Goal: Task Accomplishment & Management: Manage account settings

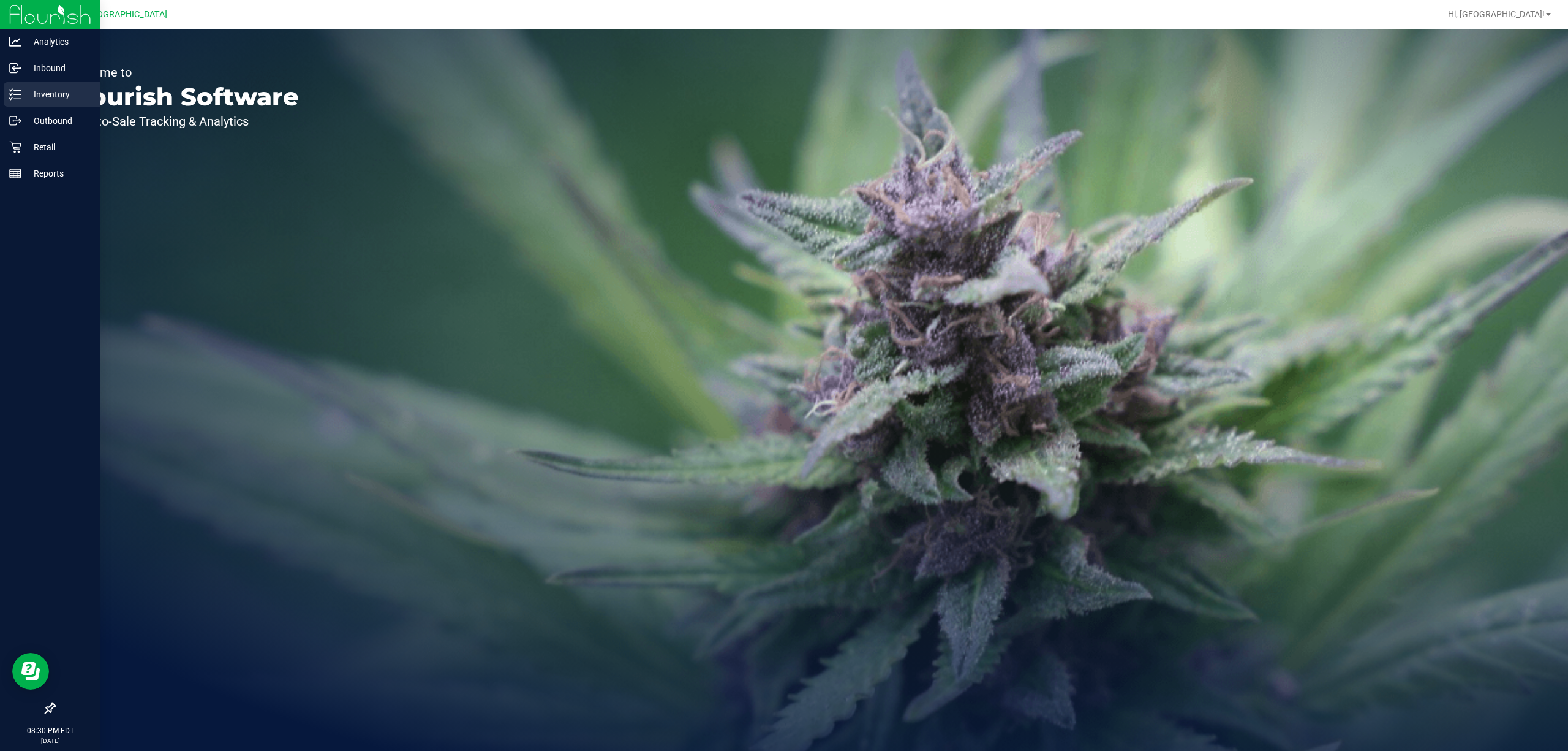
click at [62, 96] on p "Inventory" at bounding box center [58, 94] width 74 height 15
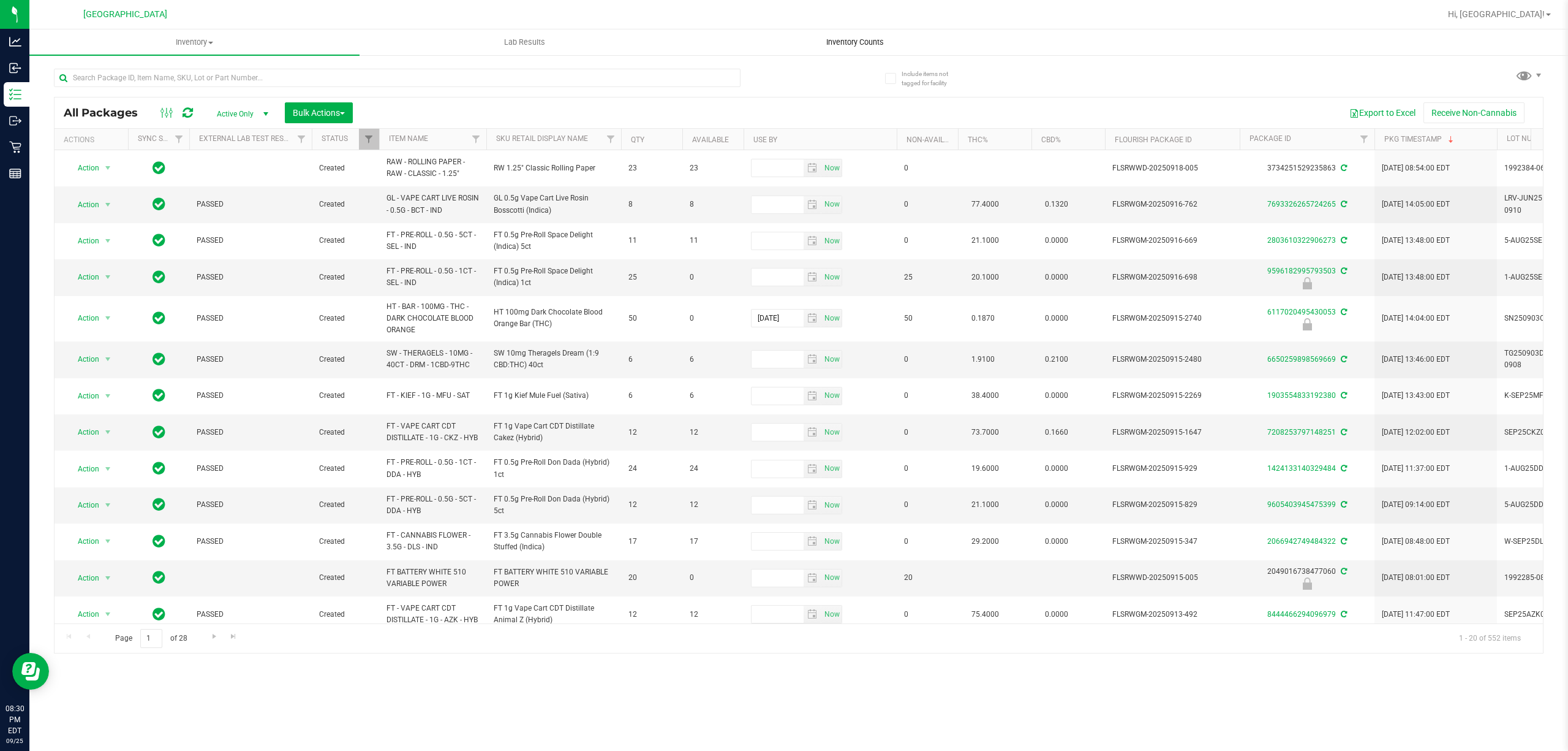
click at [856, 43] on span "Inventory Counts" at bounding box center [855, 42] width 91 height 11
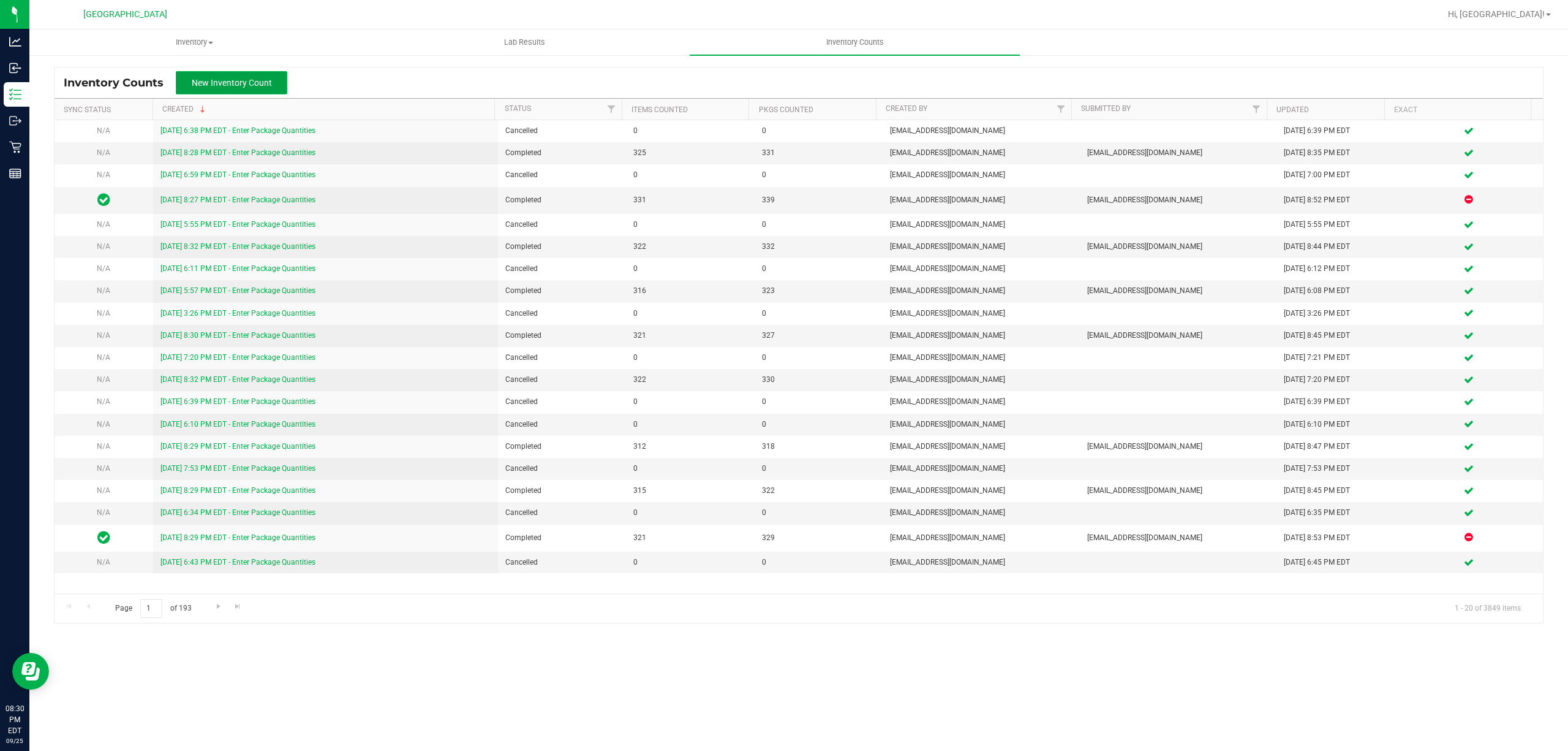
click at [189, 79] on button "New Inventory Count" at bounding box center [231, 83] width 112 height 24
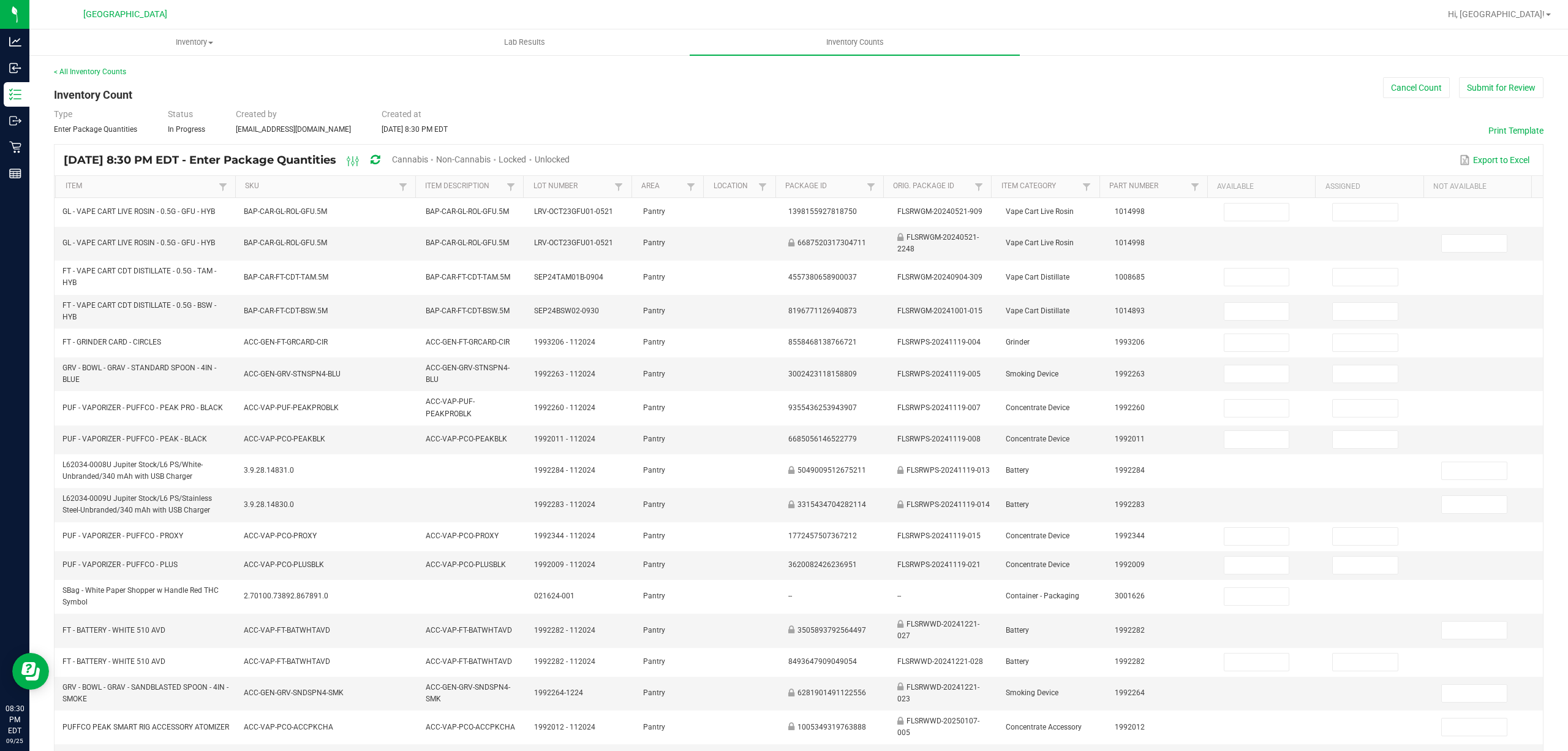
click at [428, 155] on span "Cannabis" at bounding box center [410, 160] width 36 height 10
click at [570, 160] on span "Unlocked" at bounding box center [553, 160] width 35 height 10
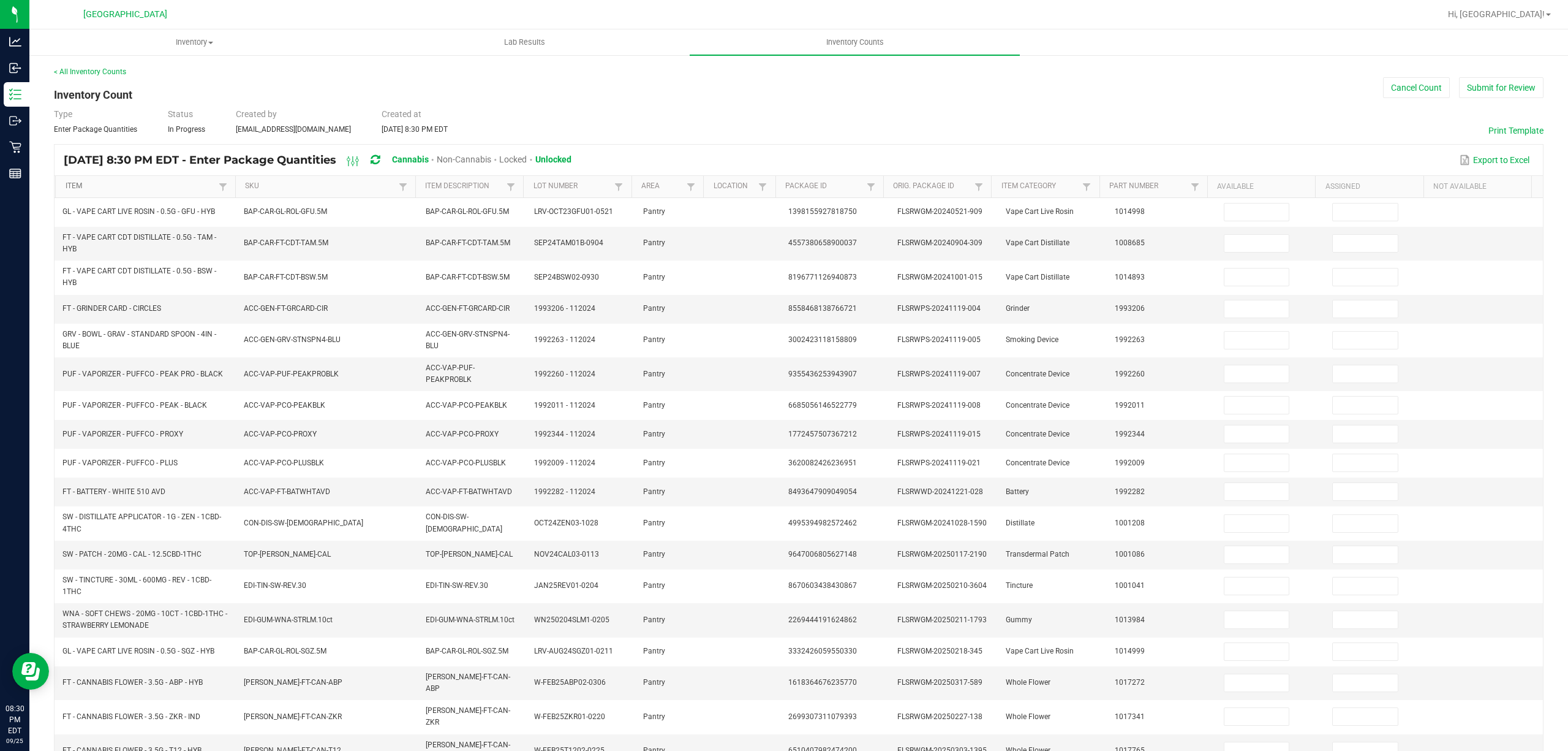
click at [157, 191] on link "Item" at bounding box center [140, 186] width 150 height 10
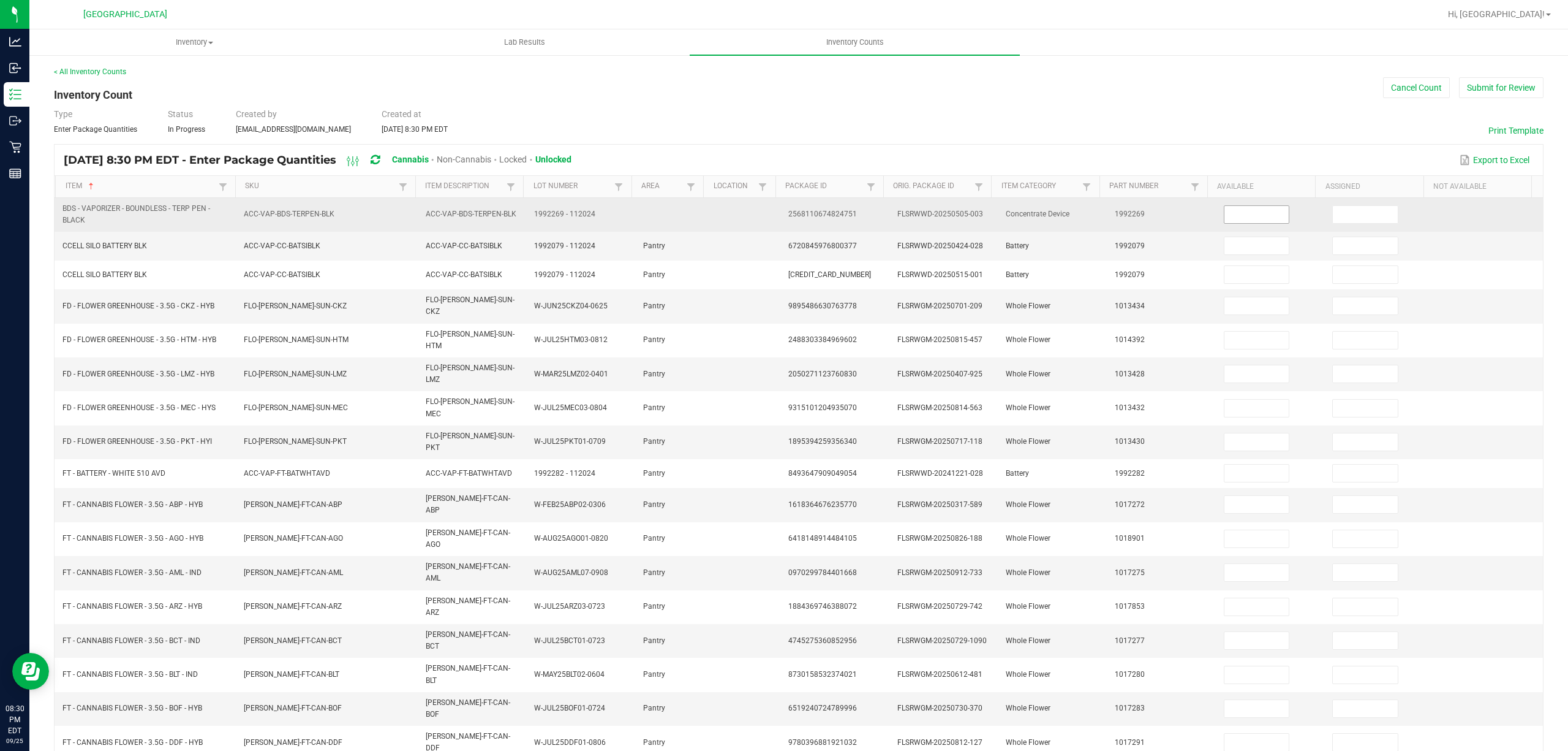
click at [1259, 214] on input at bounding box center [1256, 215] width 65 height 18
type input "4"
type input "1"
type input "9"
type input "8"
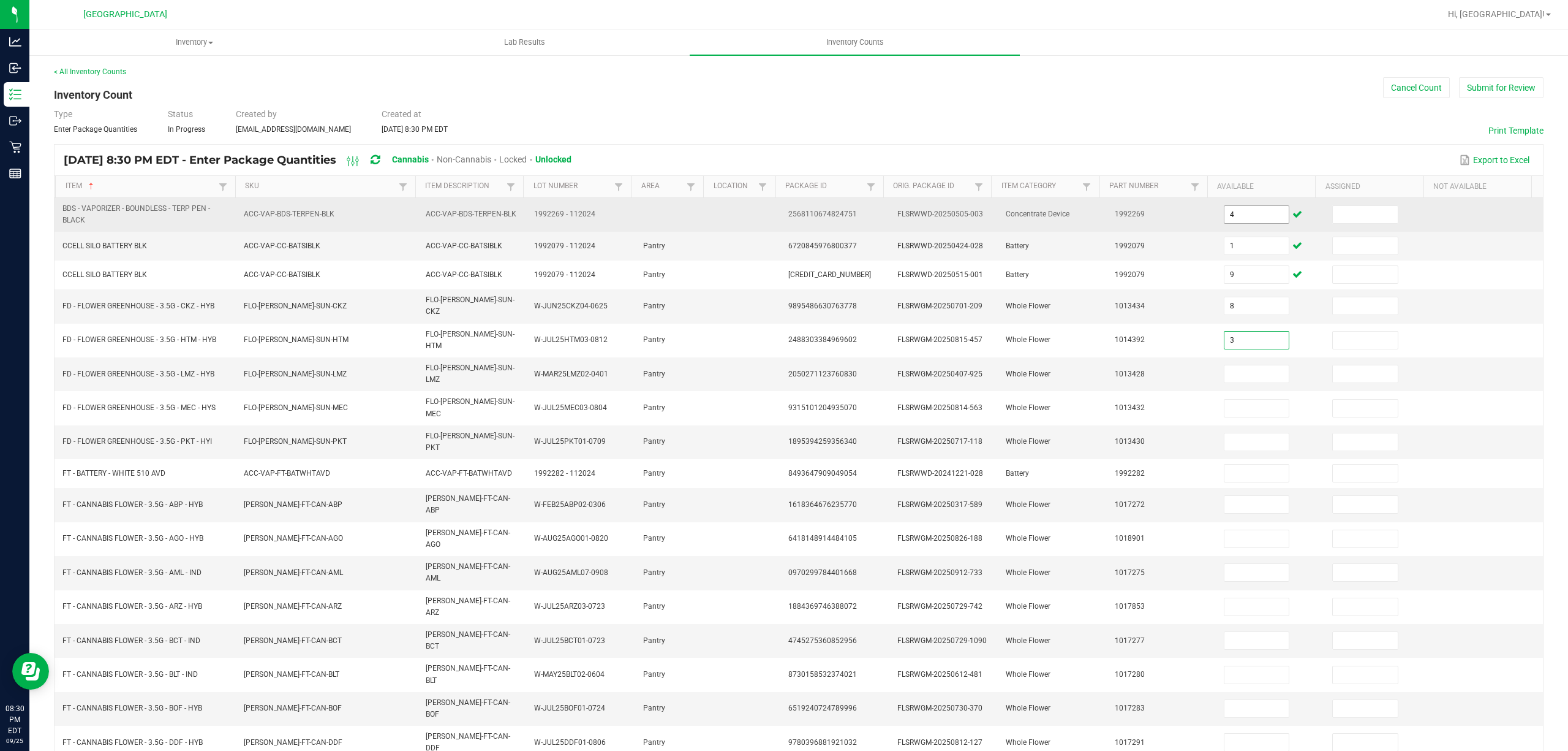
type input "3"
type input "1"
type input "16"
type input "17"
type input "1"
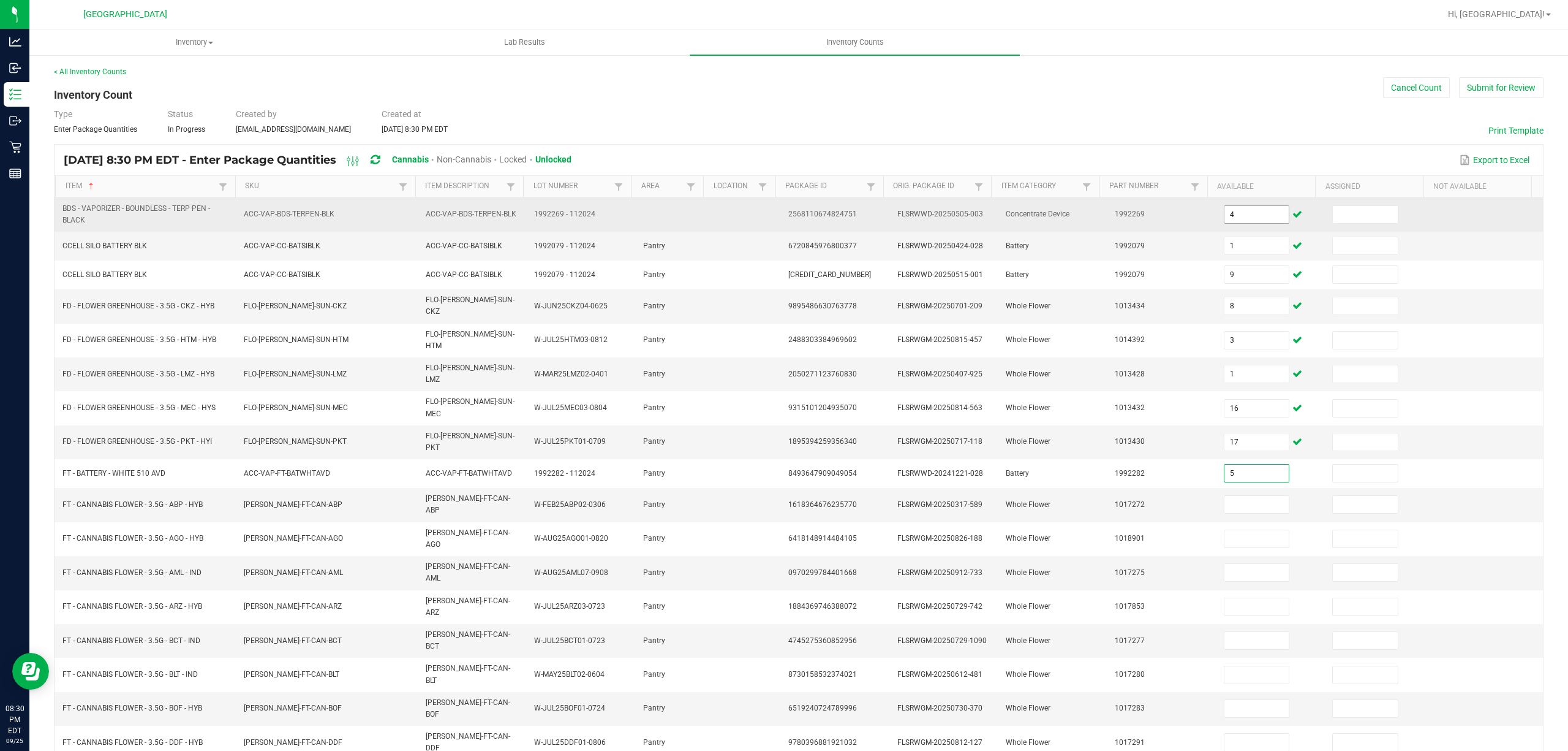
type input "5"
type input "17"
type input "20"
type input "1"
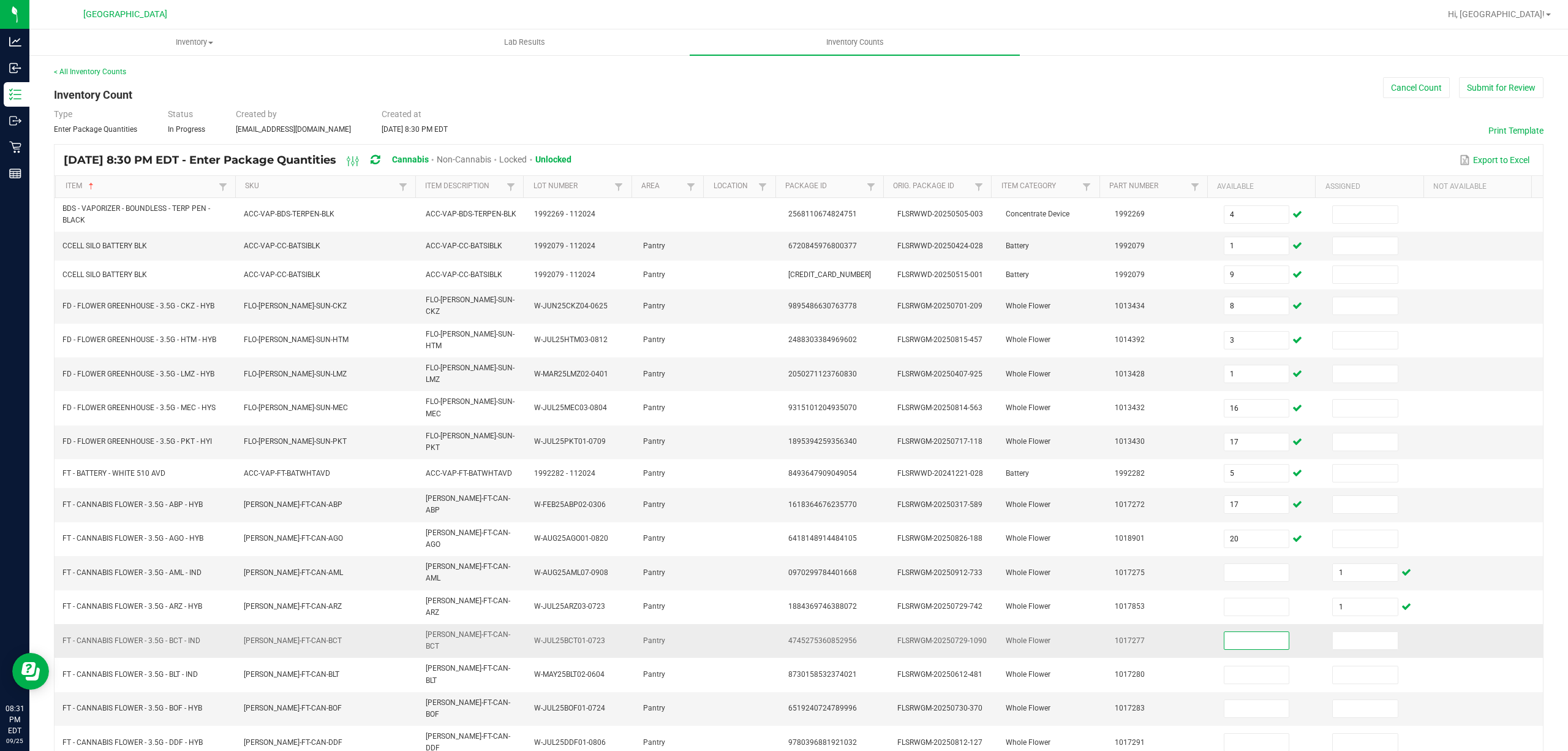
click at [1224, 631] on input at bounding box center [1256, 640] width 65 height 18
type input "1"
type input "18"
type input "7"
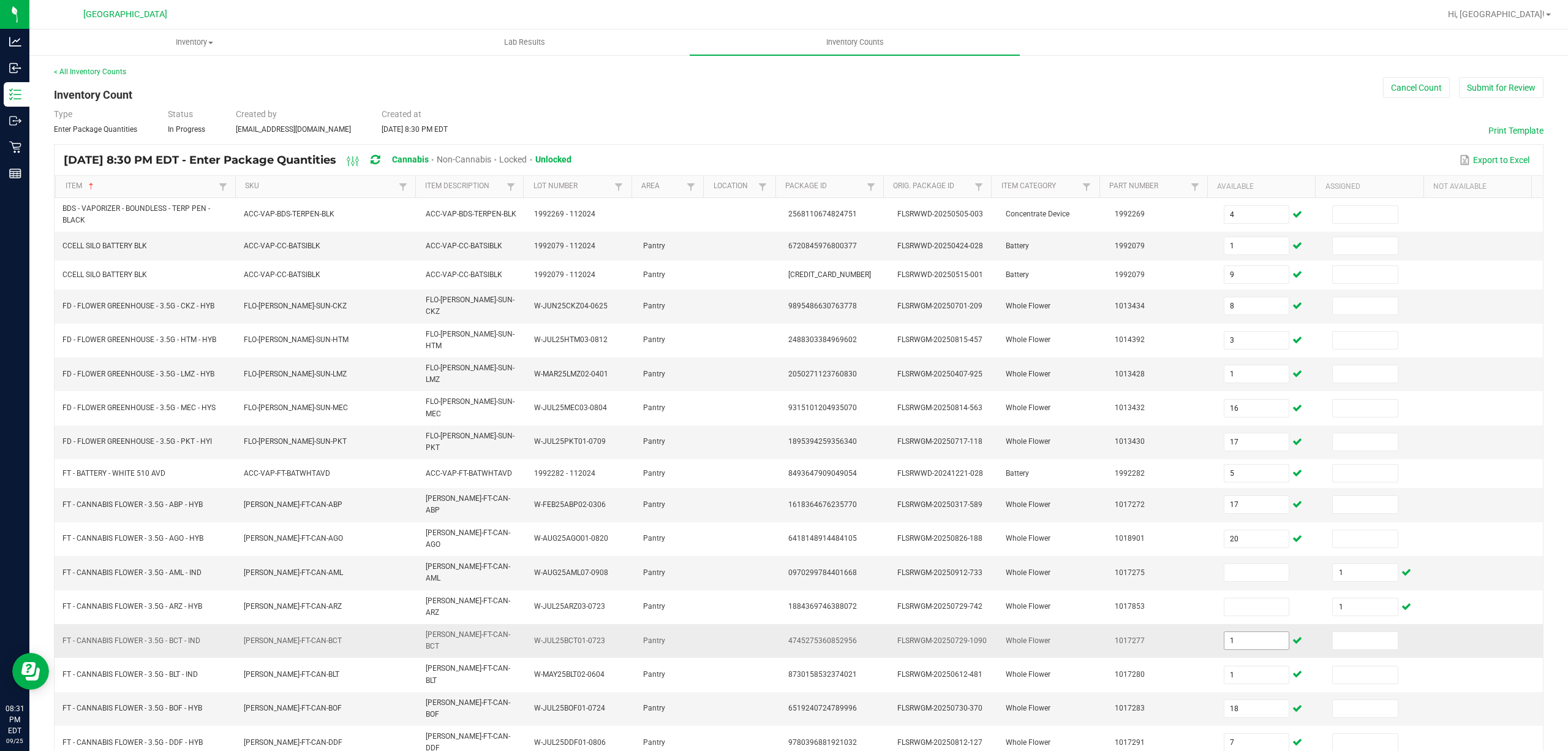
type input "17"
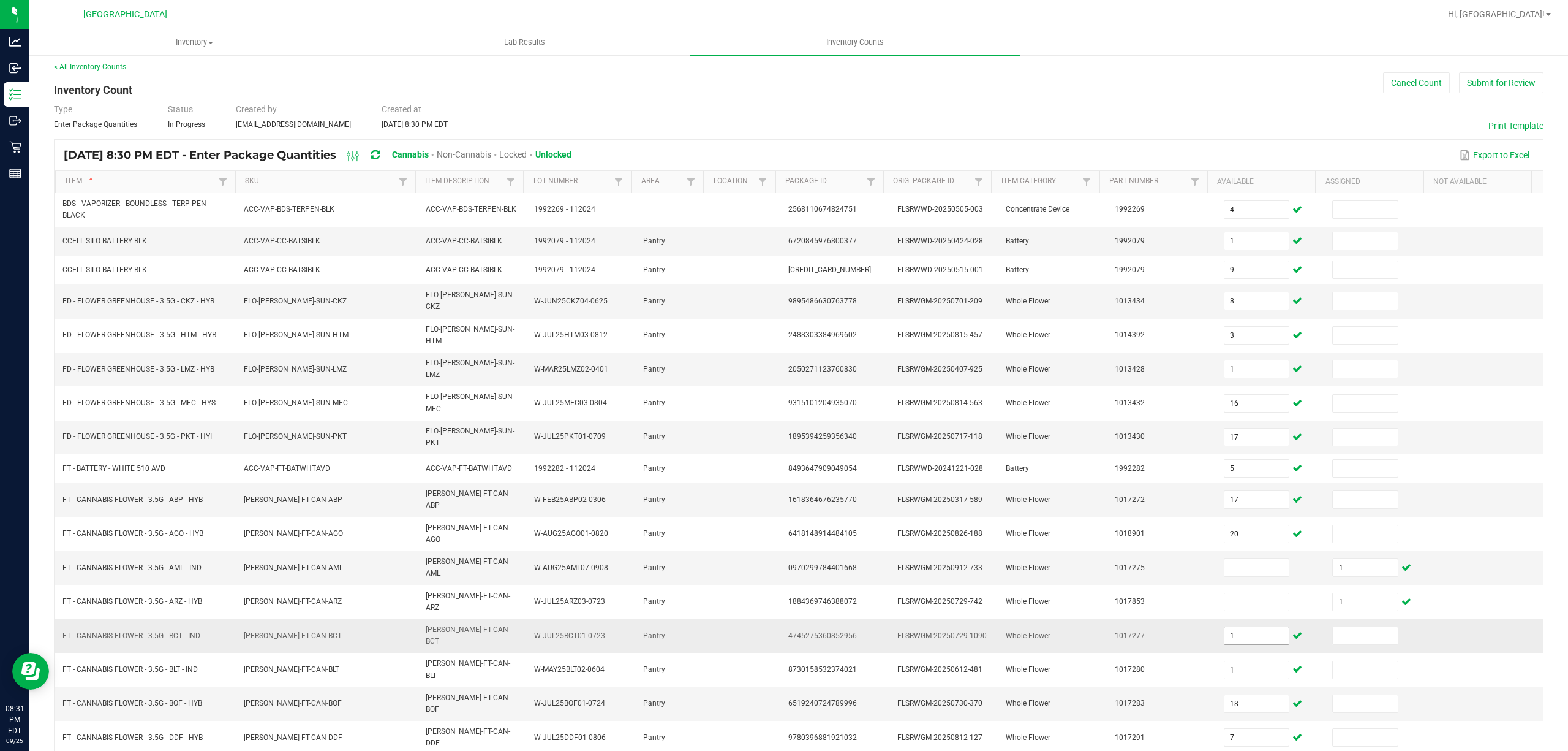
type input "1"
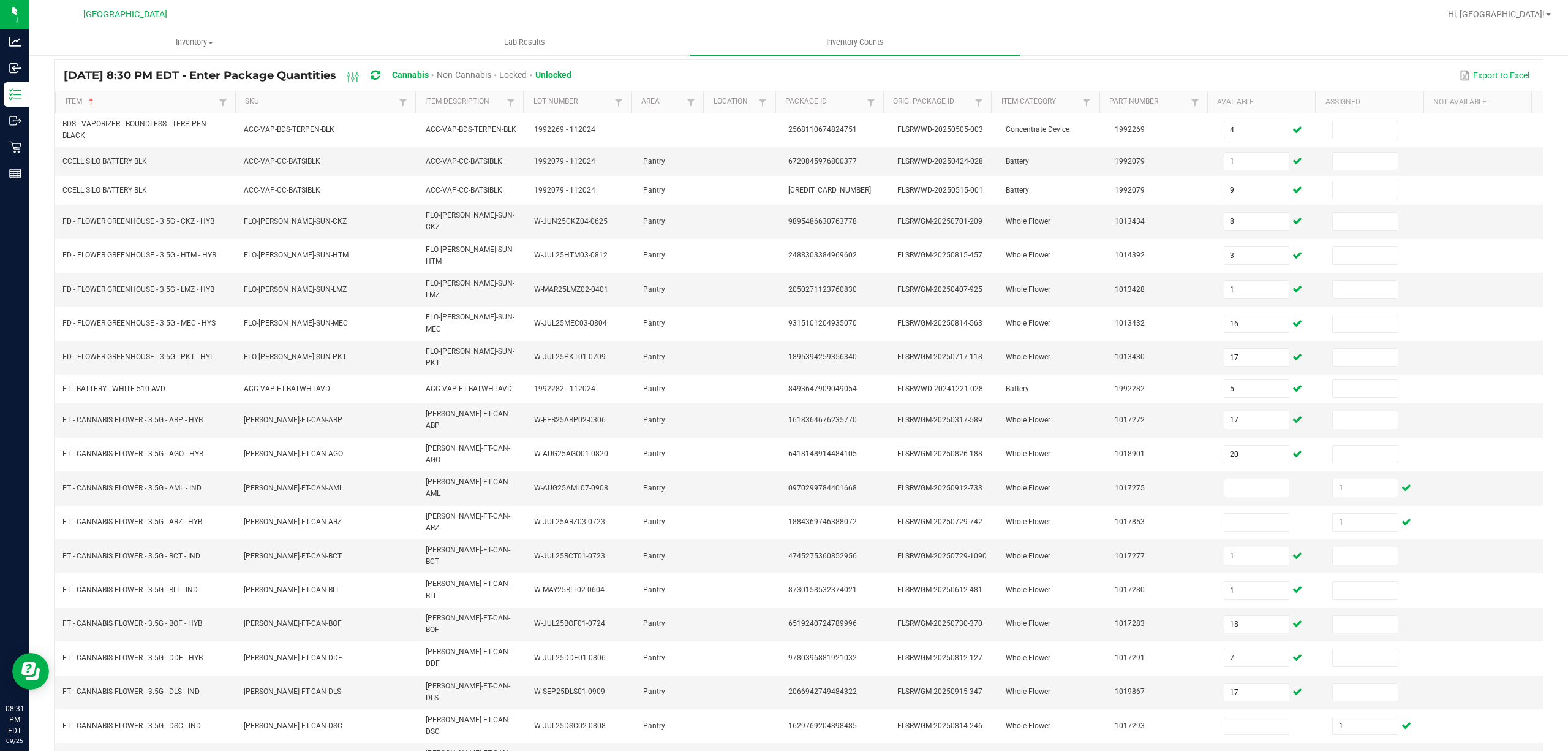
type input "16"
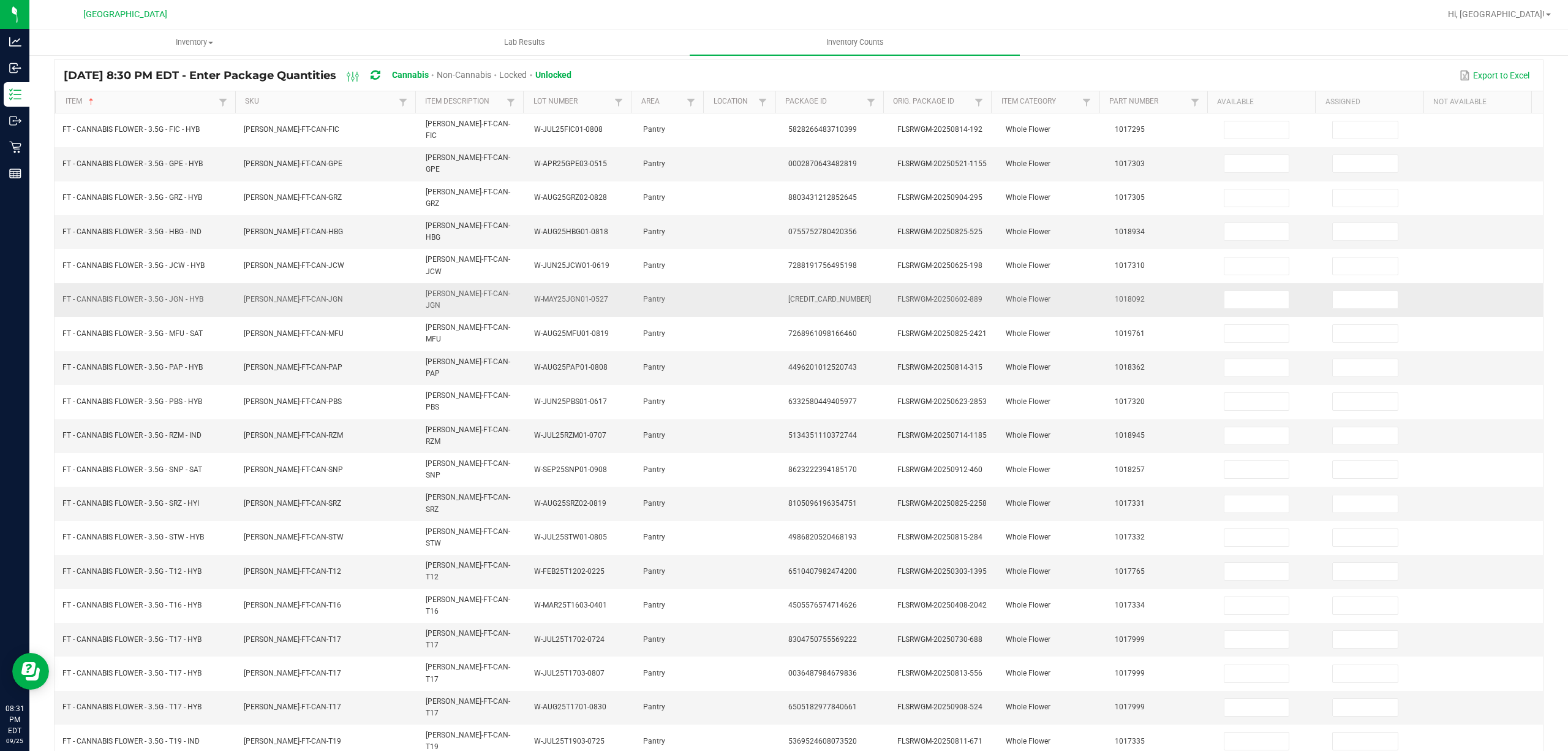
scroll to position [79, 0]
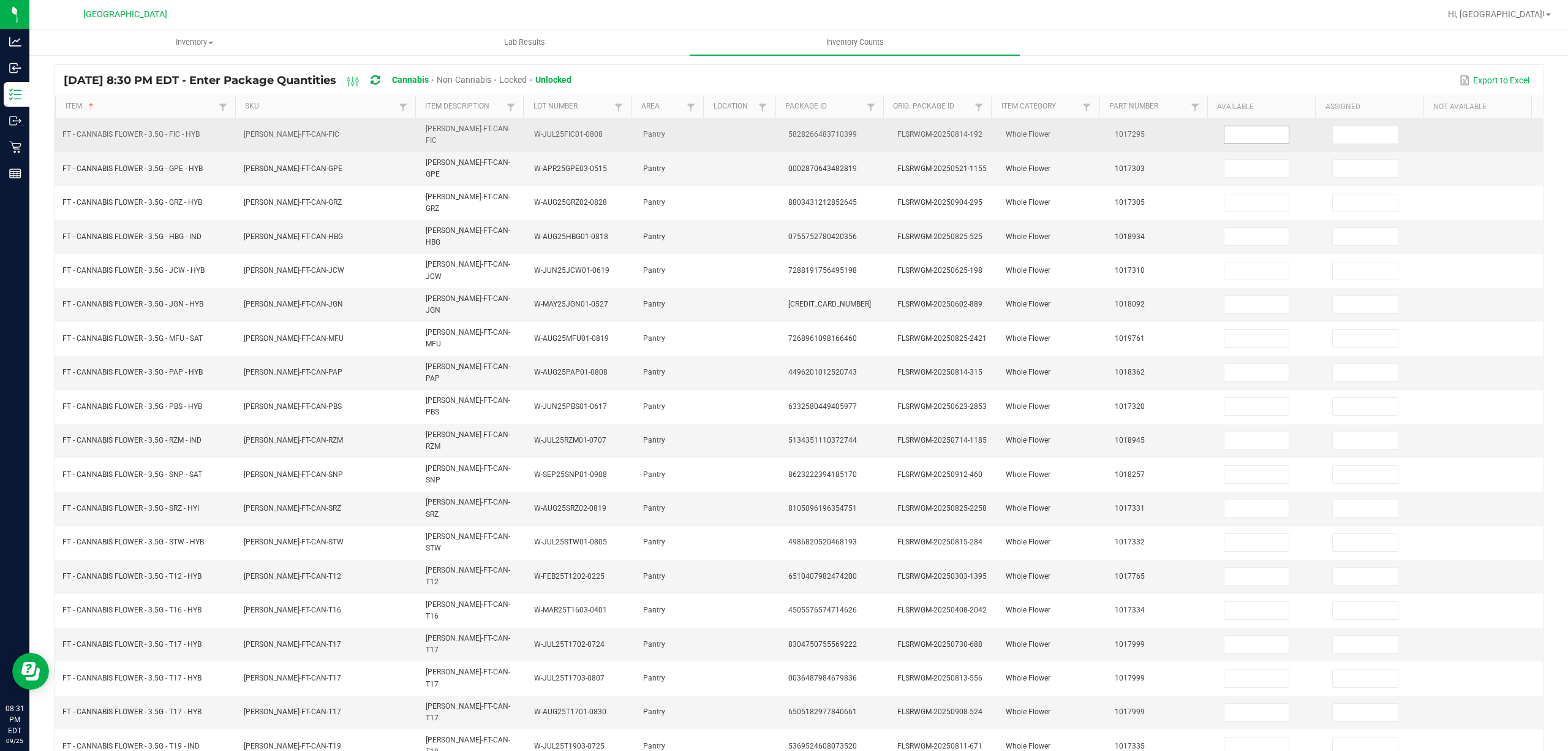
click at [1235, 138] on input at bounding box center [1256, 135] width 65 height 18
type input "11"
type input "3"
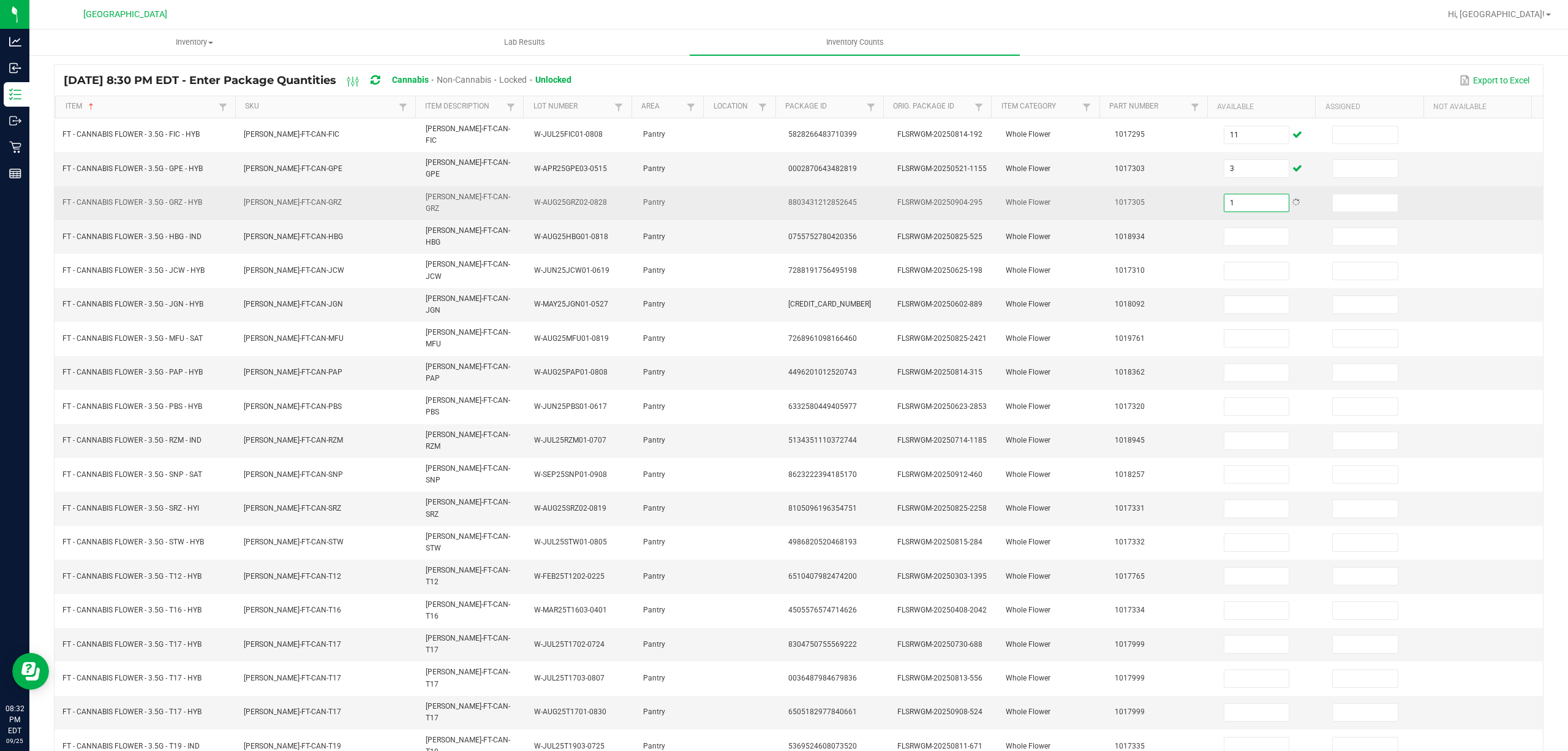
click at [1254, 194] on input "1" at bounding box center [1256, 203] width 65 height 18
type input "10"
type input "5"
type input "2"
type input "4"
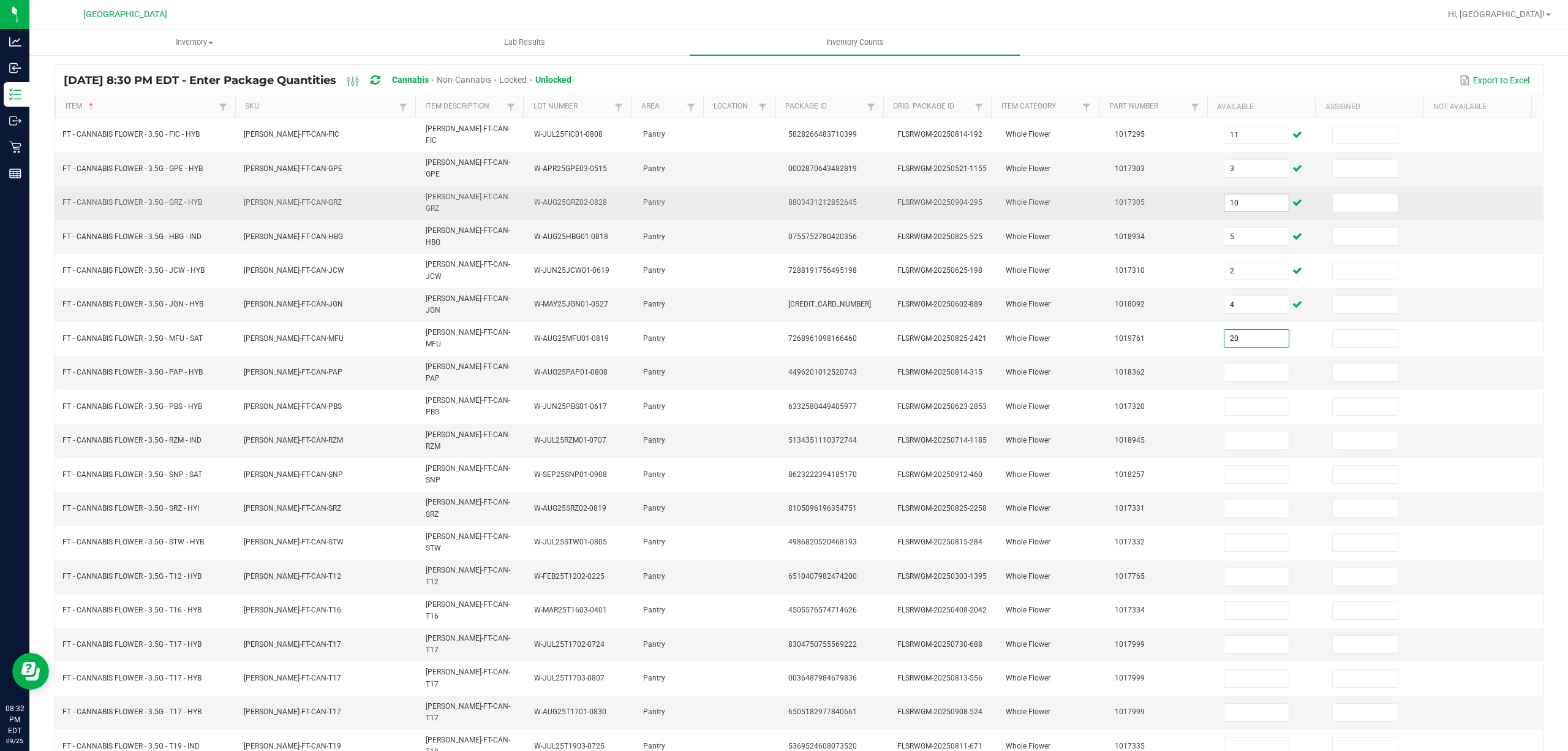
type input "20"
type input "3"
type input "10"
type input "1"
type input "19"
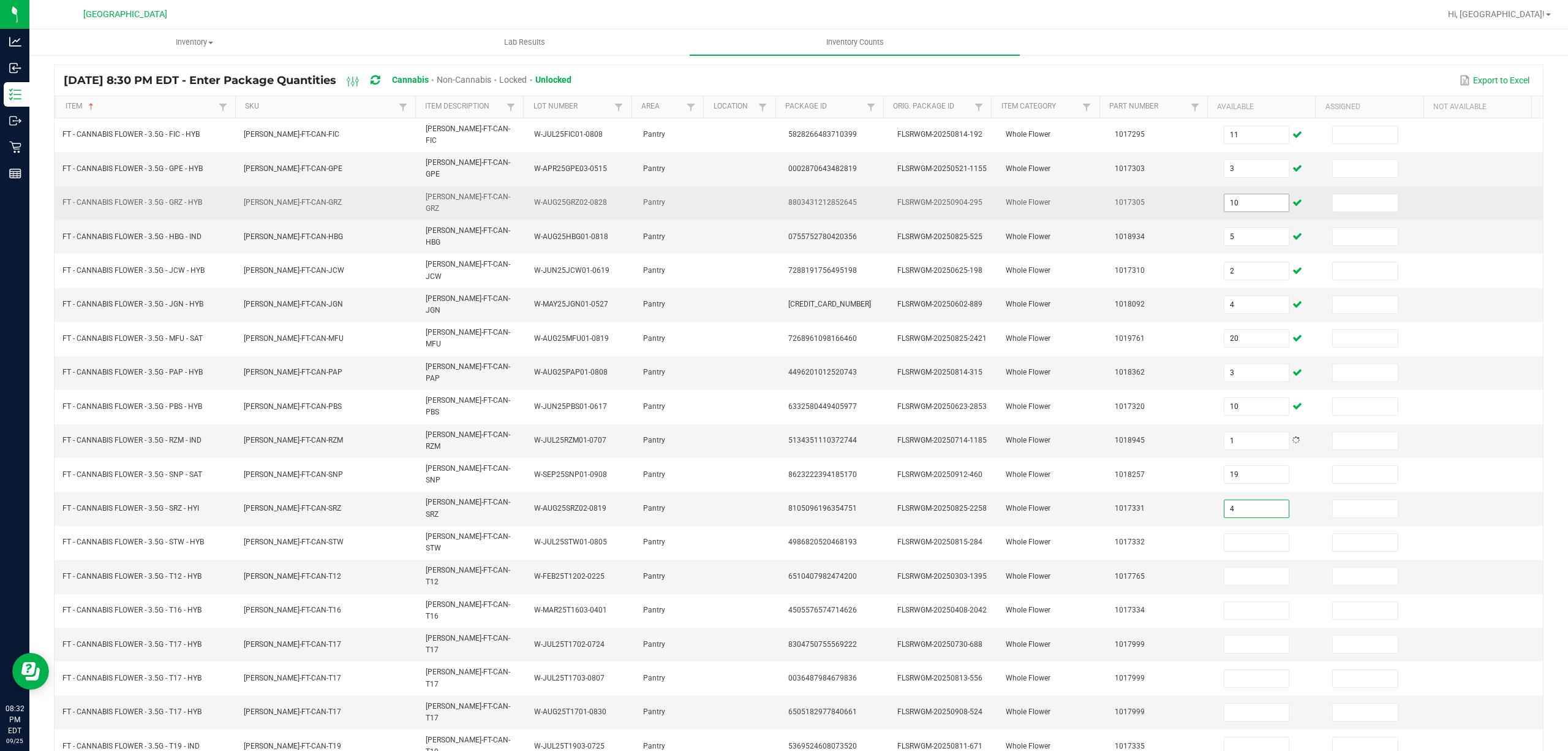
type input "4"
type input "15"
type input "25"
type input "1"
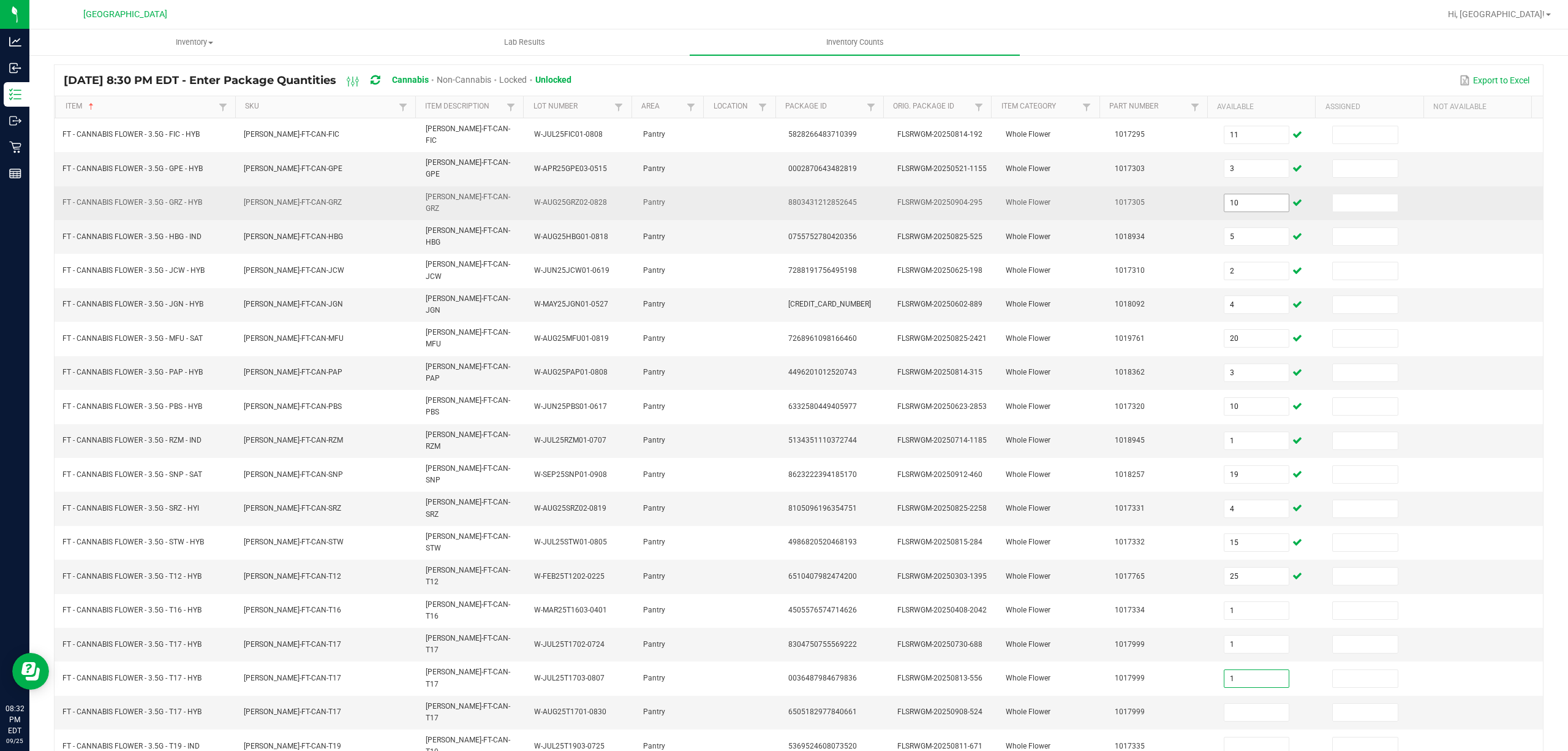
type input "1"
type input "4"
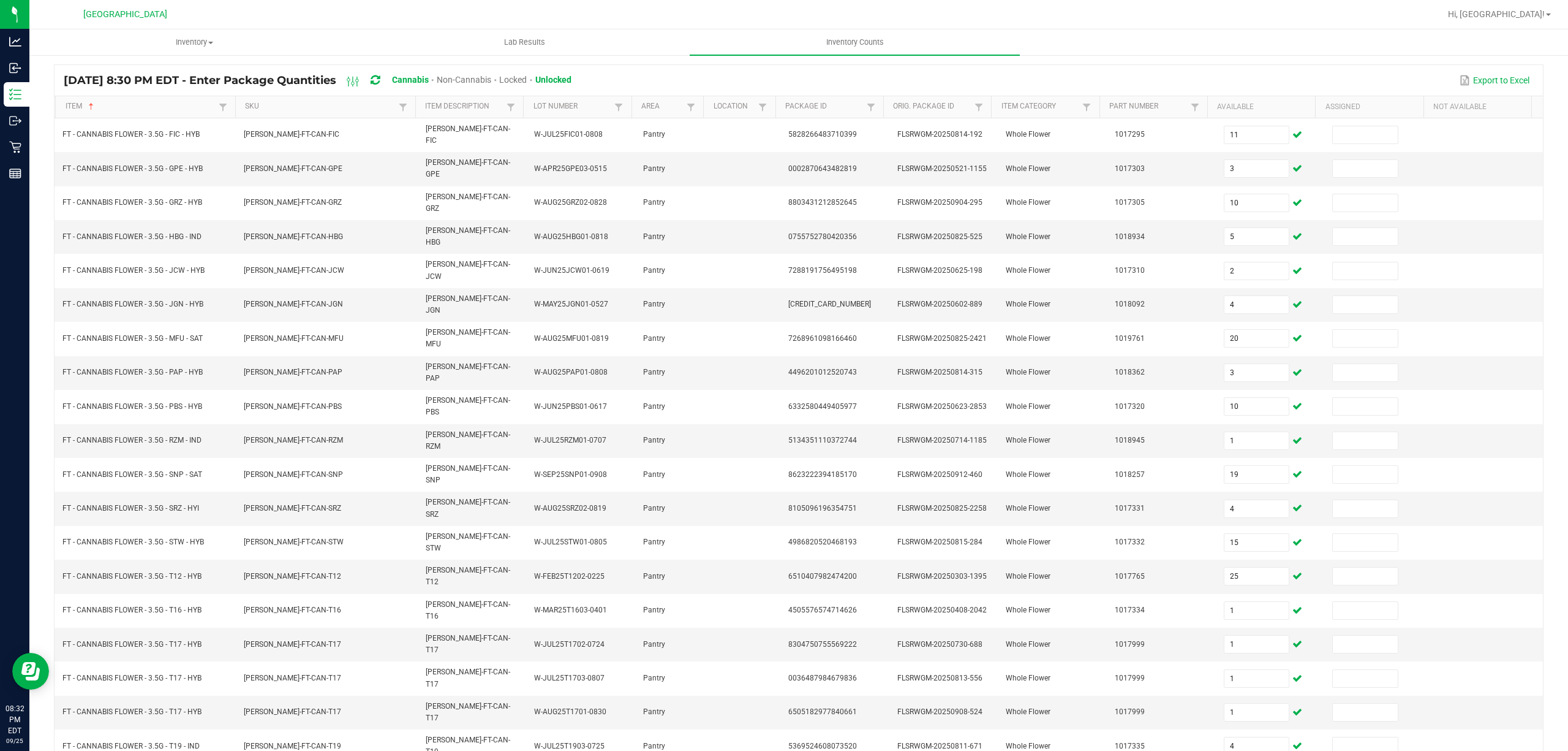
type input "4"
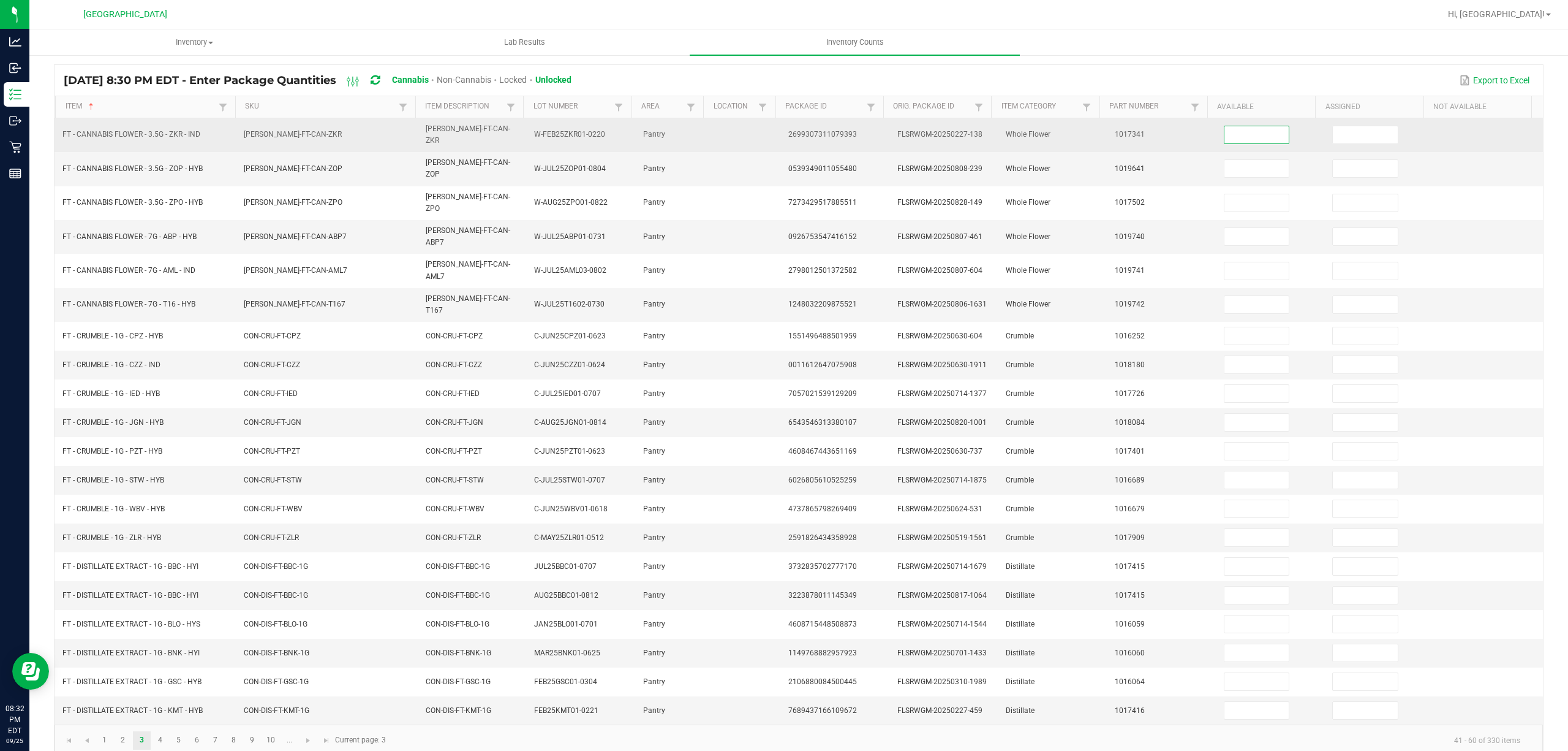
click at [1243, 133] on input at bounding box center [1256, 135] width 65 height 18
type input "6"
type input "4"
type input "11"
type input "16"
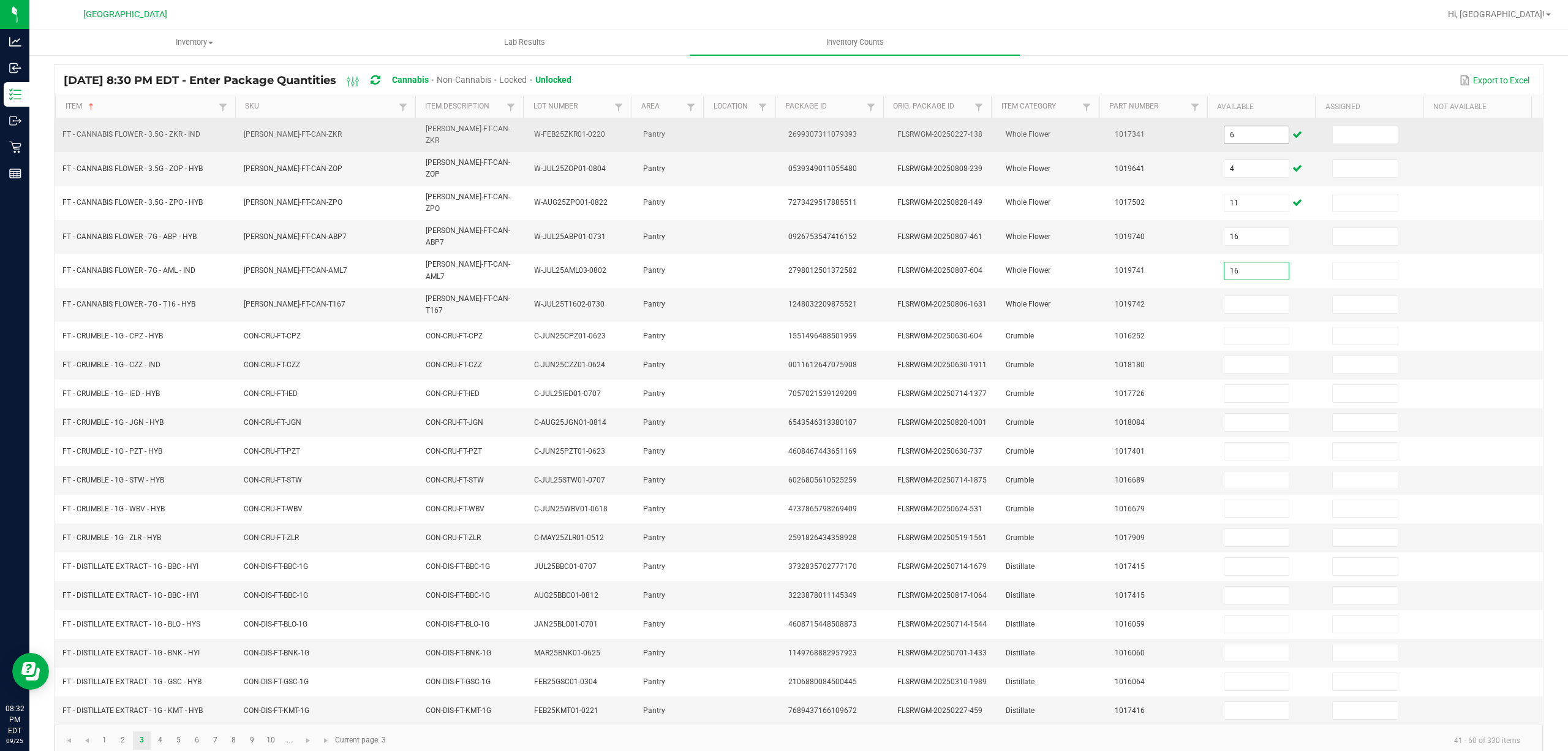
type input "16"
type input "8"
type input "5"
type input "1"
type input "3"
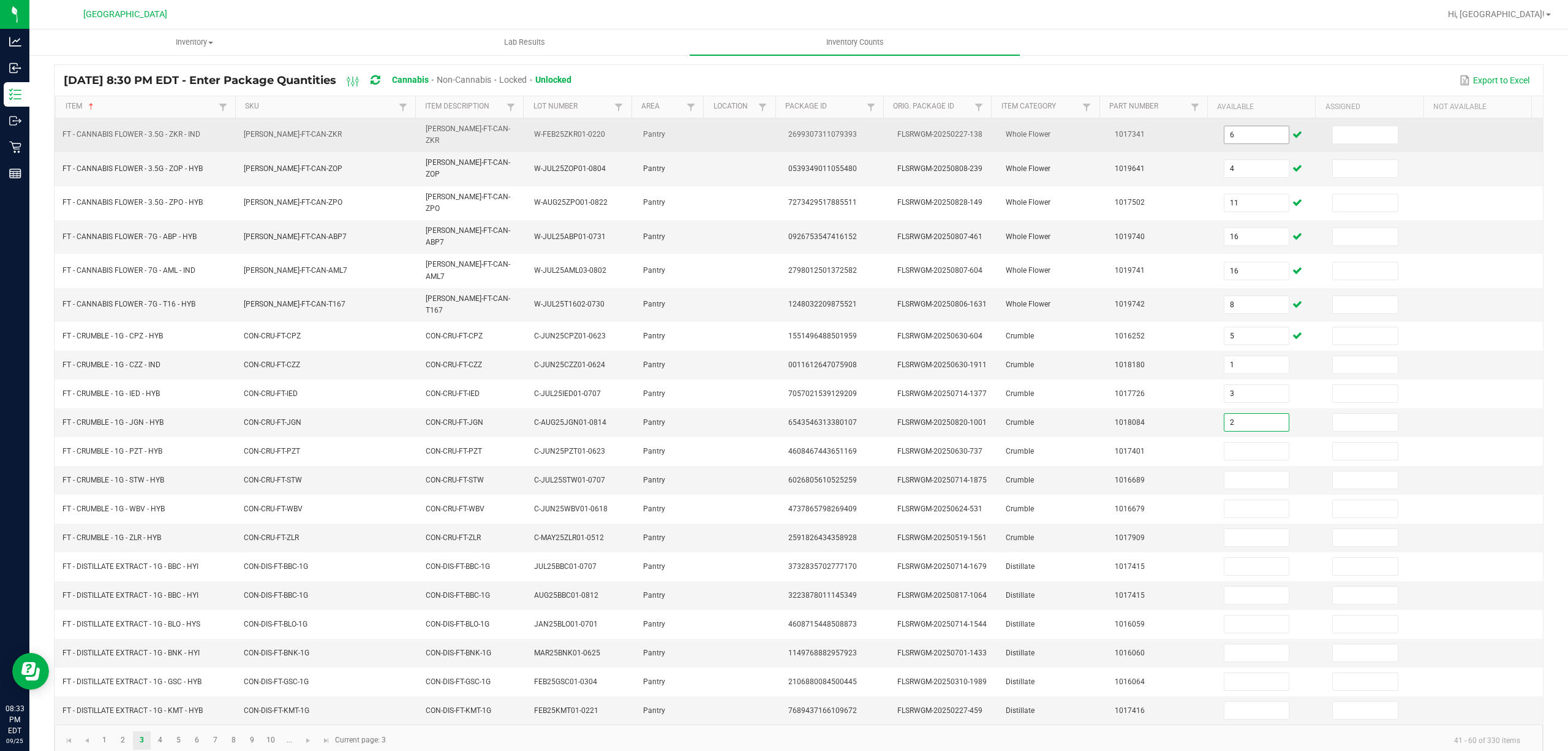
type input "2"
type input "3"
type input "2"
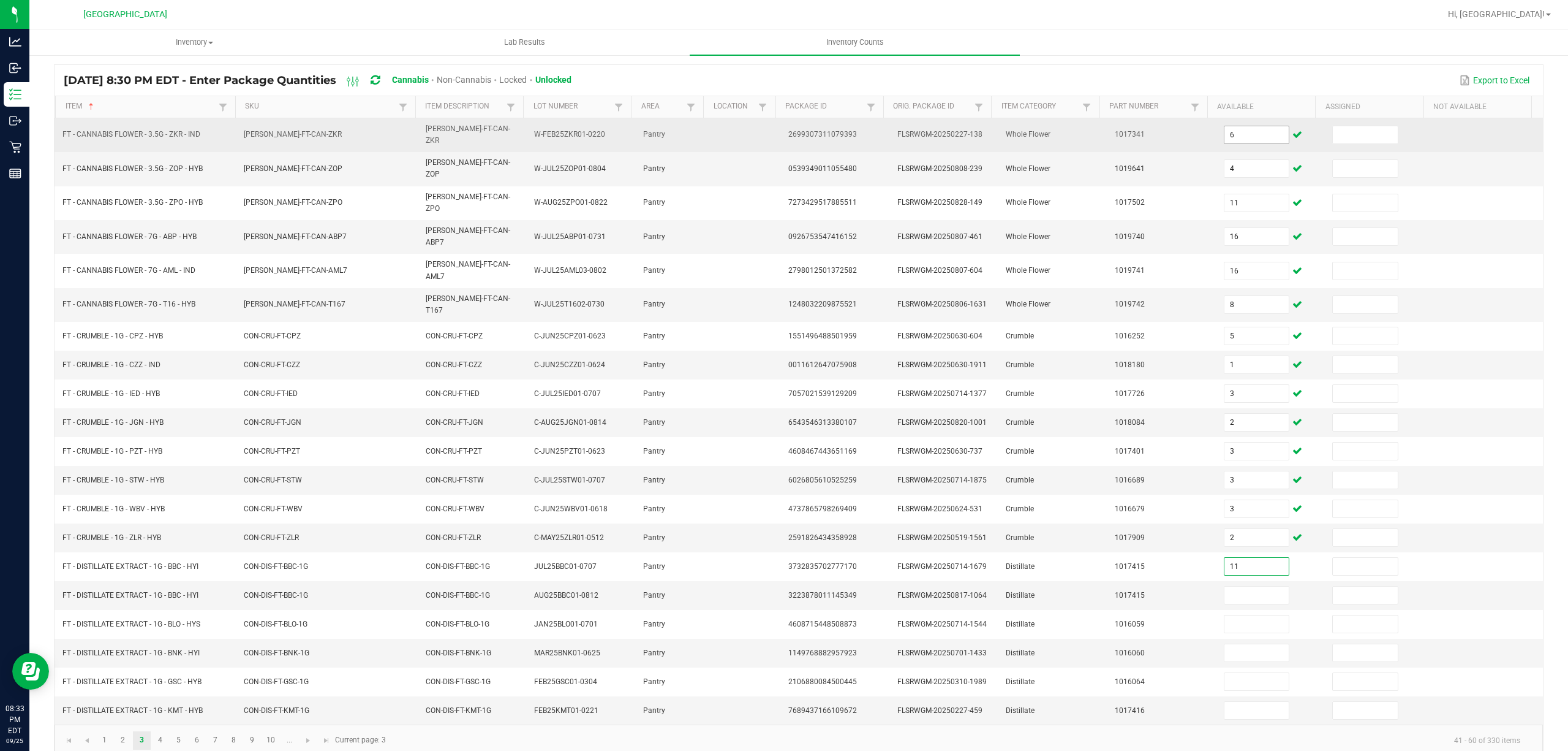
type input "11"
type input "1"
type input "5"
type input "3"
type input "8"
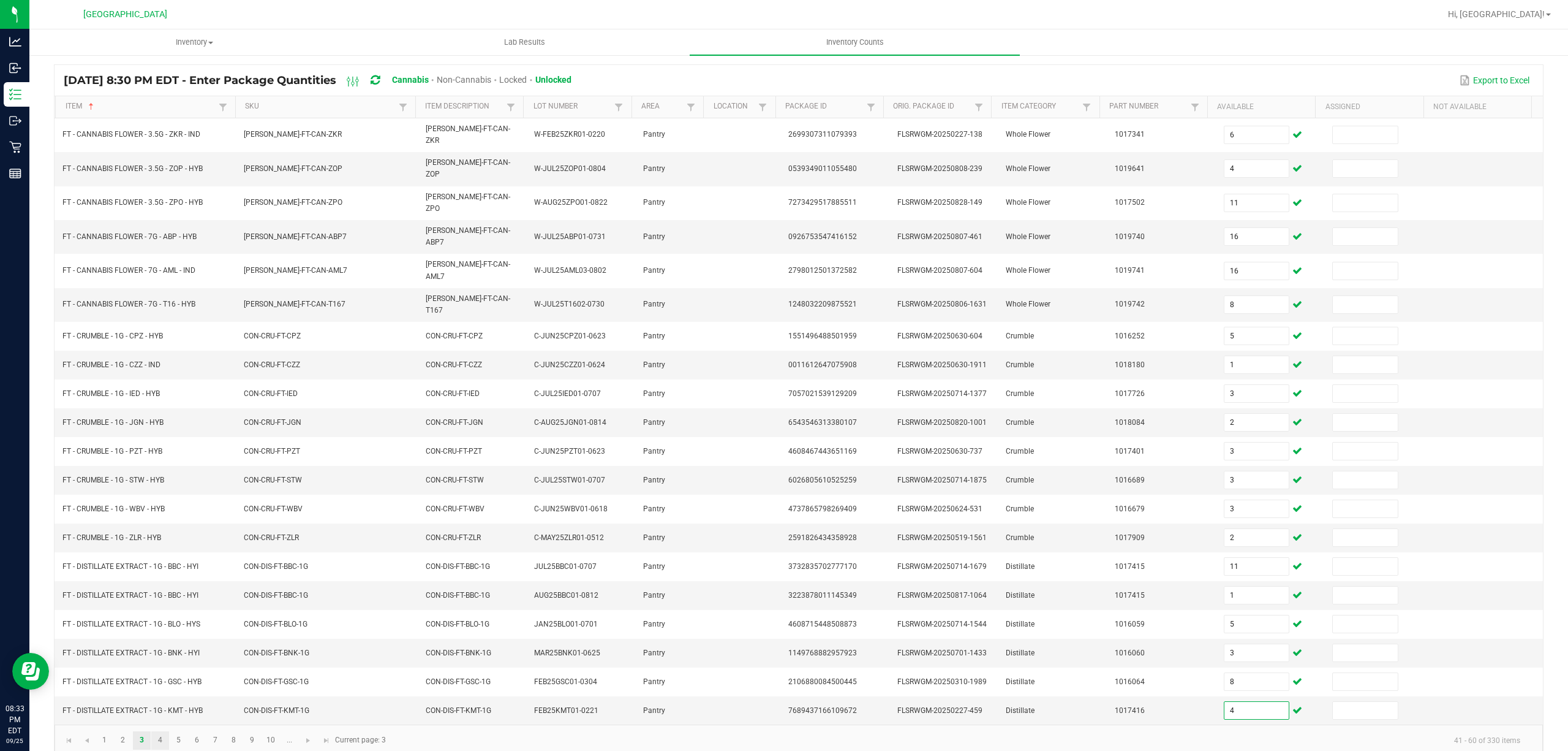
type input "4"
click at [161, 731] on link "4" at bounding box center [160, 740] width 18 height 19
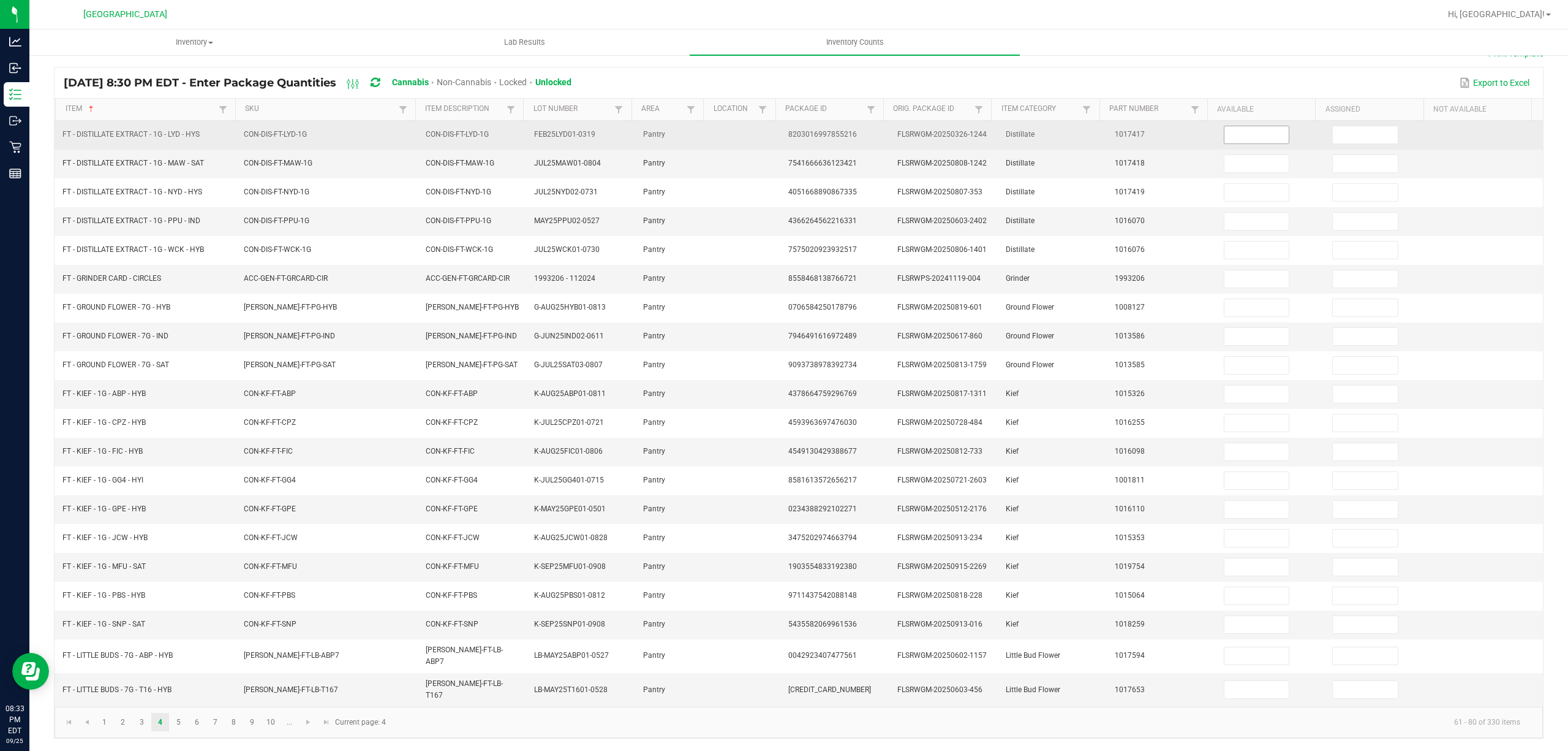
click at [1226, 135] on input at bounding box center [1256, 135] width 65 height 18
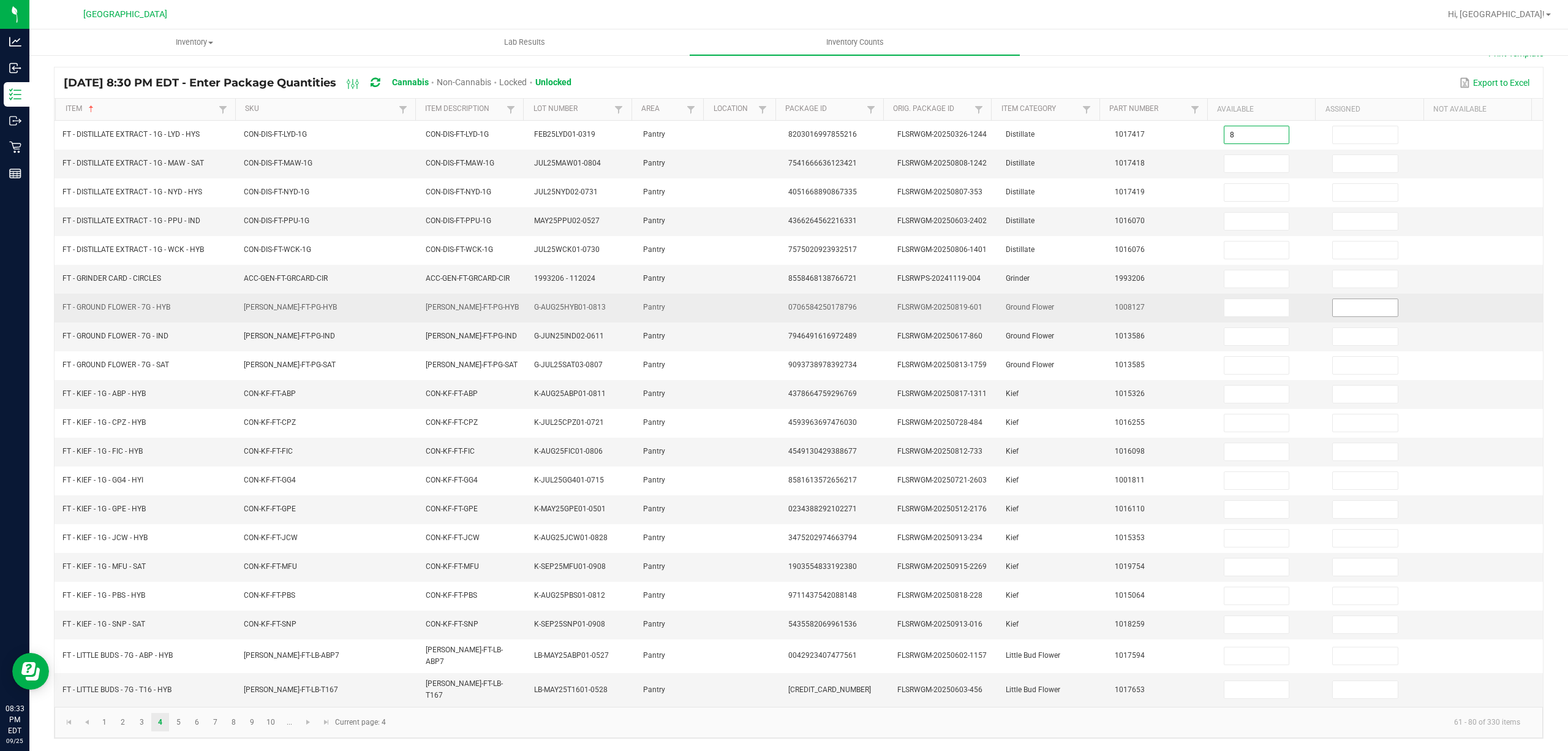
type input "8"
type input "1"
type input "5"
type input "3"
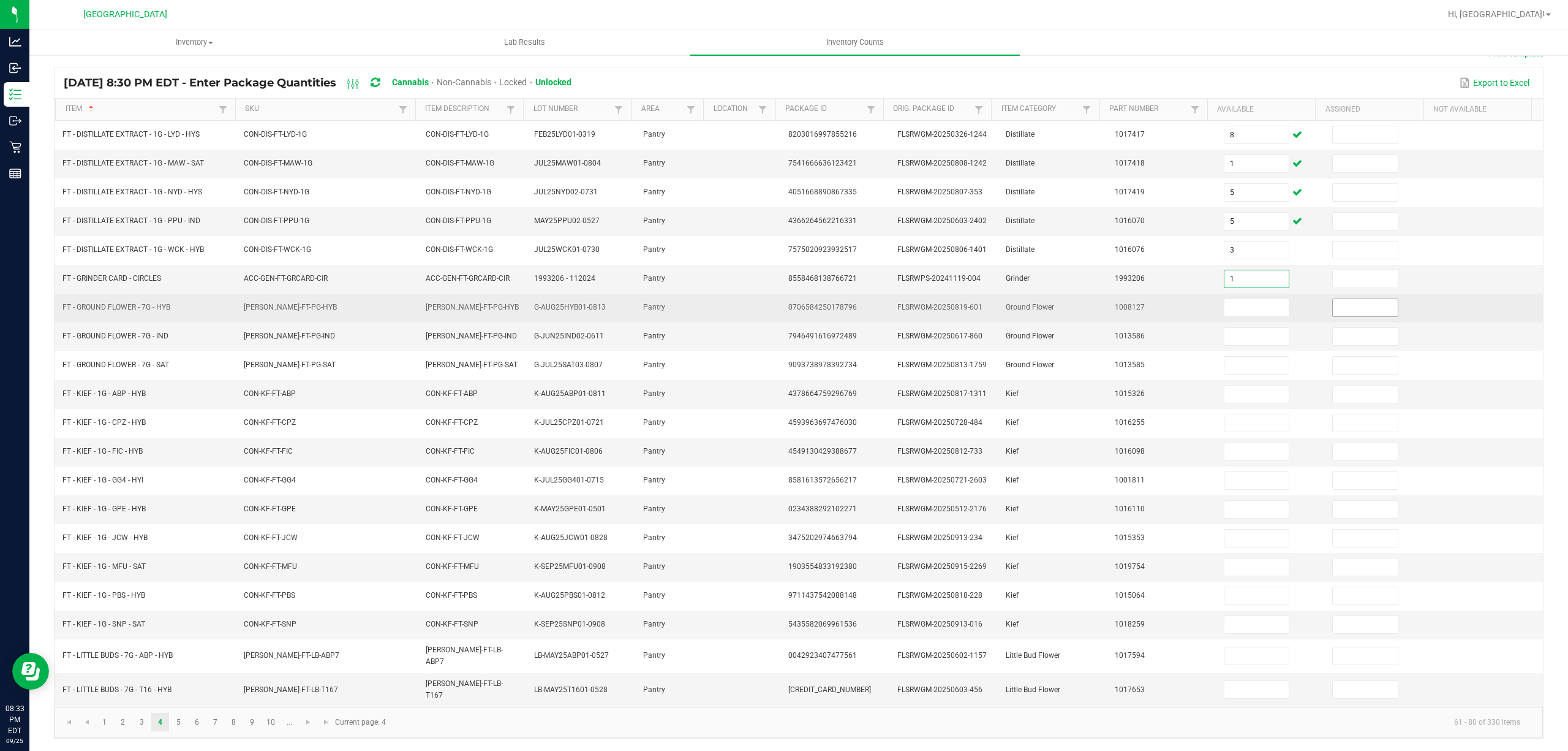
type input "1"
click at [1244, 314] on input "3" at bounding box center [1256, 308] width 65 height 18
type input "13"
type input "10"
type input "2"
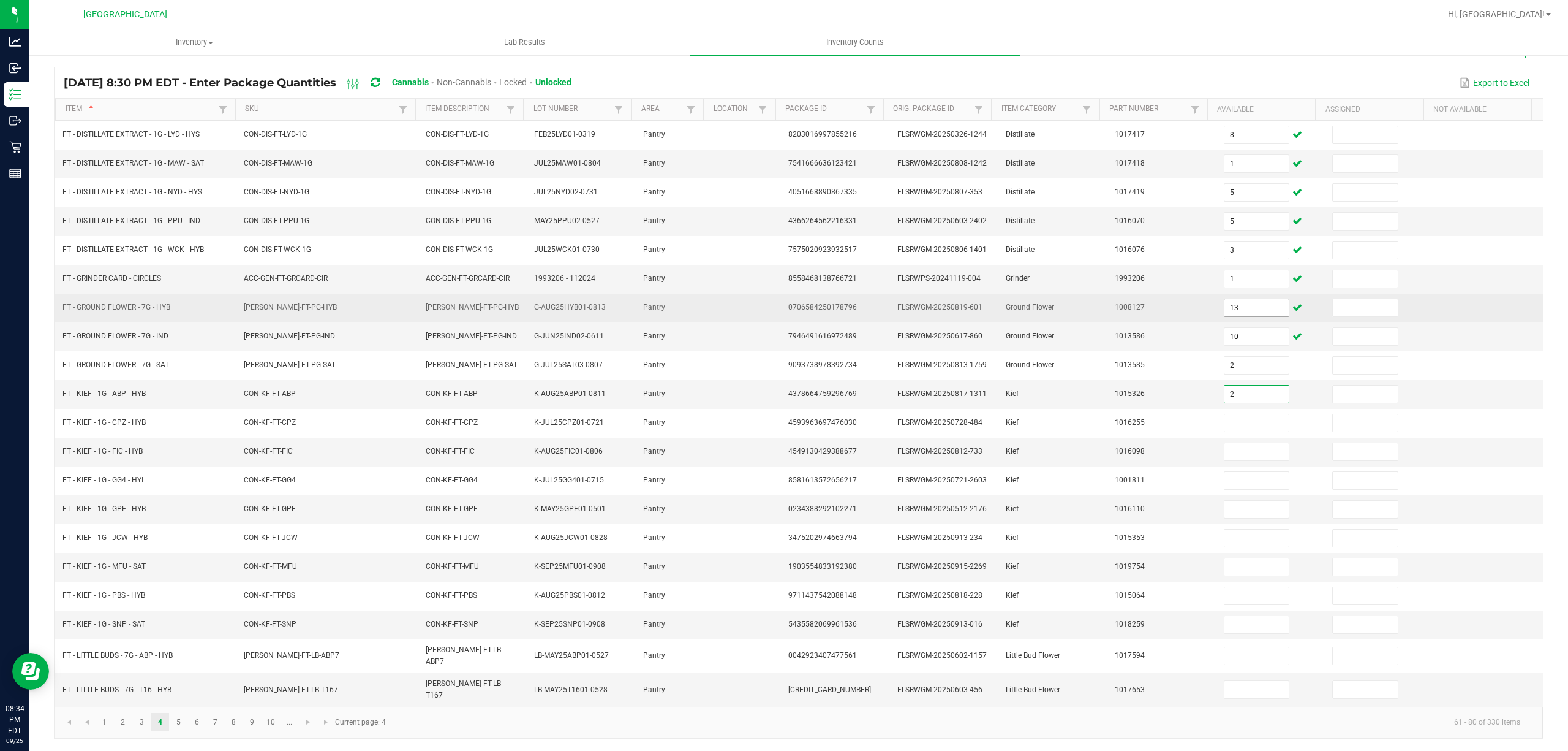
type input "2"
type input "1"
type input "4"
type input "5"
type input "4"
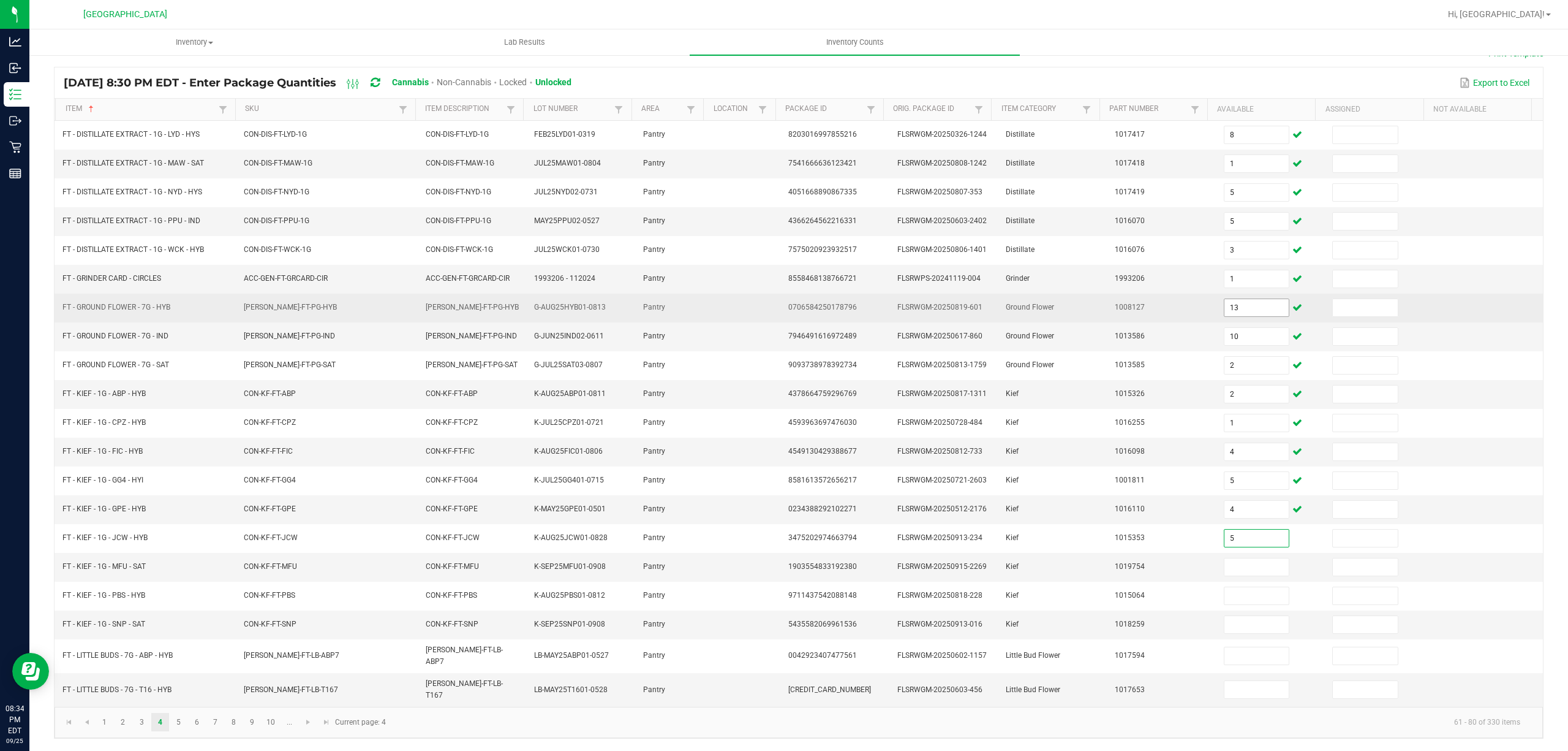
type input "5"
type input "6"
type input "7"
type input "3"
type input "4"
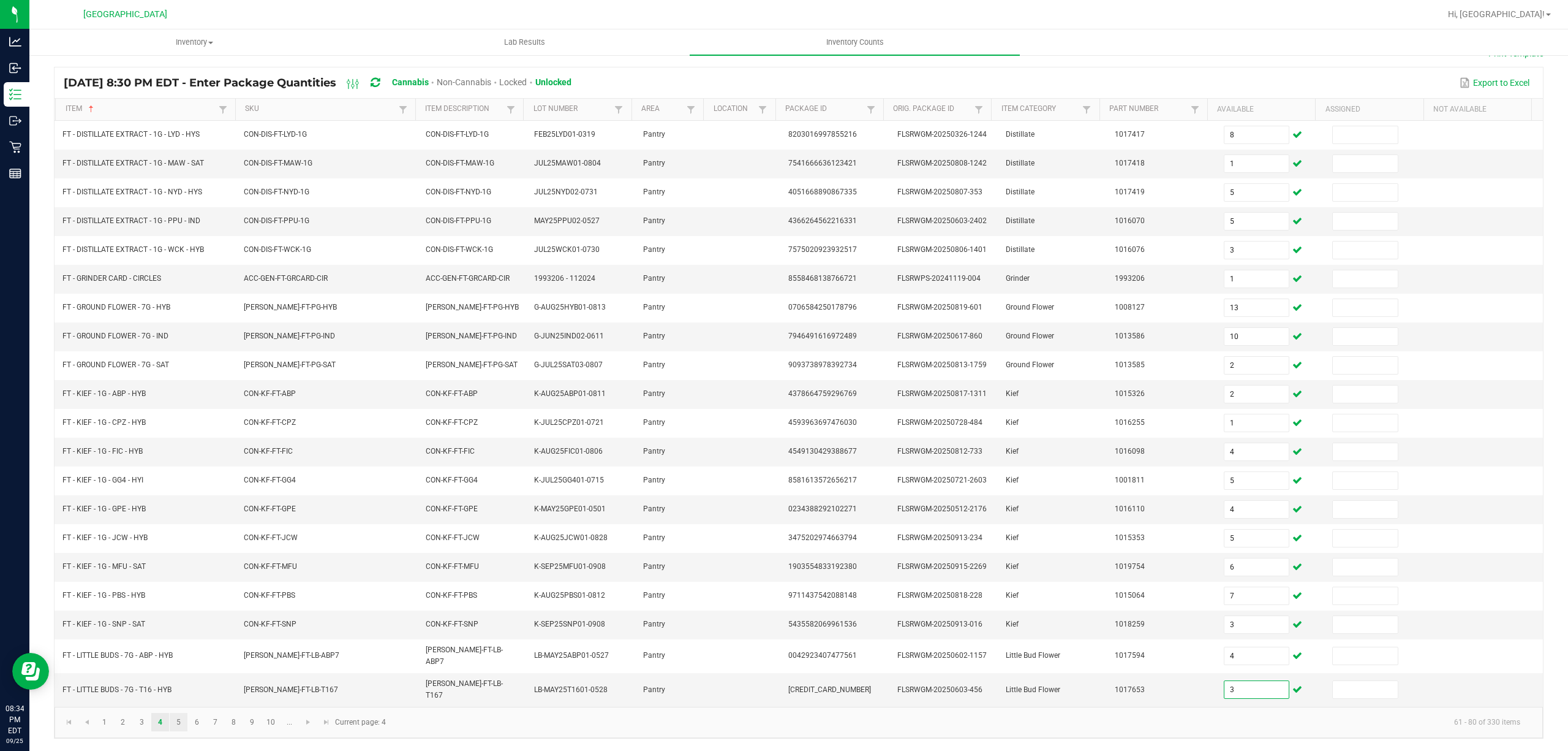
type input "3"
click at [179, 726] on link "5" at bounding box center [178, 722] width 18 height 19
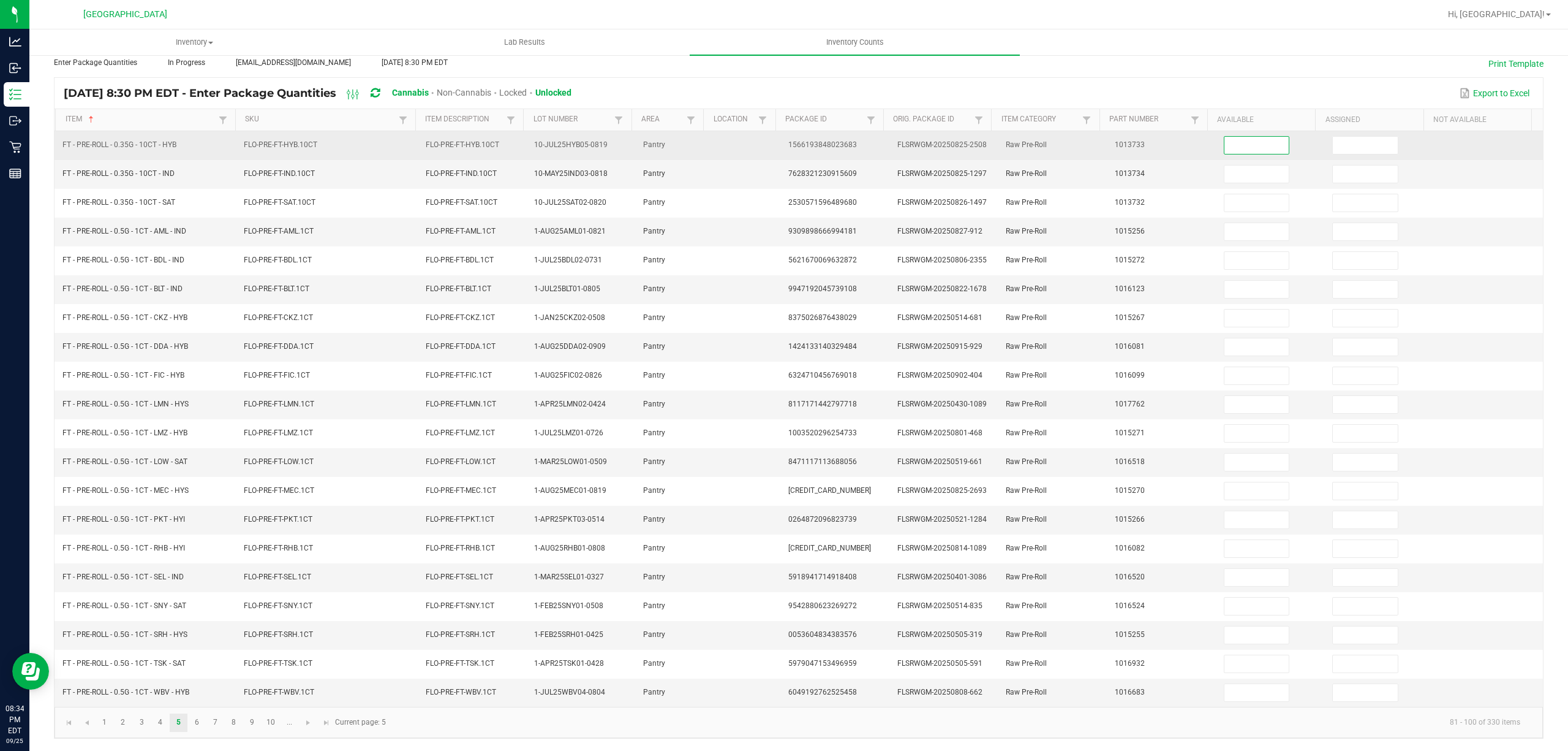
click at [1224, 136] on input at bounding box center [1256, 145] width 65 height 18
type input "20"
type input "11"
type input "19"
type input "10"
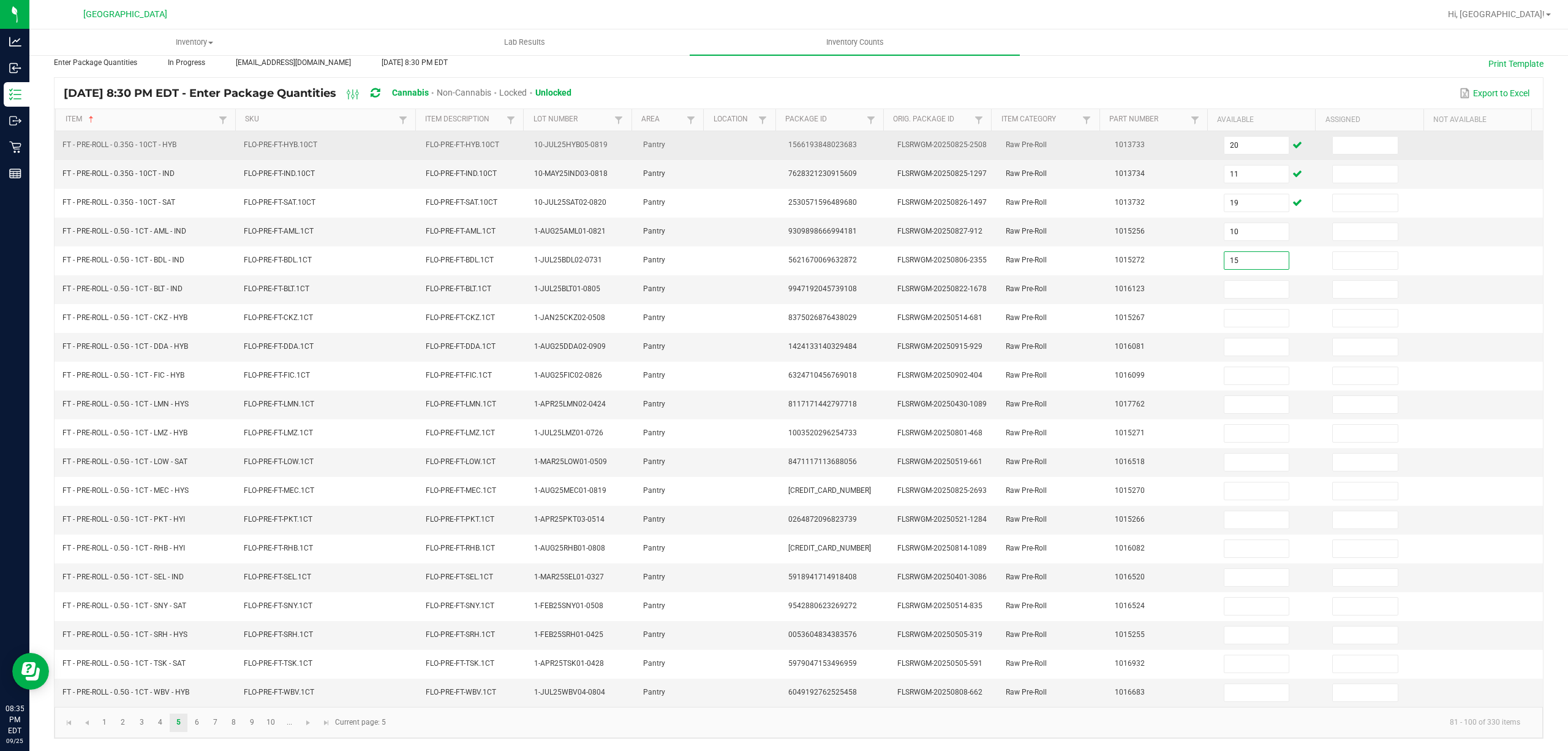
type input "15"
type input "20"
type input "5"
type input "24"
type input "15"
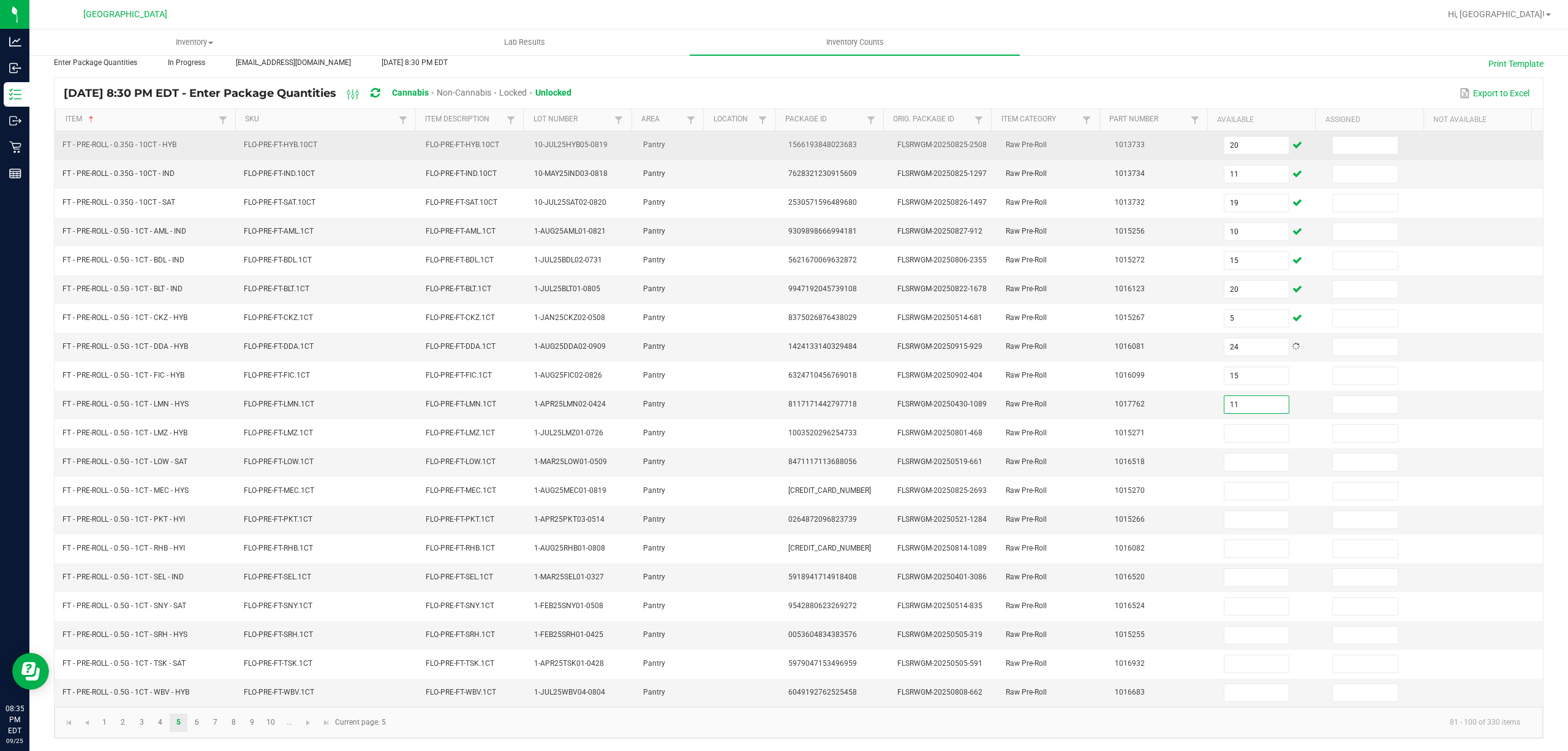
type input "11"
type input "8"
type input "18"
type input "19"
type input "24"
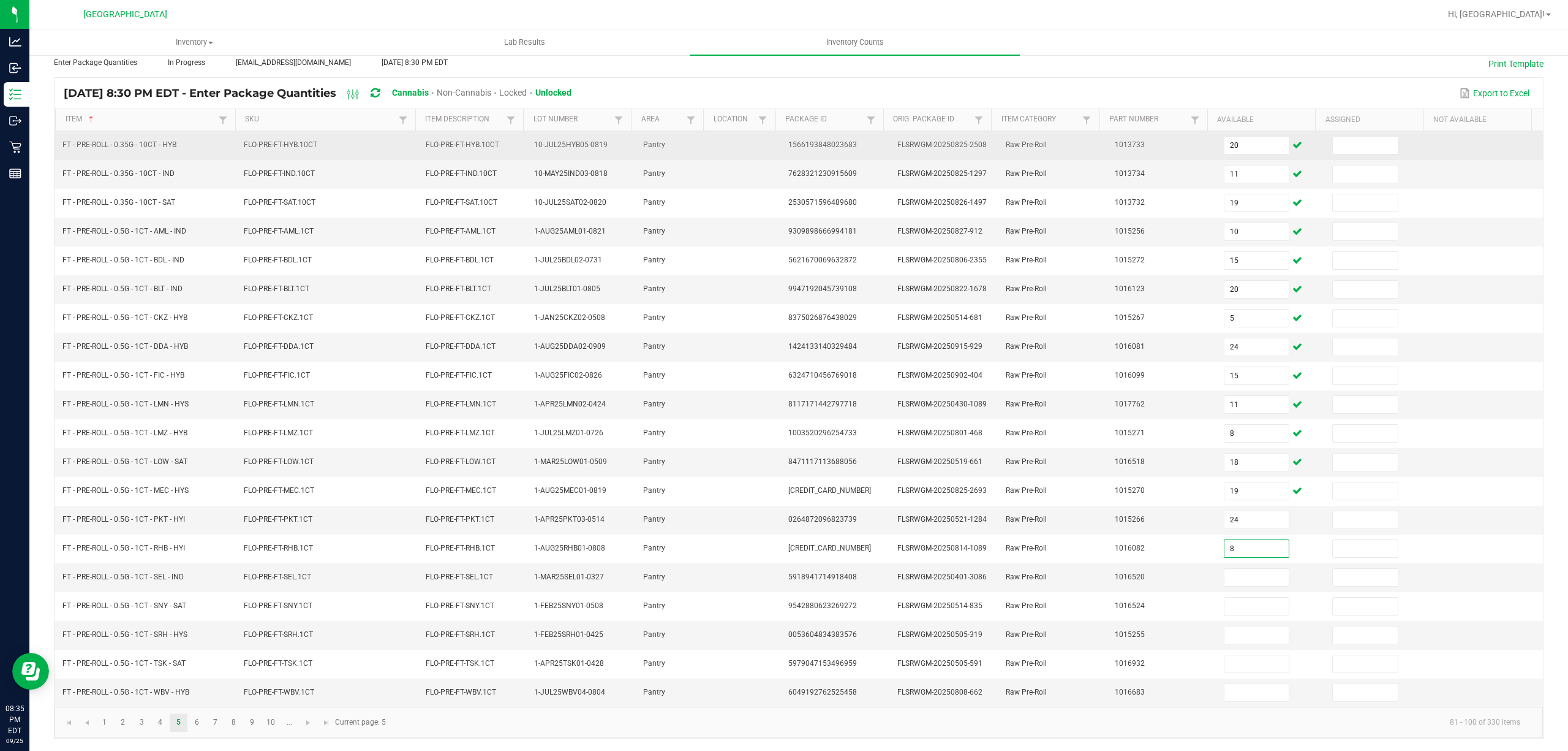
type input "8"
type input "3"
type input "4"
type input "7"
type input "8"
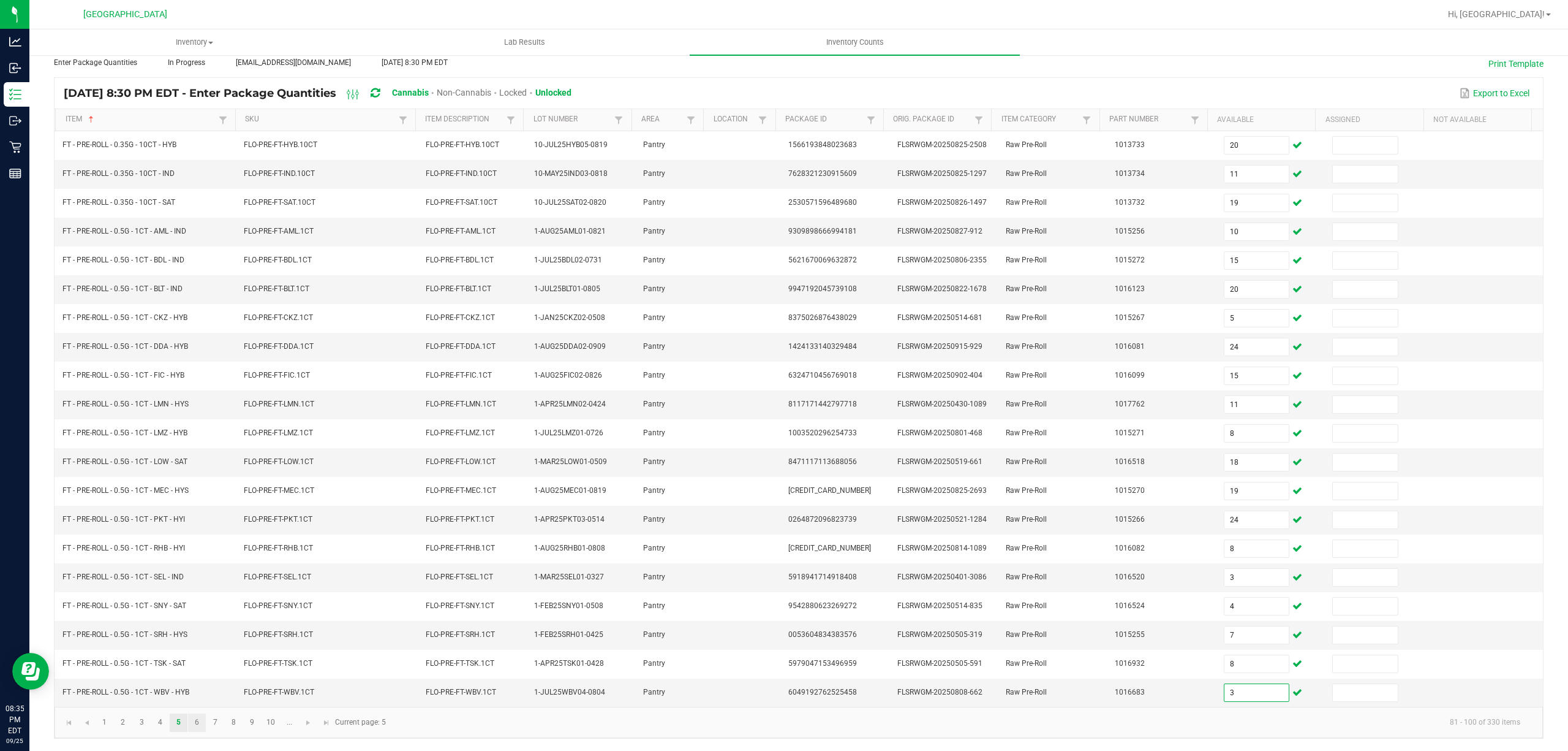
type input "3"
click at [192, 719] on link "6" at bounding box center [197, 723] width 18 height 19
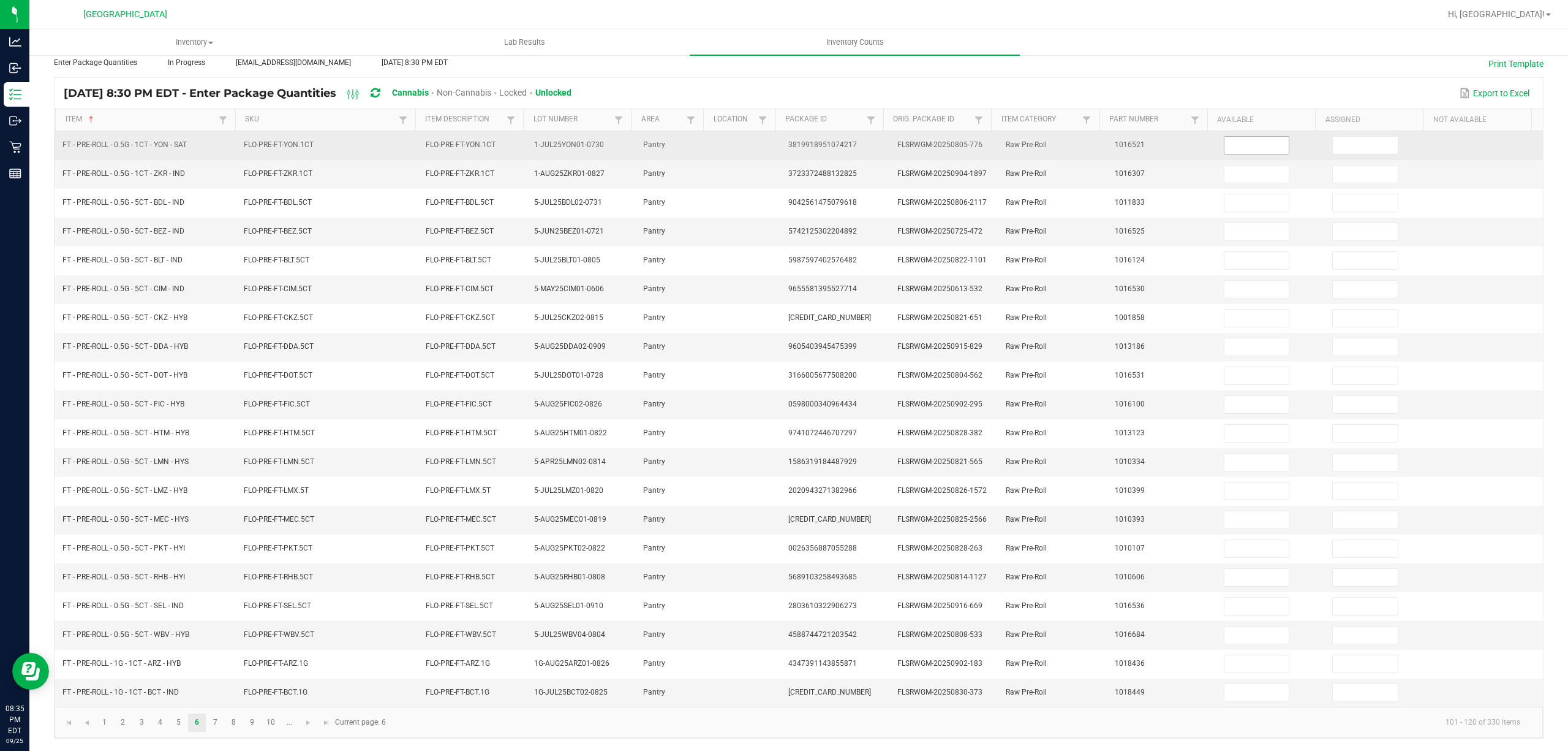
click at [1224, 136] on input at bounding box center [1256, 145] width 65 height 18
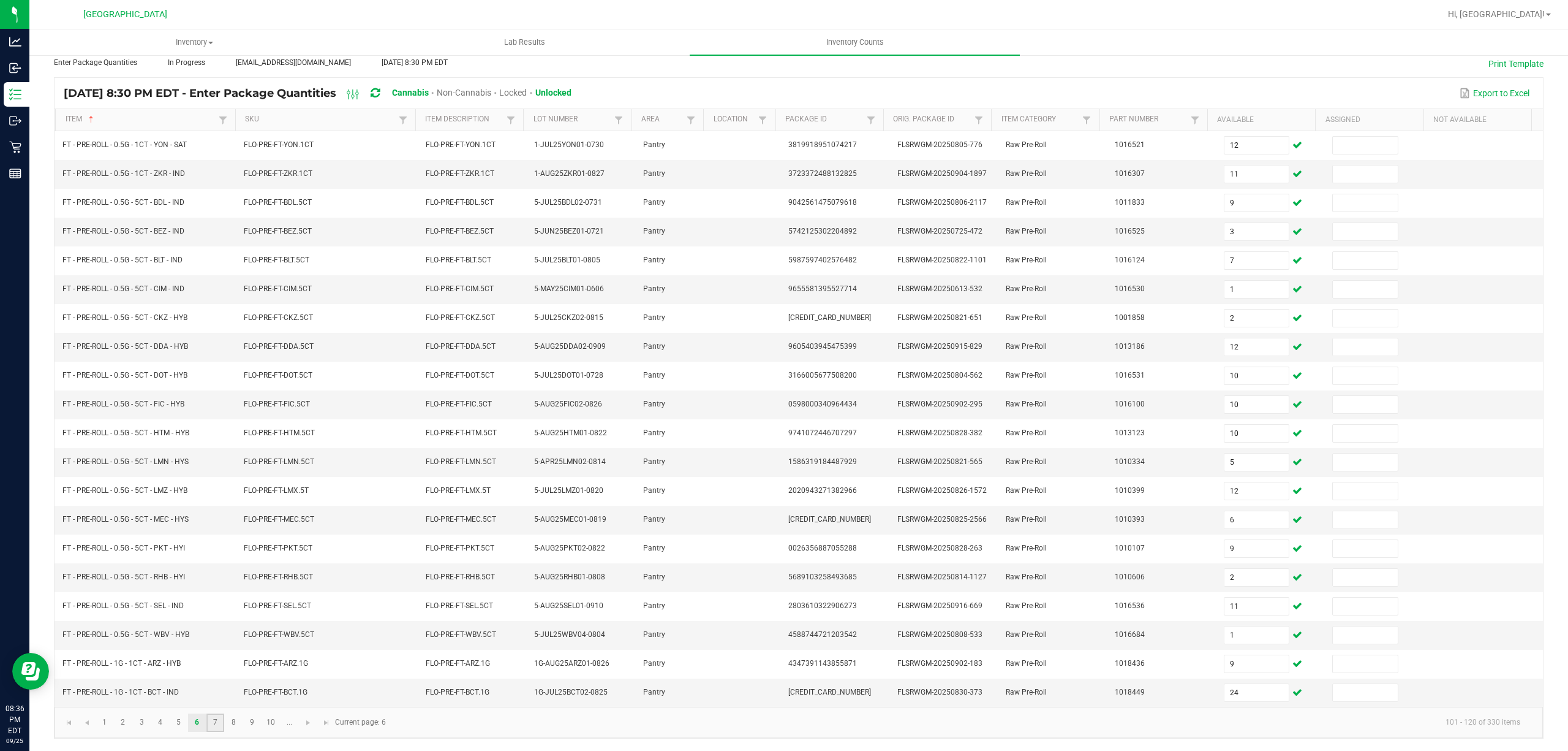
click at [212, 724] on link "7" at bounding box center [216, 723] width 18 height 19
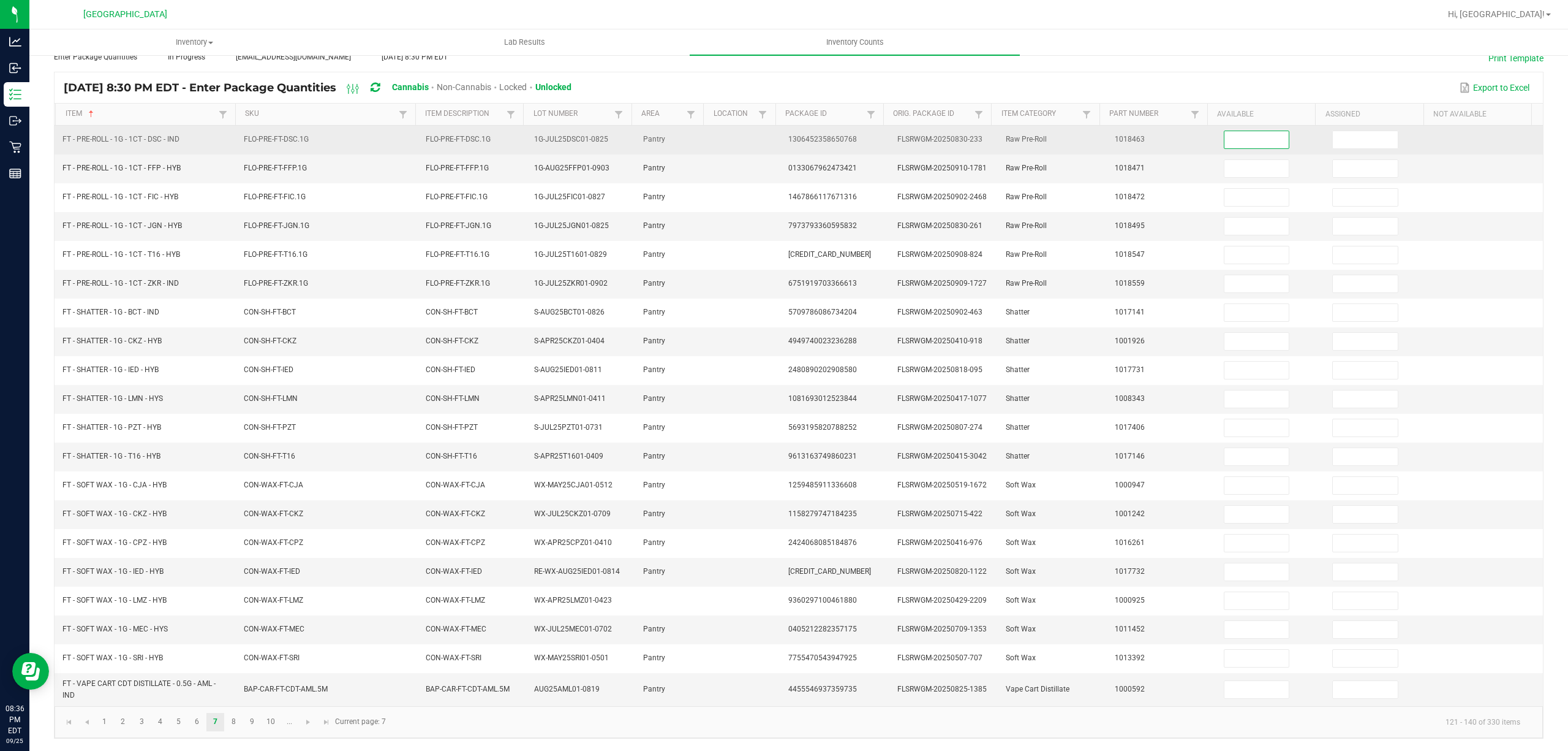
click at [1243, 133] on input at bounding box center [1256, 140] width 65 height 18
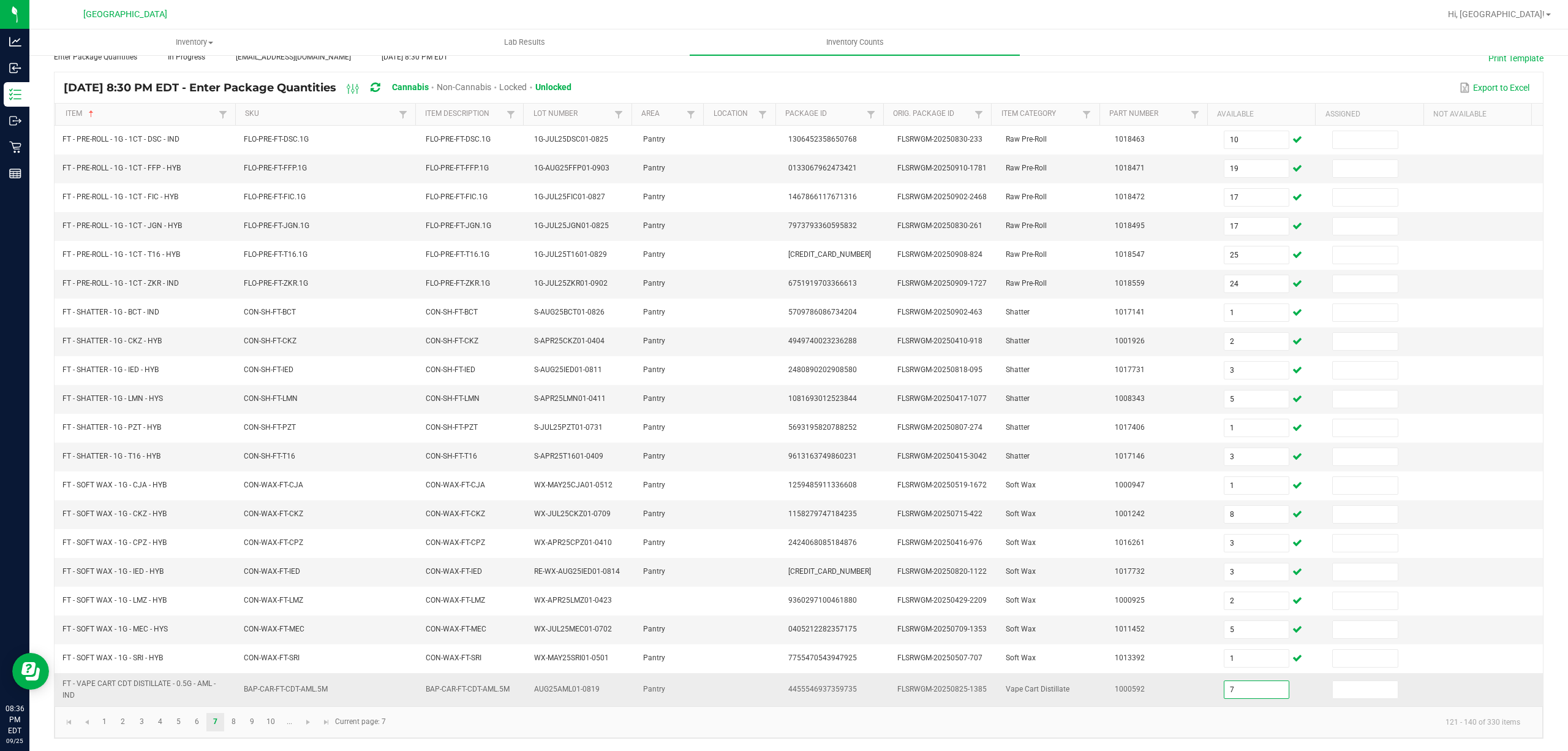
scroll to position [84, 0]
click at [233, 720] on link "8" at bounding box center [233, 722] width 18 height 19
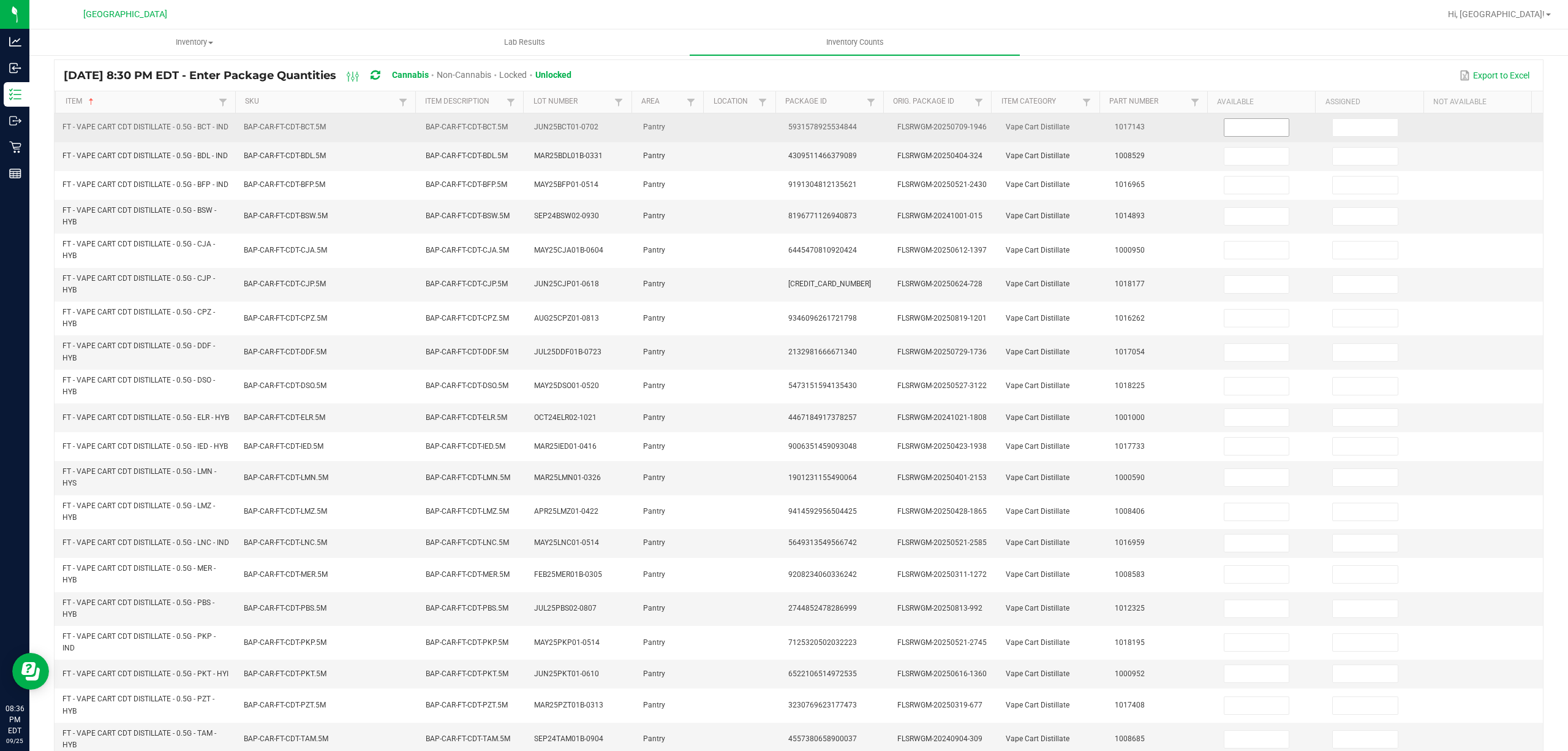
click at [1233, 125] on input at bounding box center [1256, 127] width 65 height 18
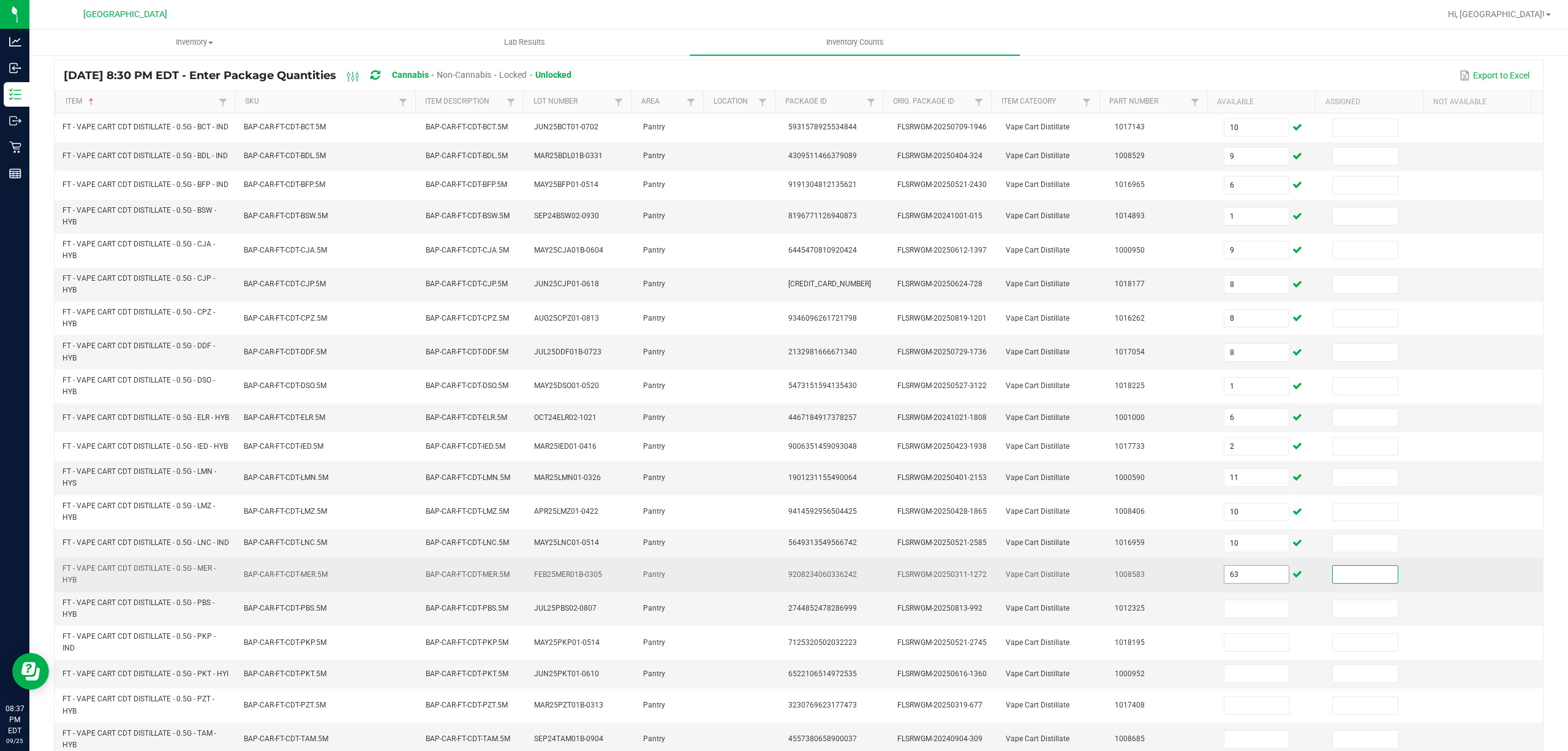
click at [1231, 582] on input "63" at bounding box center [1256, 575] width 65 height 18
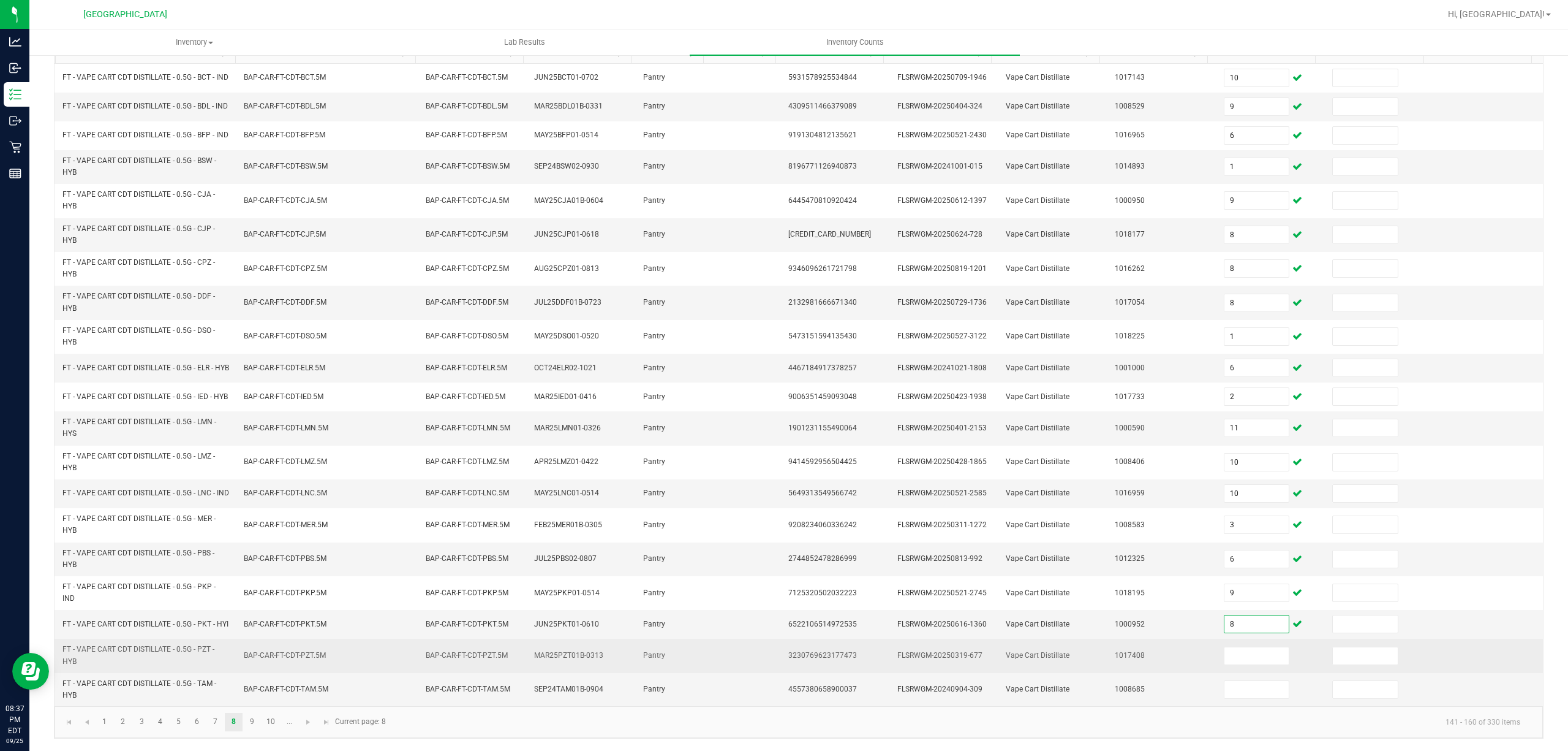
scroll to position [175, 0]
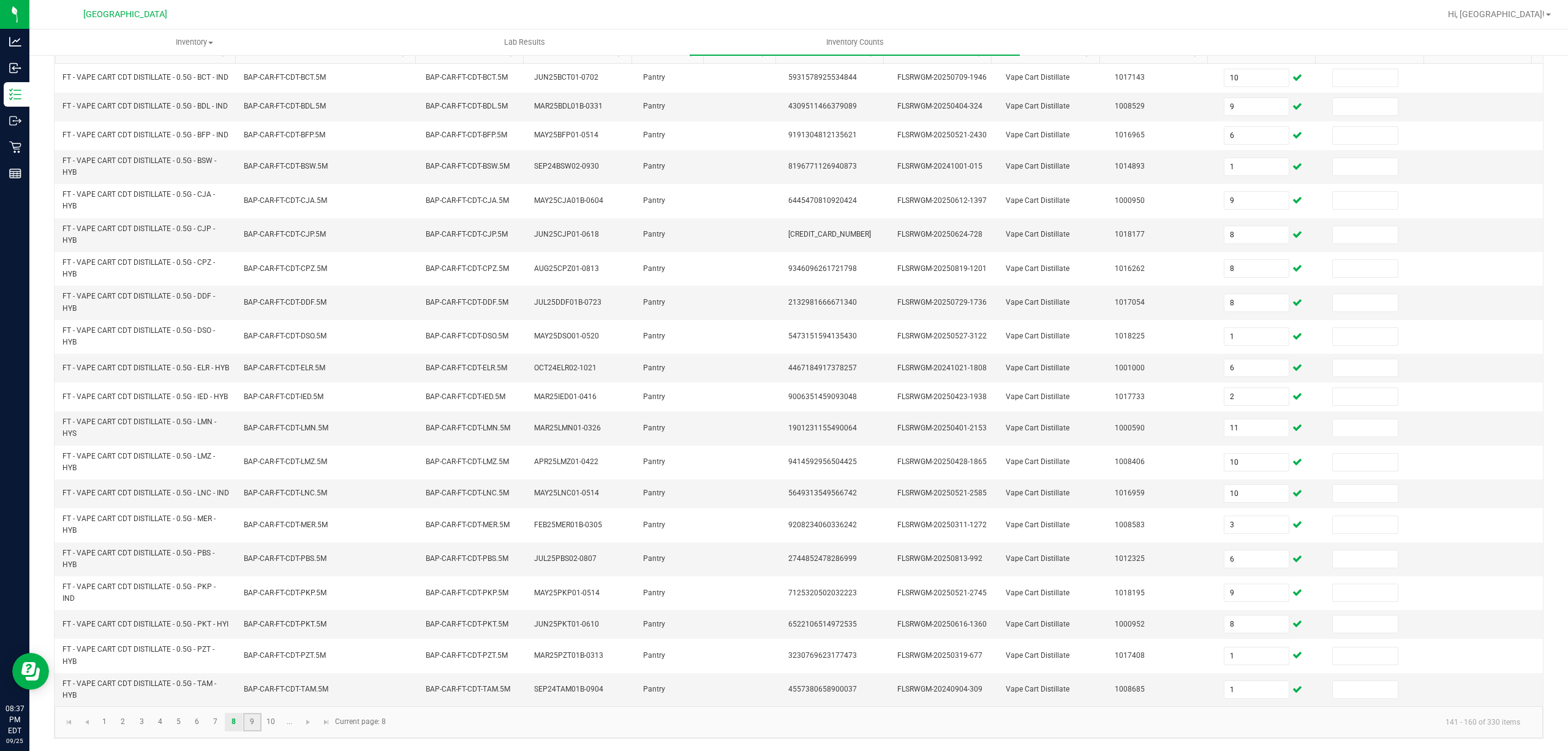
click at [255, 717] on link "9" at bounding box center [252, 722] width 18 height 19
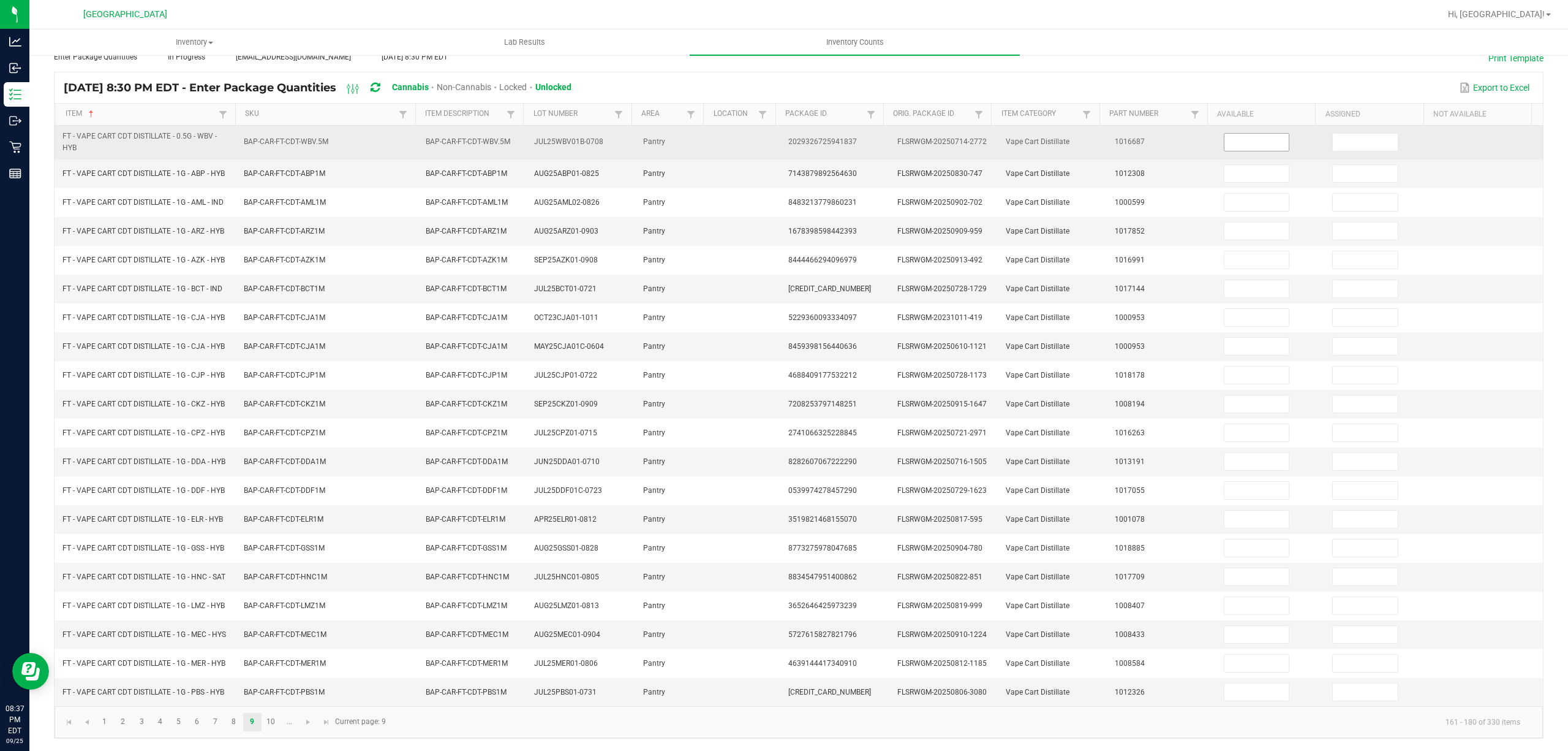
click at [1224, 133] on input at bounding box center [1256, 142] width 65 height 18
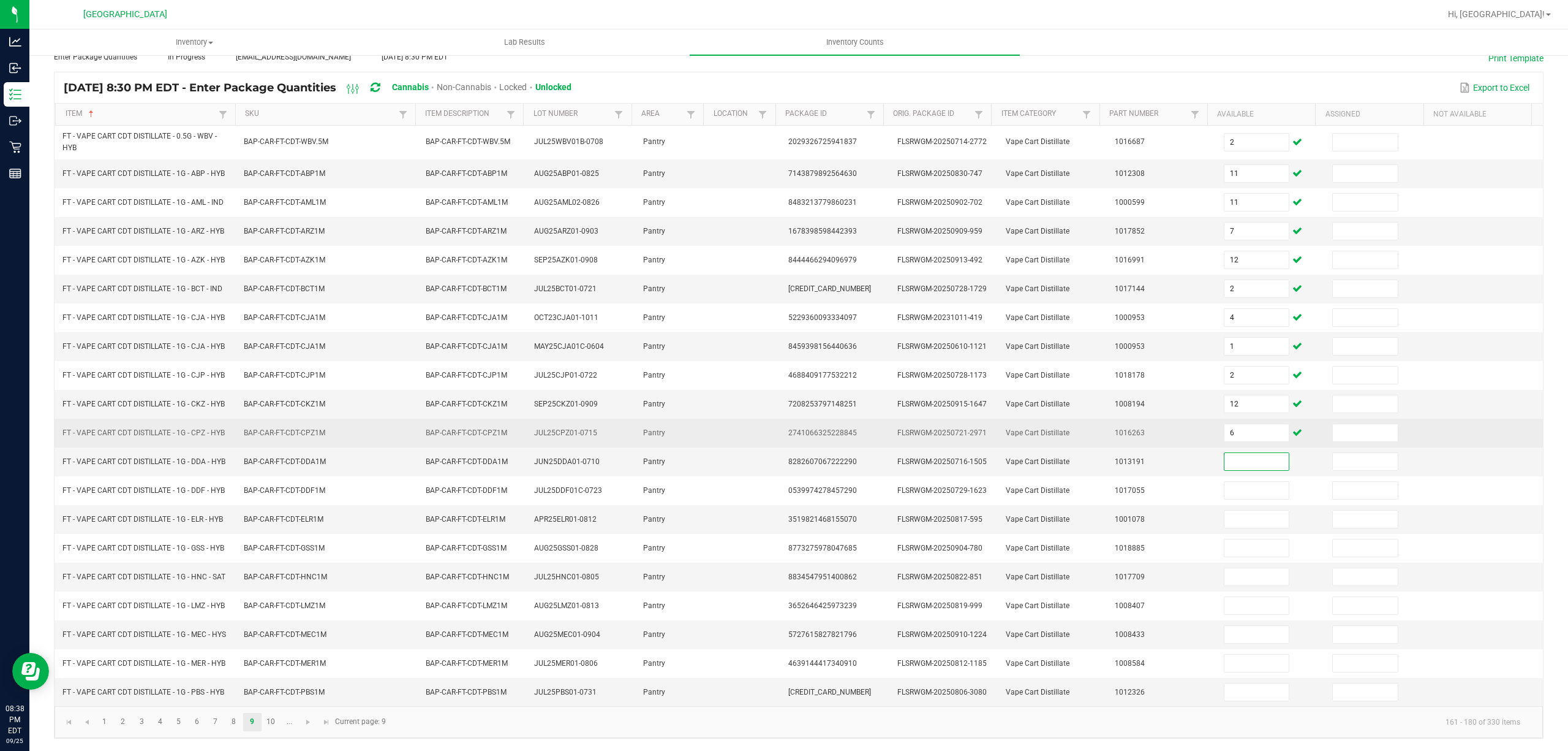
click at [1226, 437] on td "6" at bounding box center [1270, 432] width 109 height 28
click at [1228, 425] on input "6" at bounding box center [1256, 433] width 65 height 18
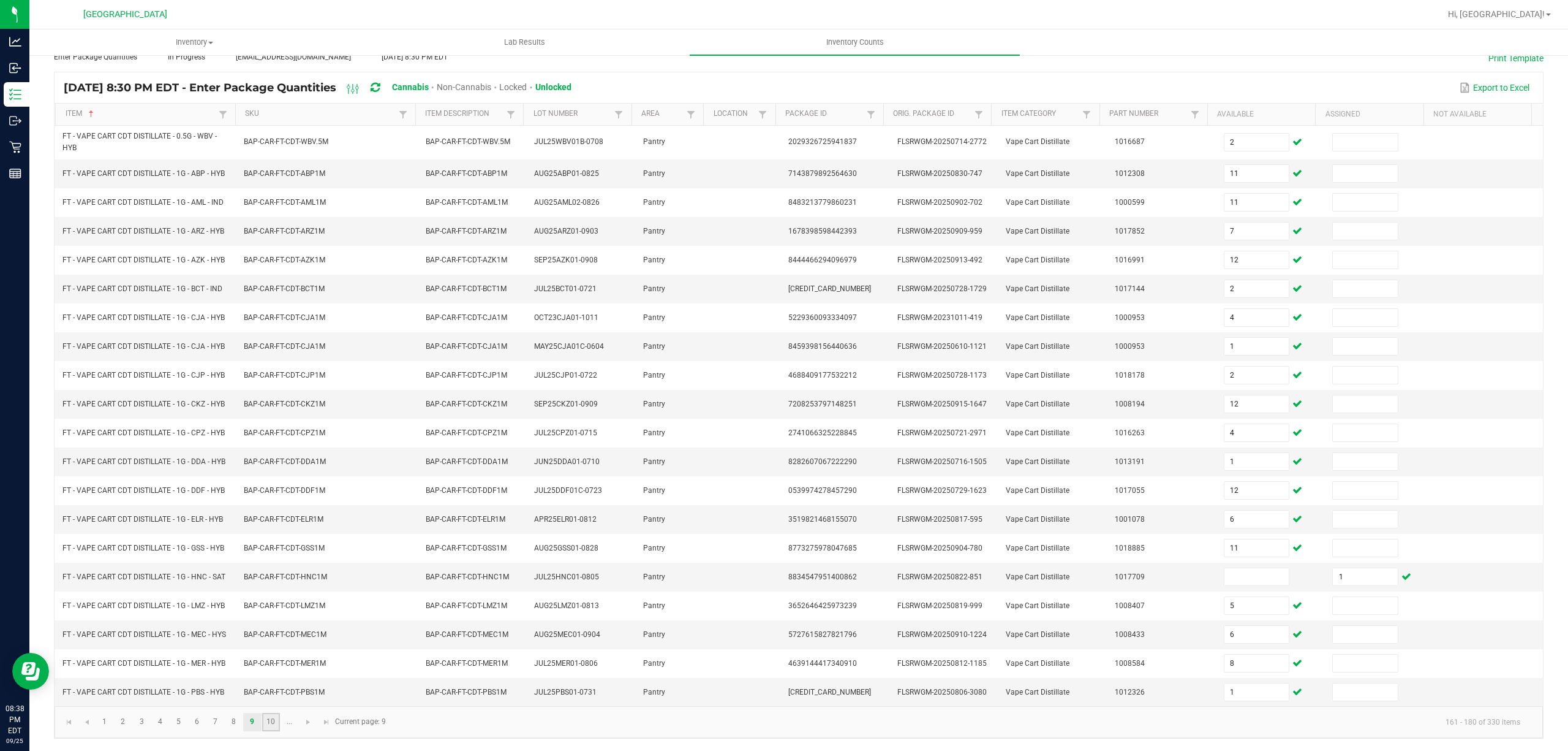
click at [268, 722] on link "10" at bounding box center [271, 722] width 18 height 19
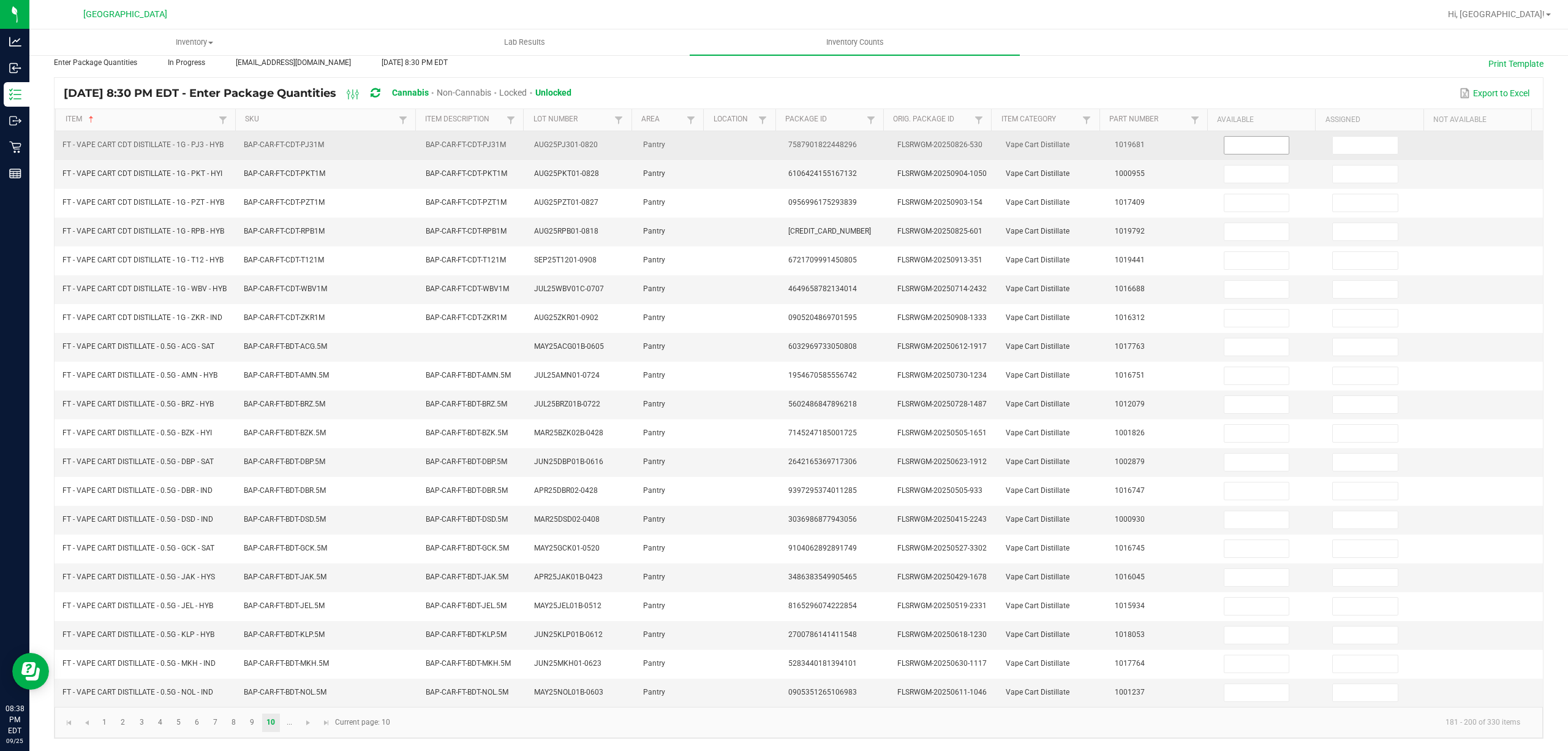
click at [1252, 136] on input at bounding box center [1256, 145] width 65 height 18
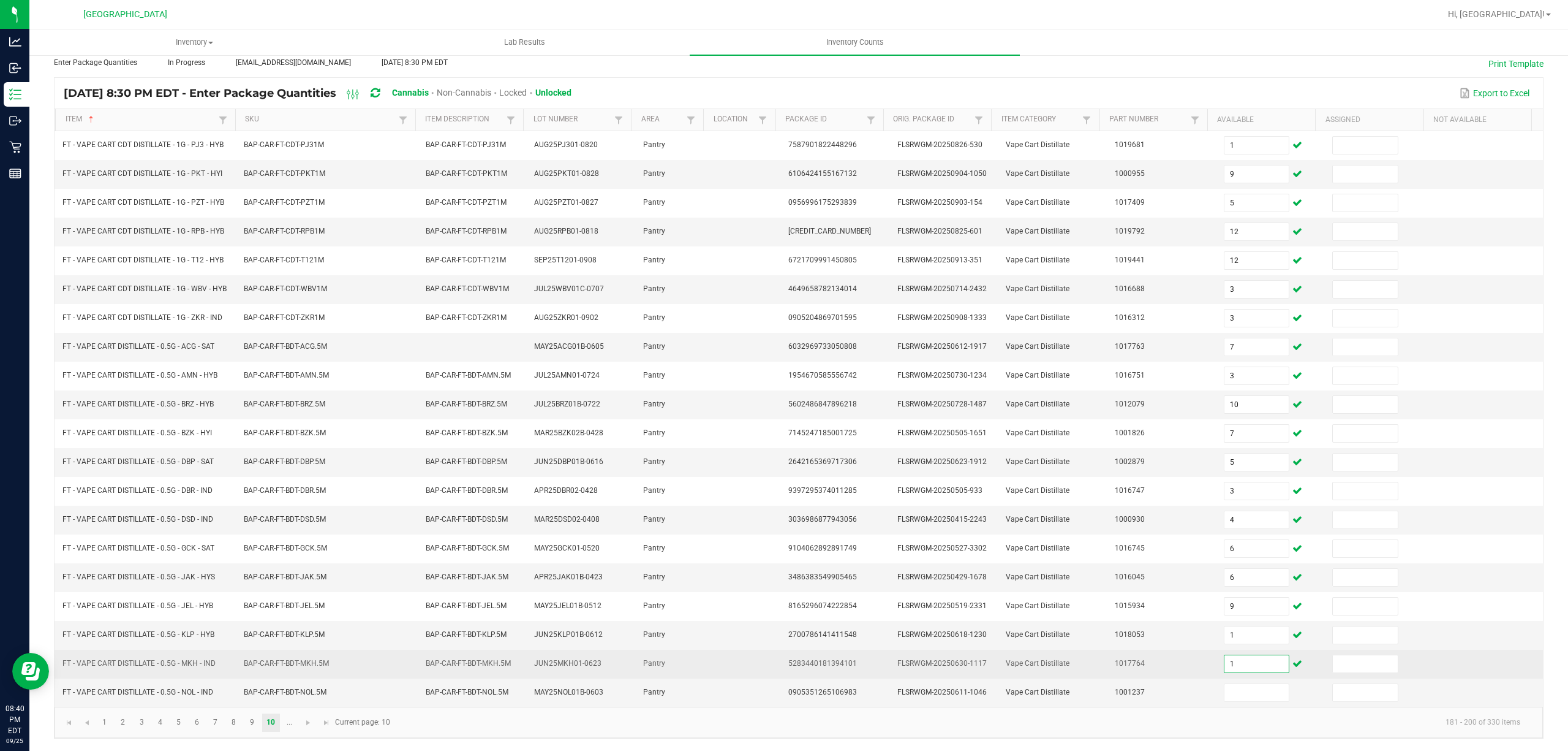
click at [1250, 668] on input "1" at bounding box center [1256, 664] width 65 height 18
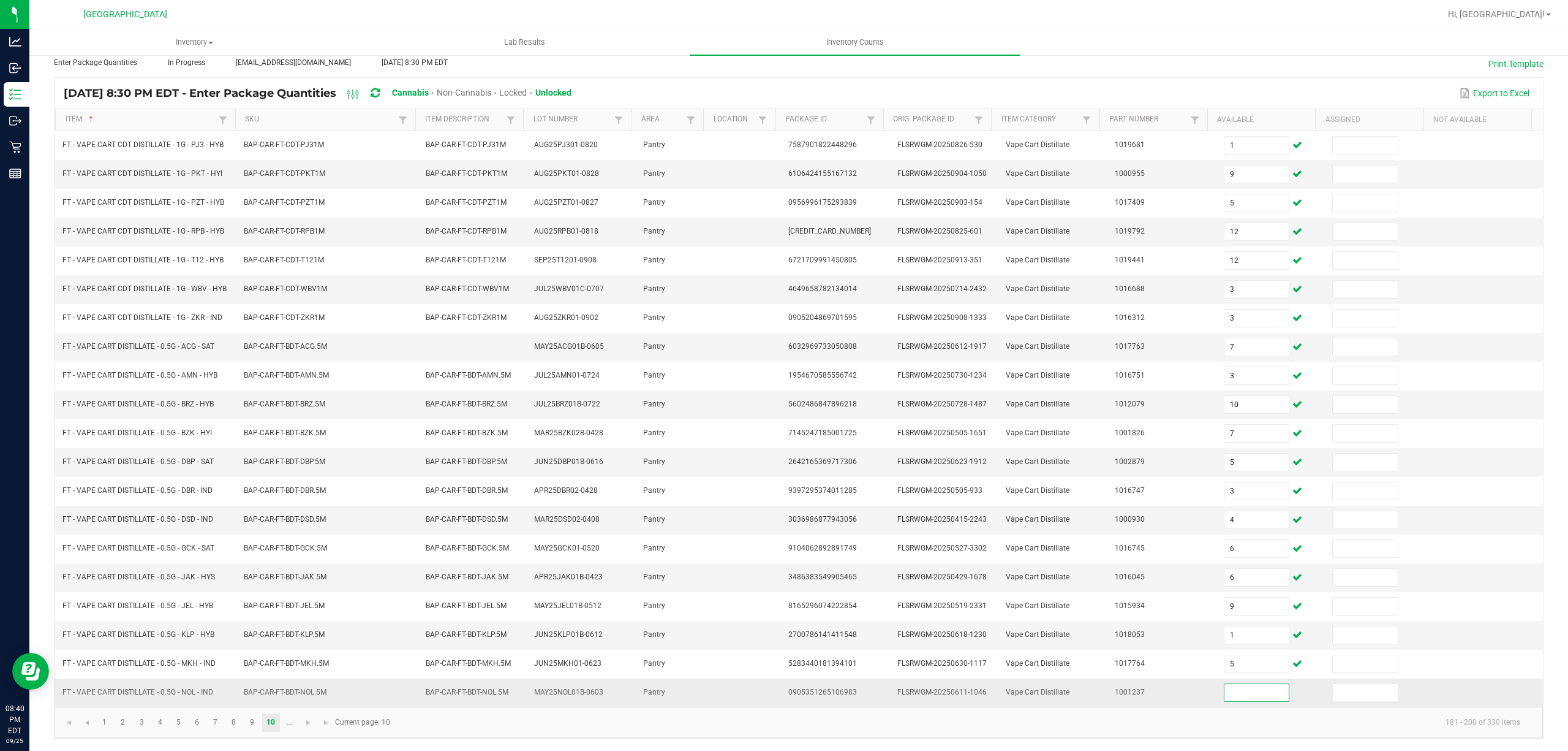
click at [1230, 689] on input at bounding box center [1256, 693] width 65 height 18
click at [308, 722] on span "Go to the next page" at bounding box center [308, 723] width 10 height 10
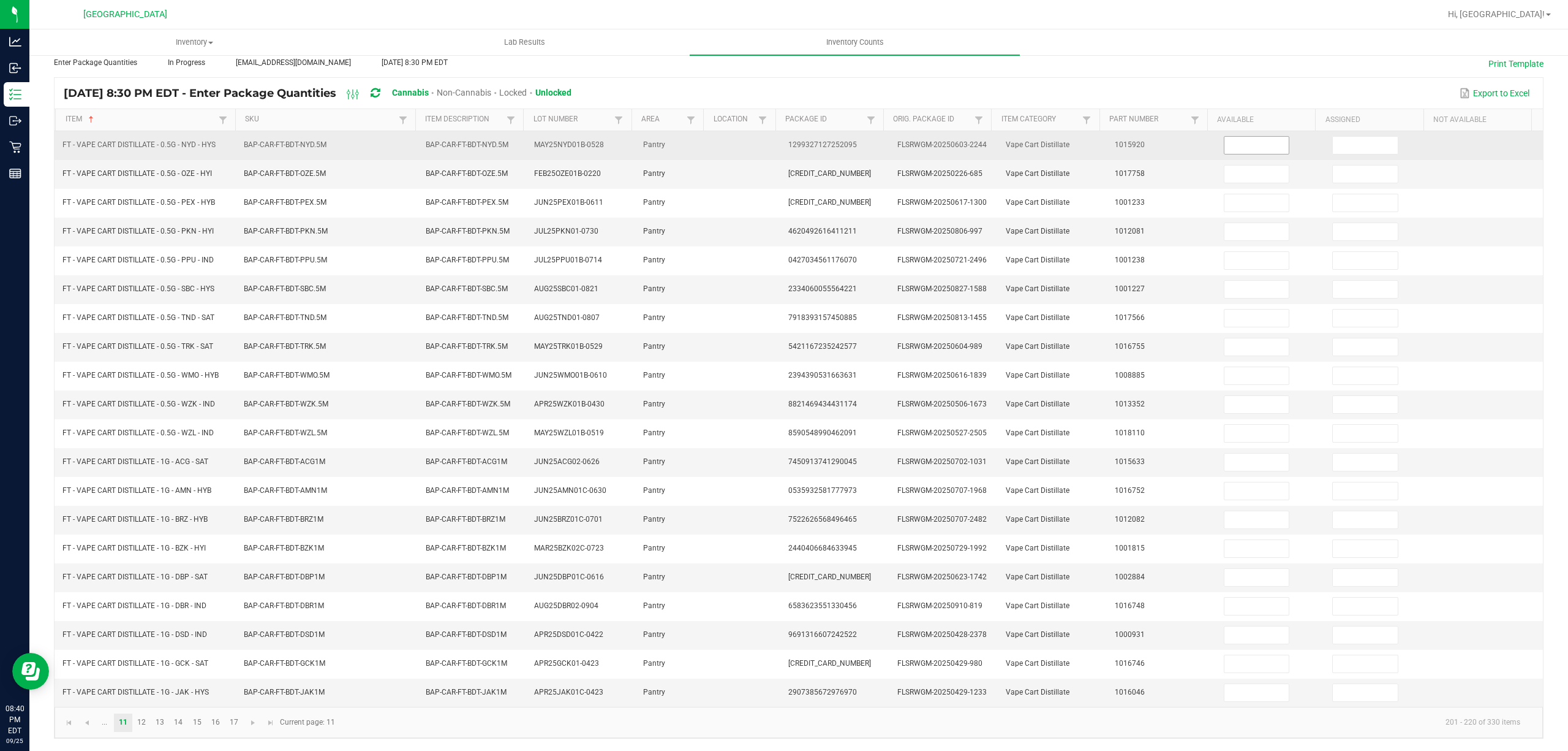
click at [1236, 136] on input at bounding box center [1256, 145] width 65 height 18
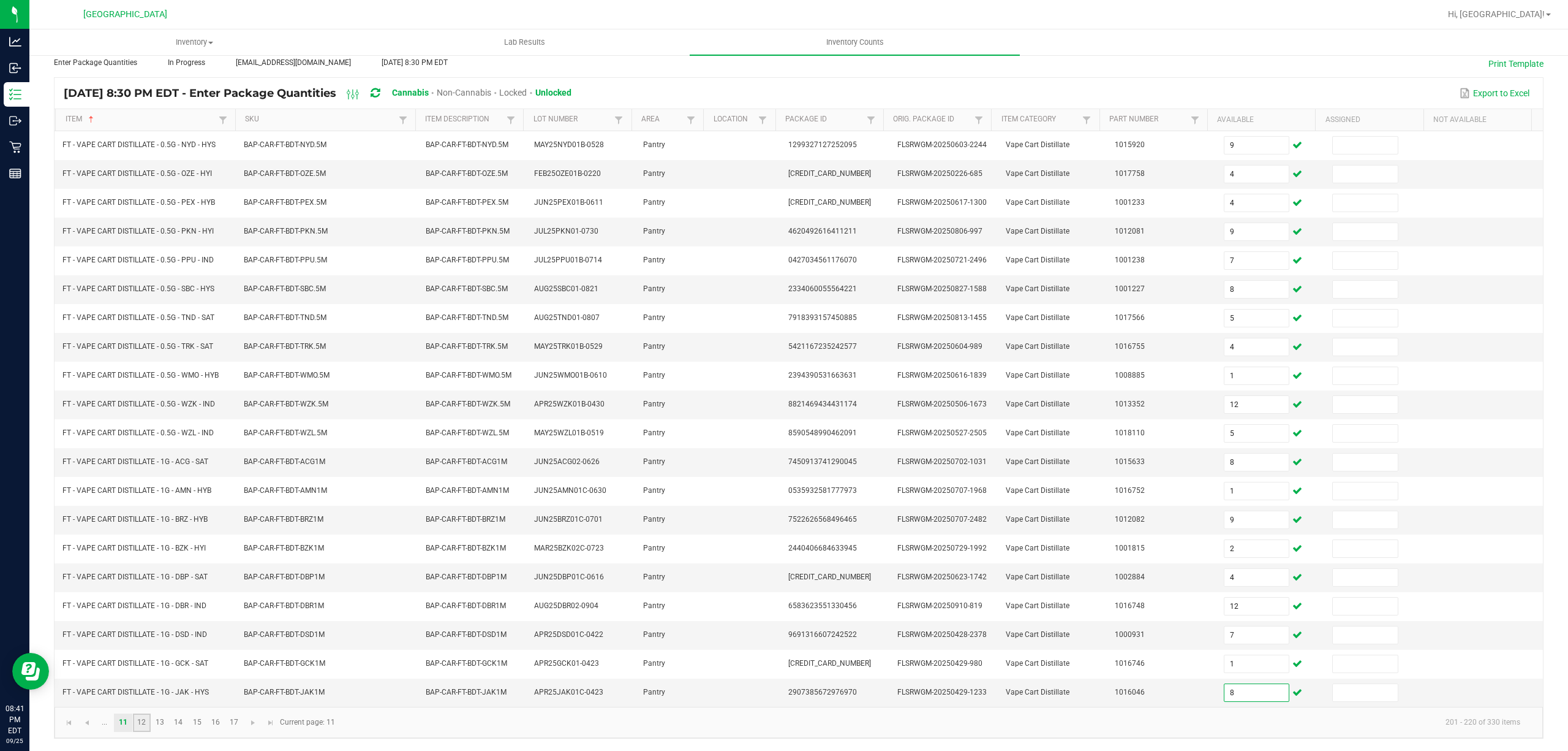
click at [140, 724] on link "12" at bounding box center [142, 723] width 18 height 19
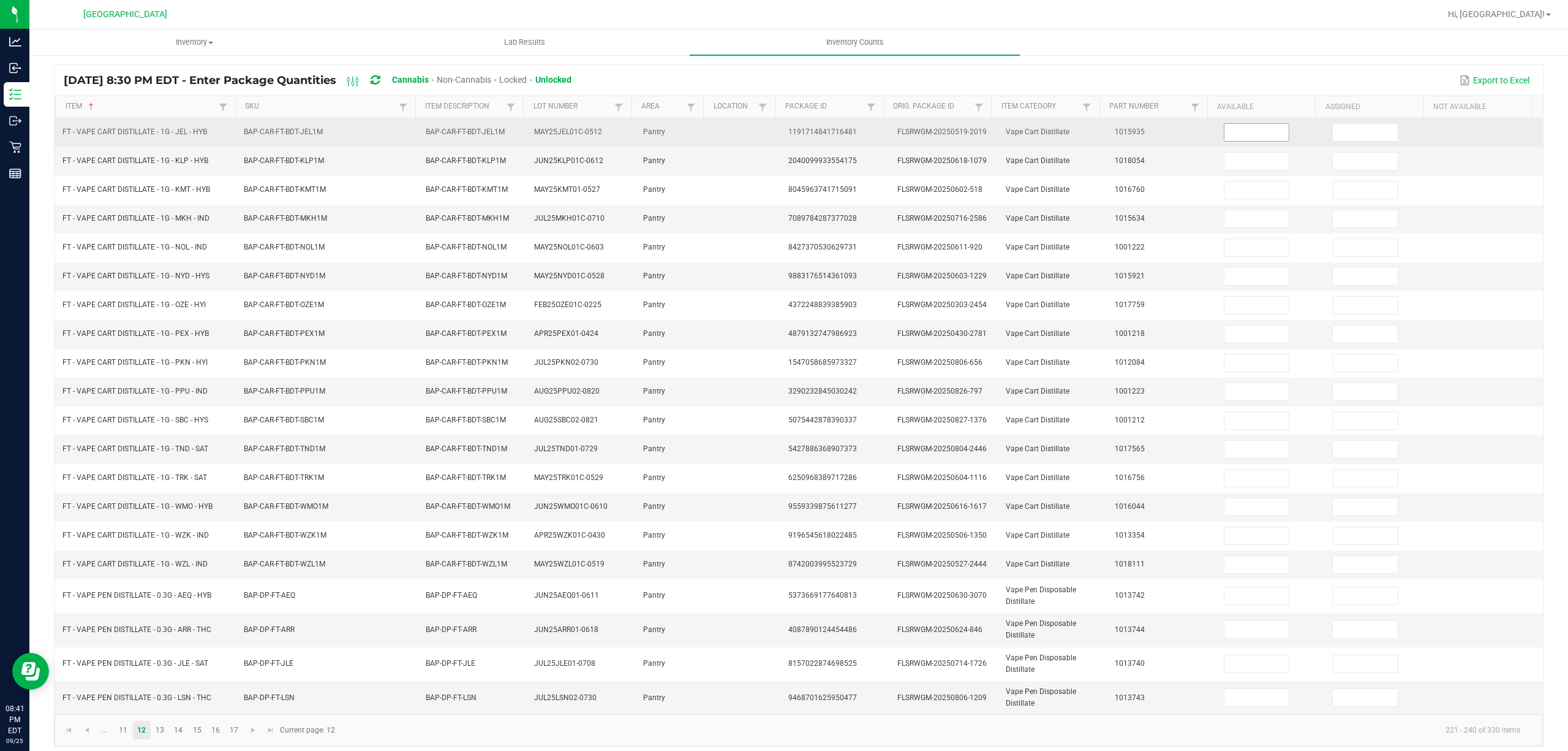
click at [1224, 133] on input at bounding box center [1256, 132] width 65 height 18
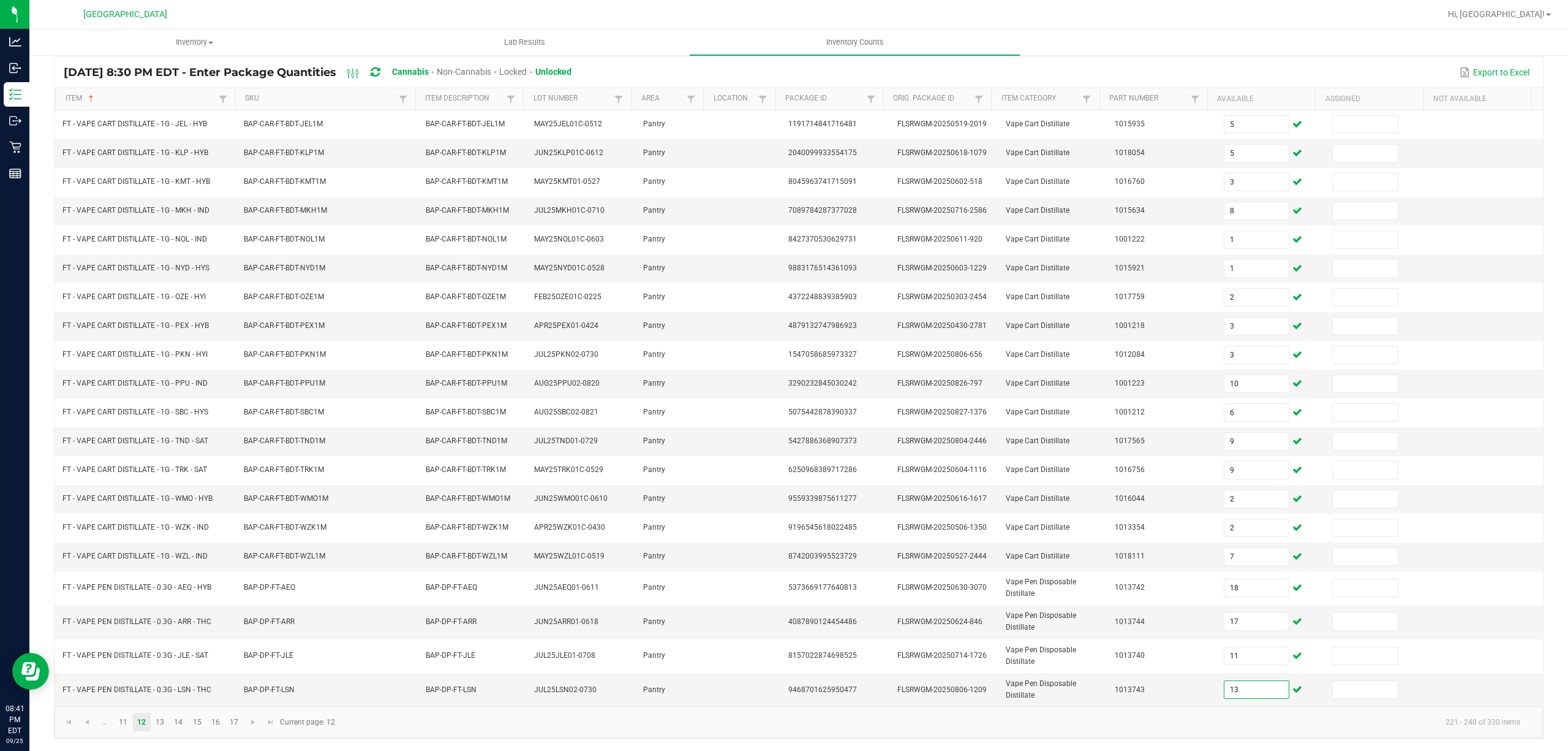
scroll to position [99, 0]
click at [163, 724] on link "13" at bounding box center [160, 722] width 18 height 19
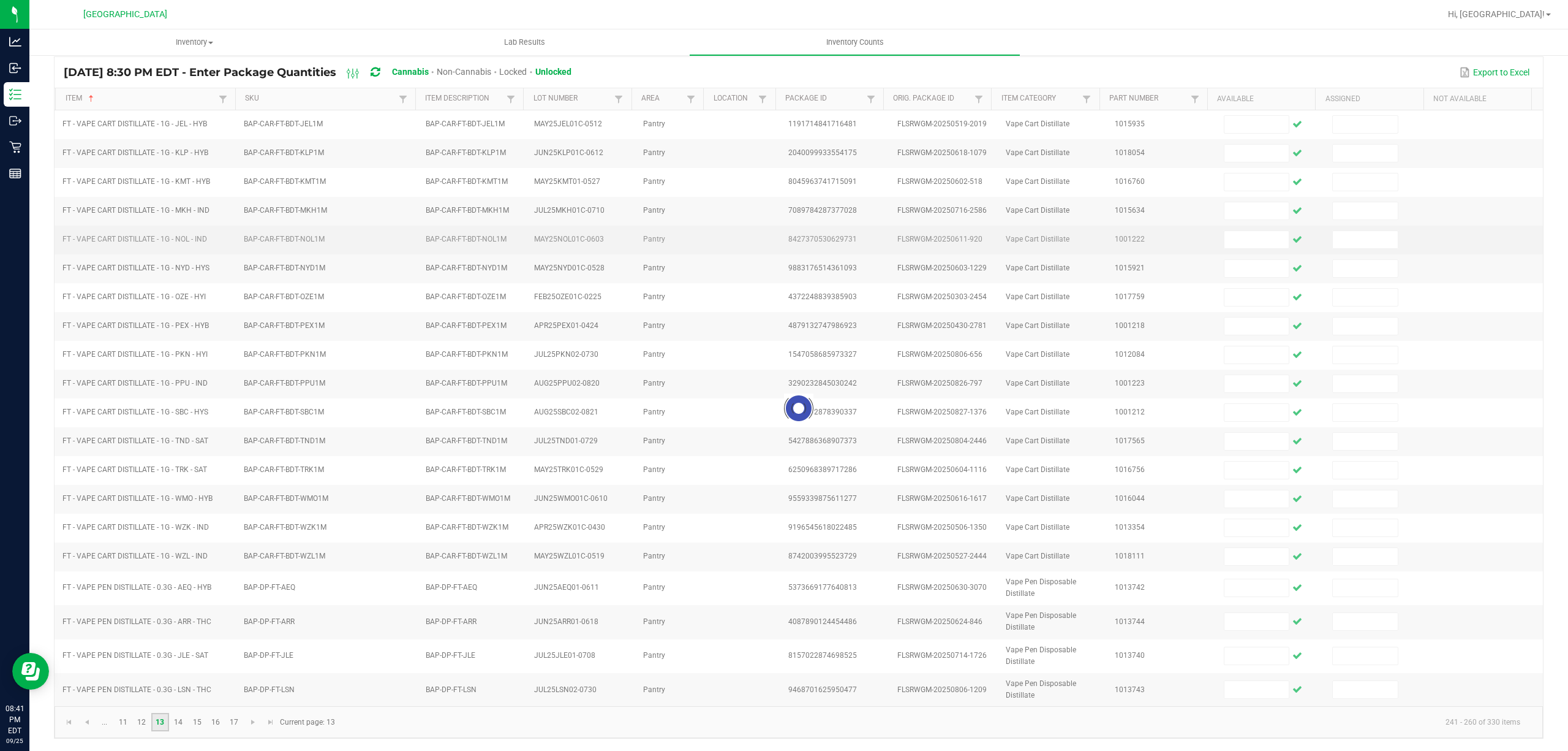
scroll to position [89, 0]
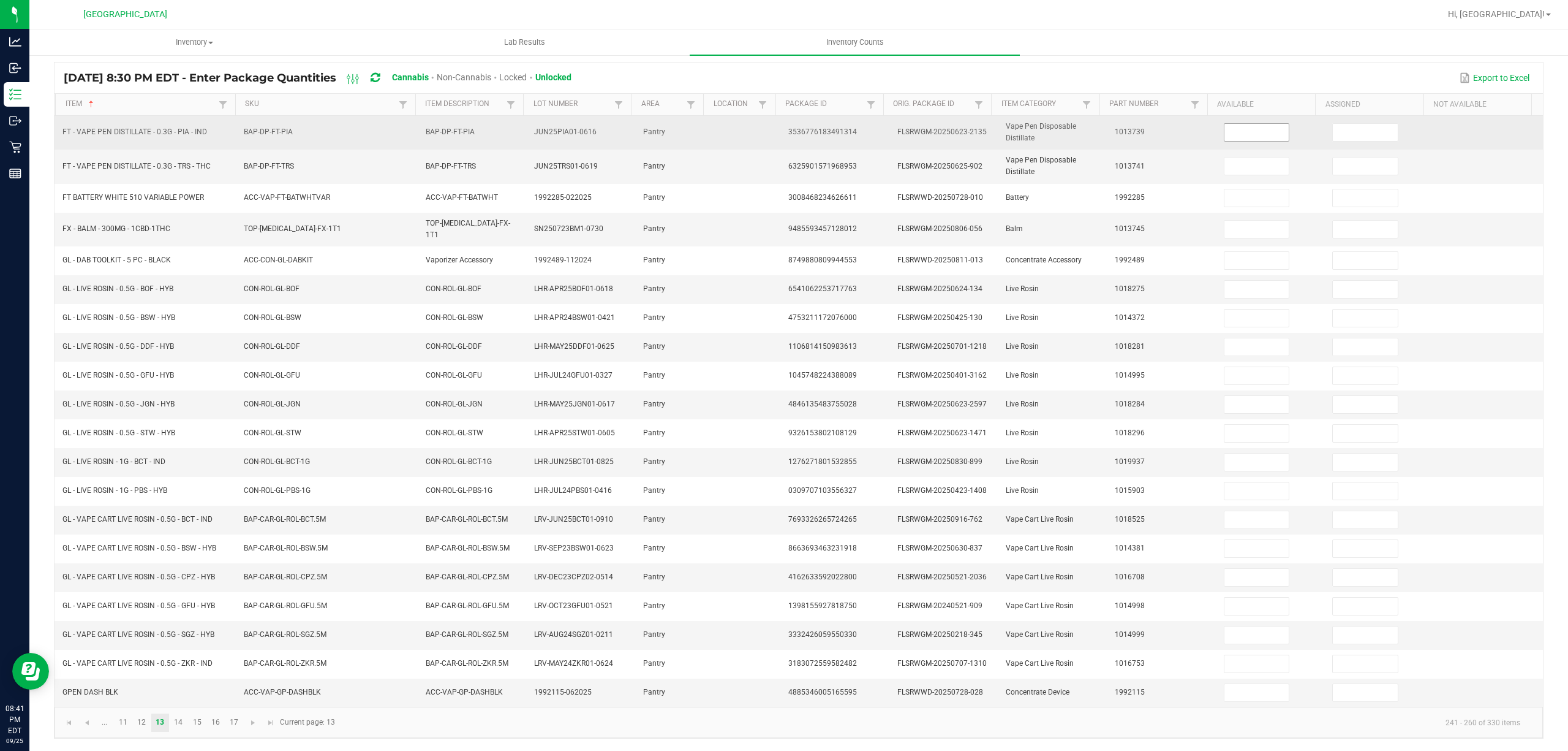
click at [1246, 124] on input at bounding box center [1256, 132] width 65 height 18
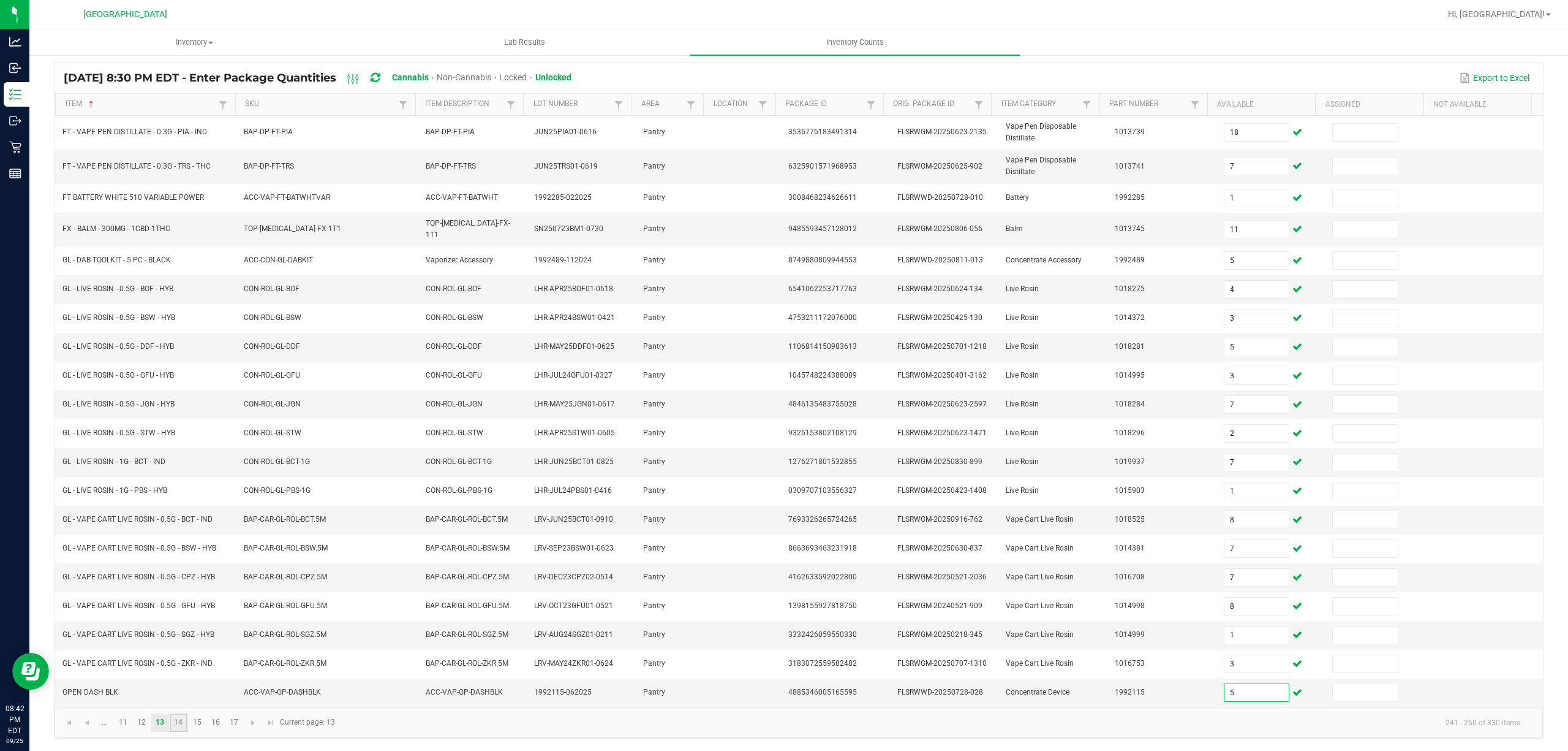
click at [180, 716] on link "14" at bounding box center [178, 723] width 18 height 19
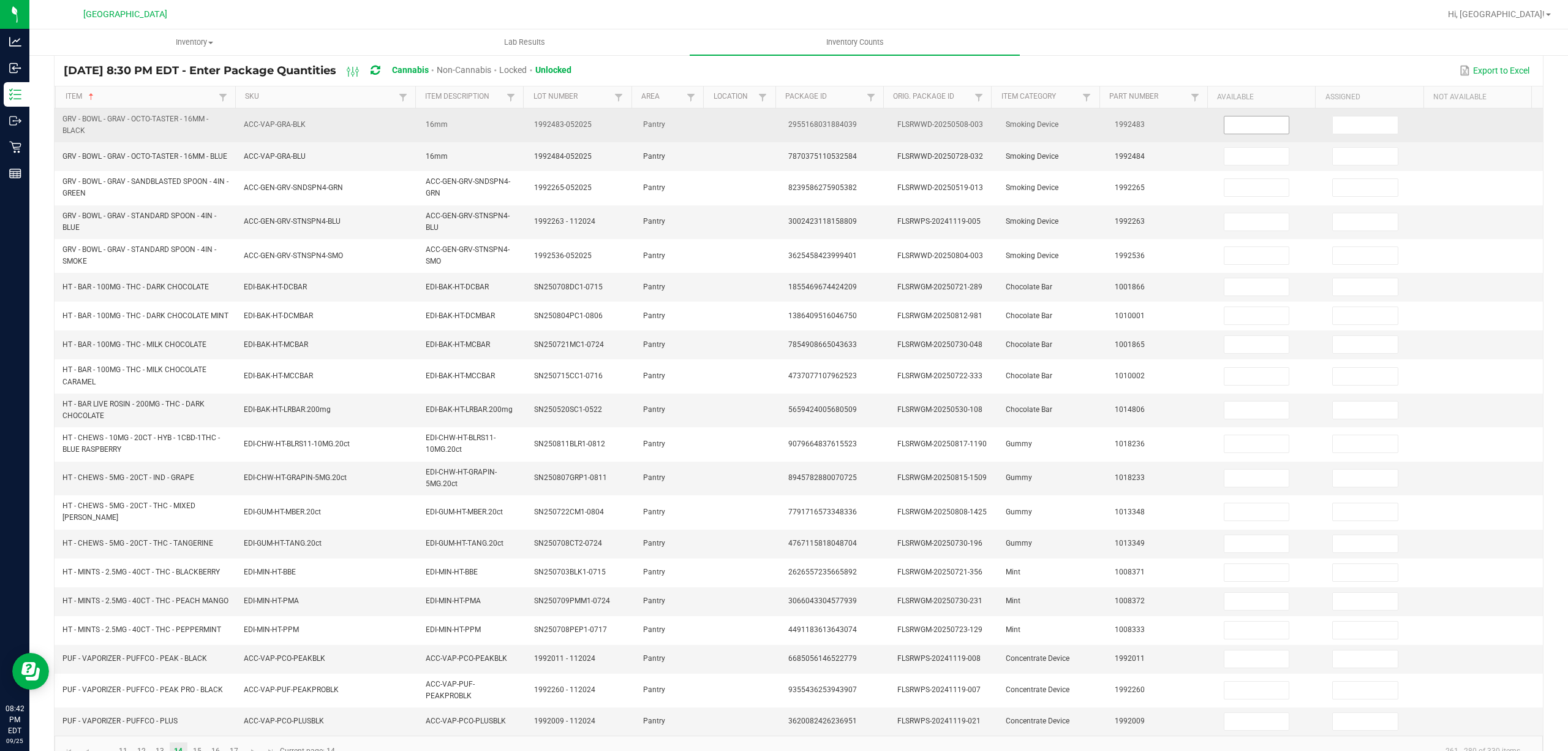
click at [1234, 125] on input at bounding box center [1256, 125] width 65 height 18
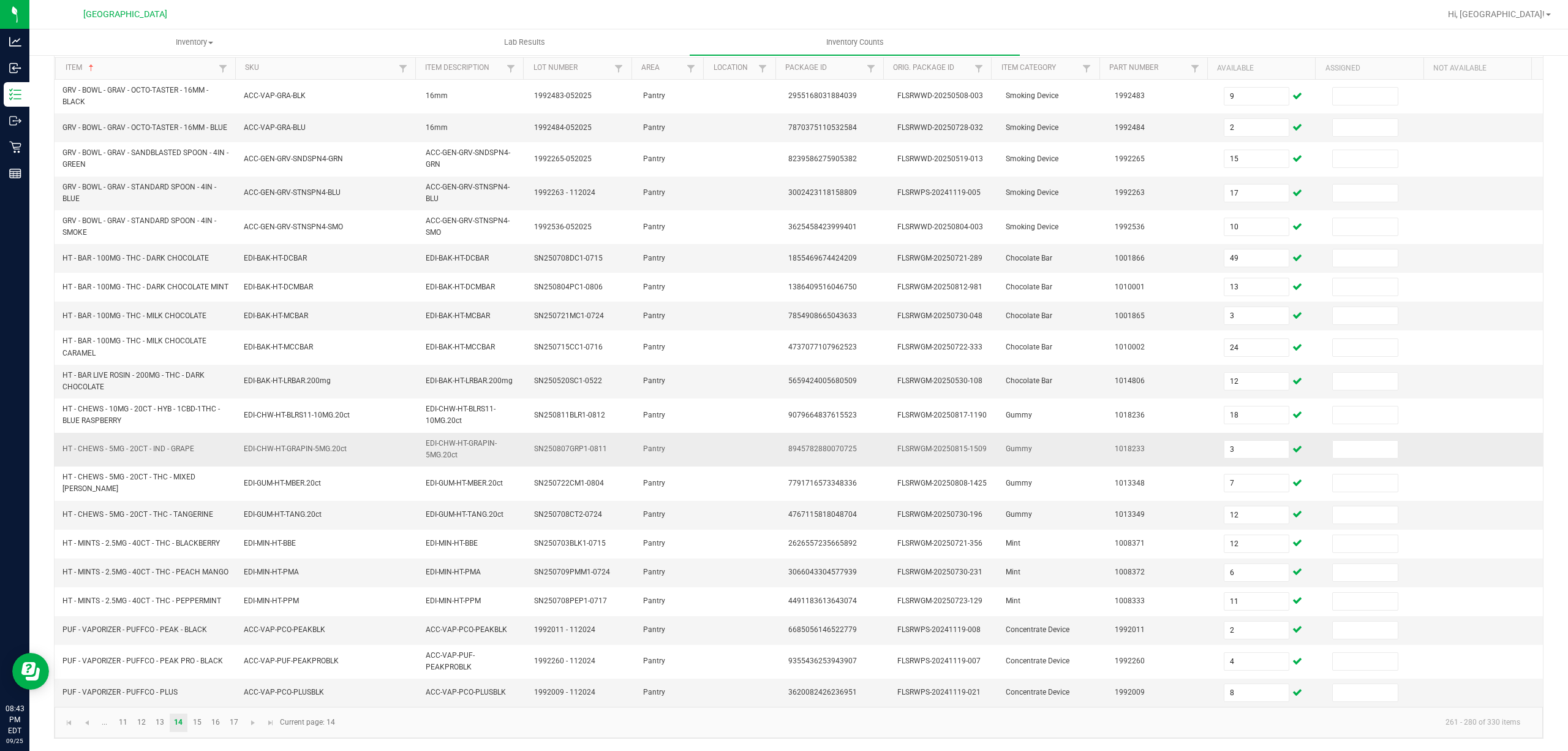
scroll to position [137, 0]
click at [195, 722] on link "15" at bounding box center [197, 723] width 18 height 19
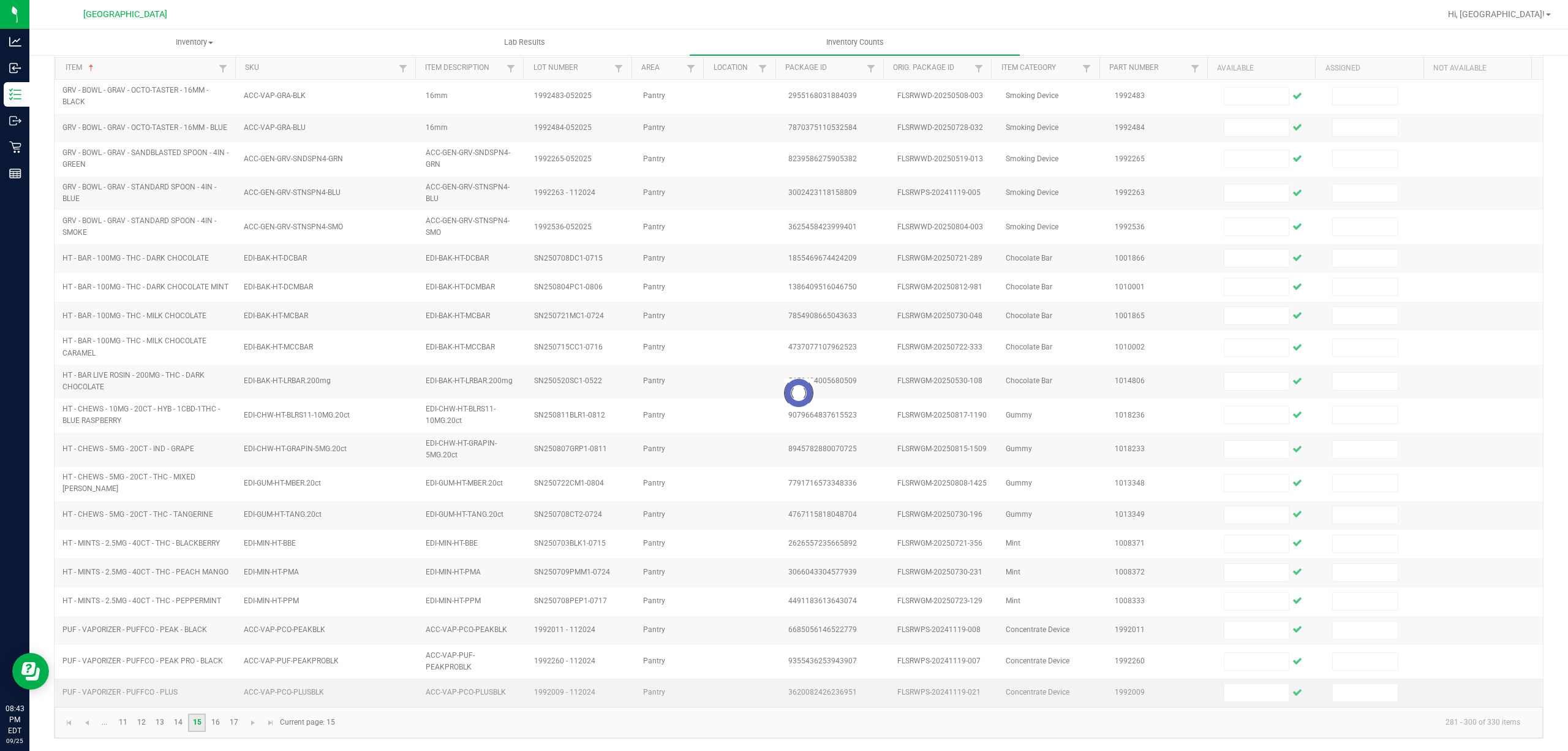
scroll to position [114, 0]
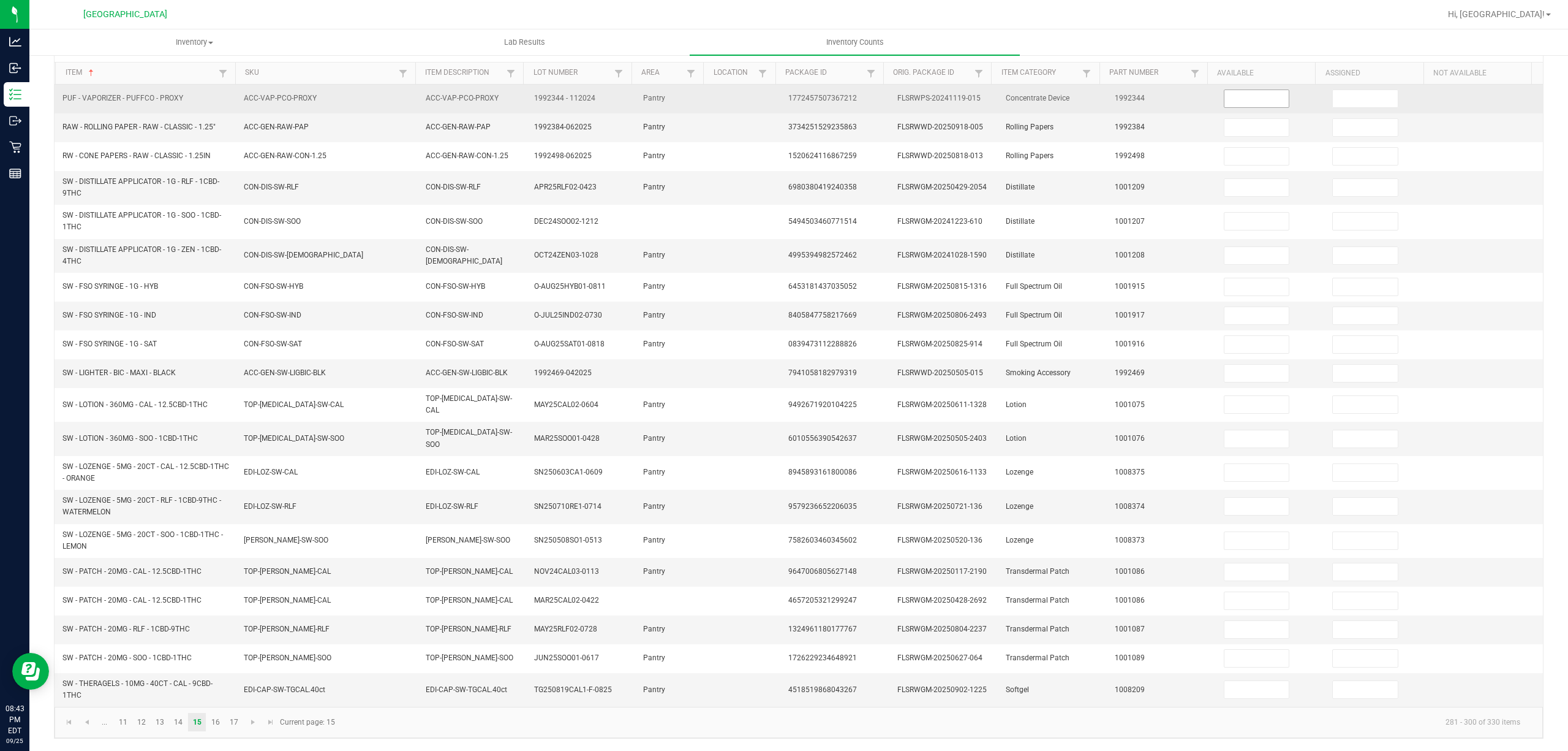
click at [1252, 92] on input at bounding box center [1256, 99] width 65 height 18
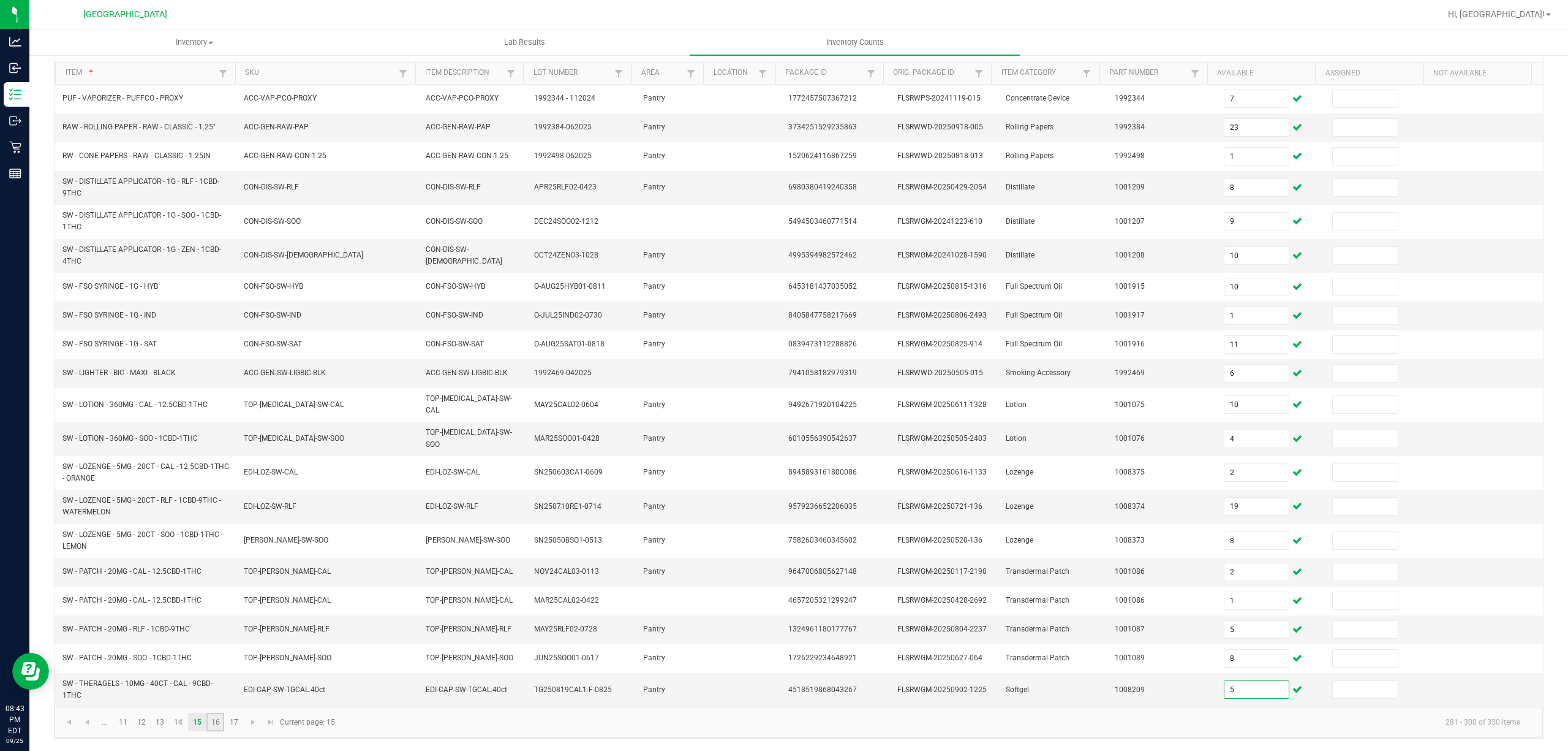
click at [214, 722] on link "16" at bounding box center [216, 722] width 18 height 19
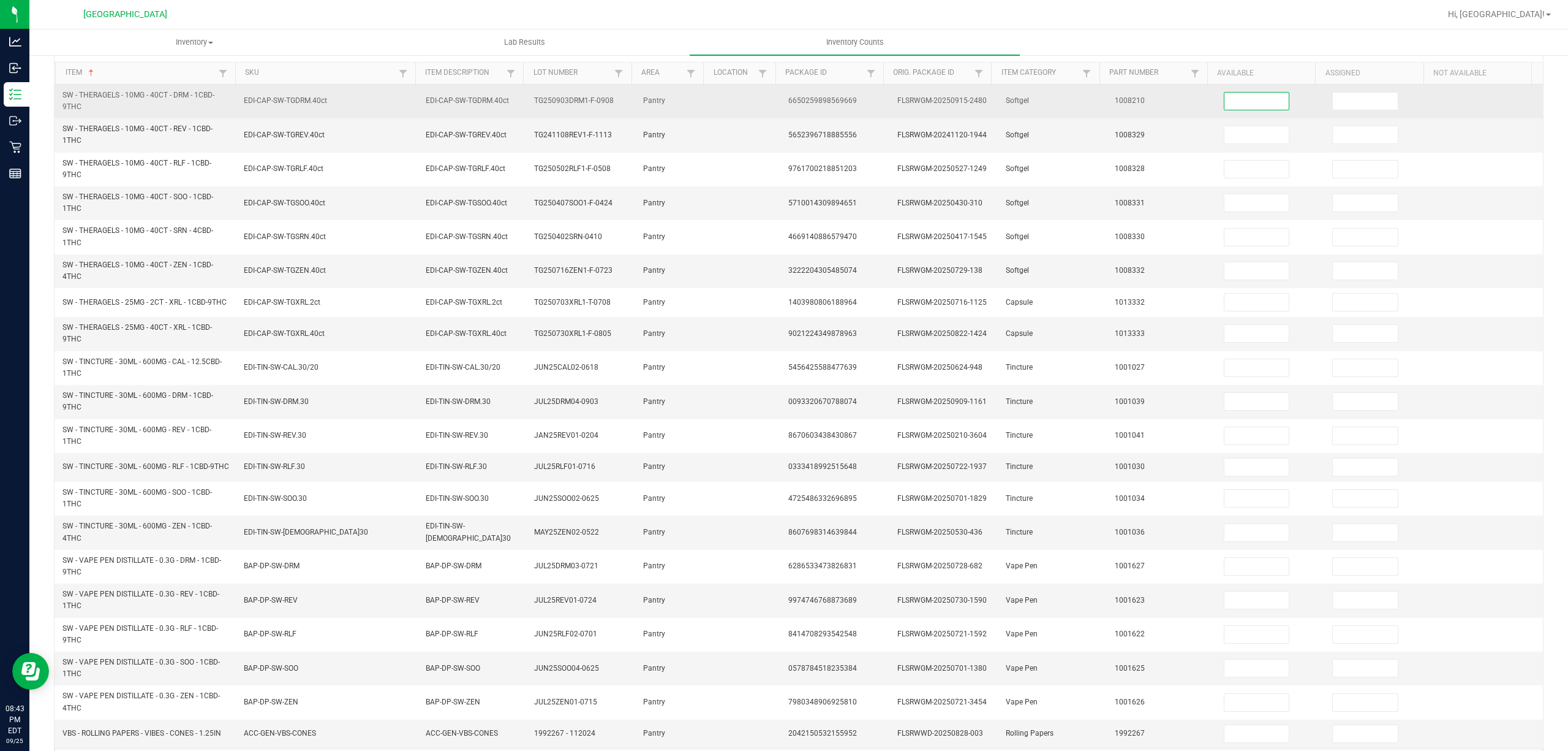
click at [1225, 96] on input at bounding box center [1256, 101] width 65 height 18
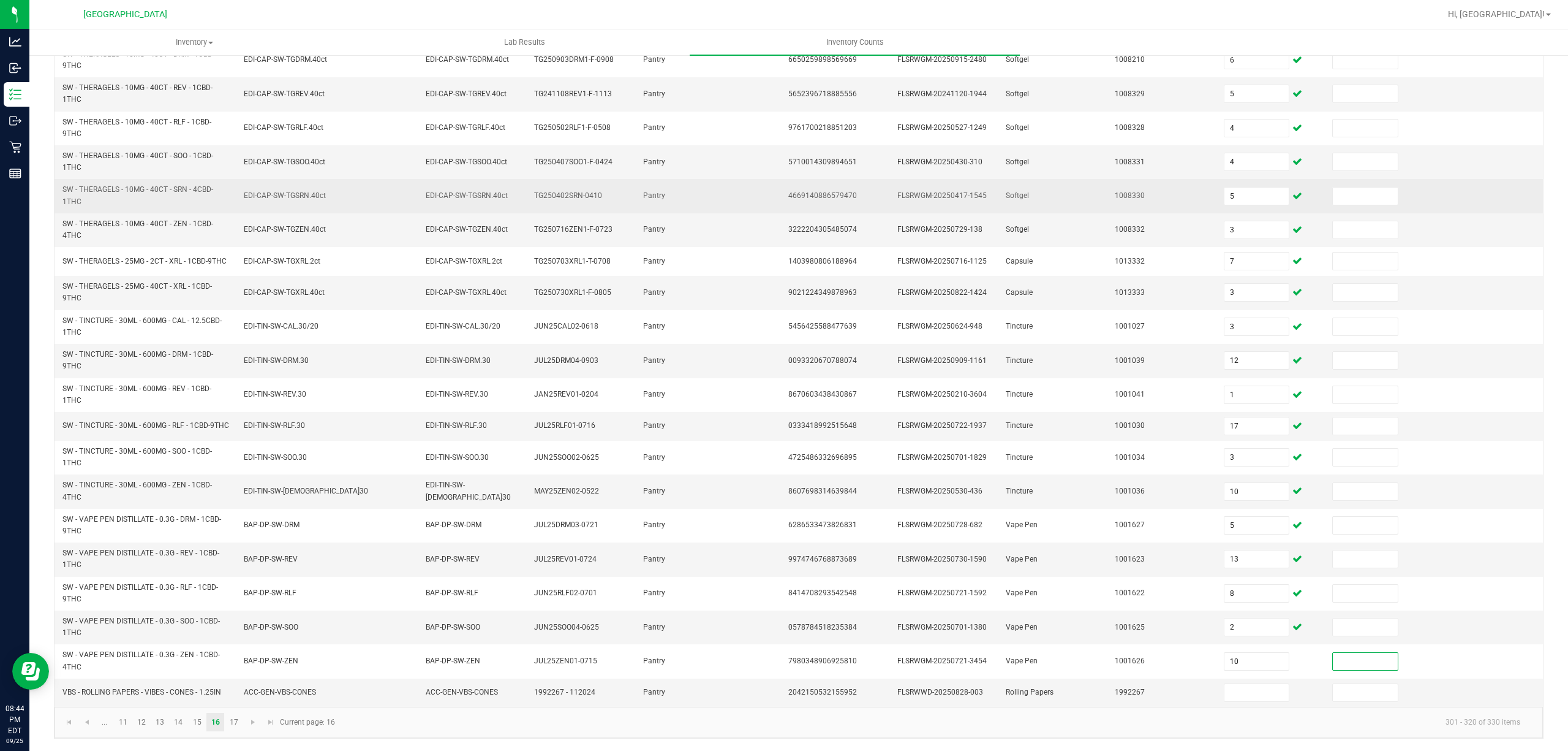
scroll to position [171, 0]
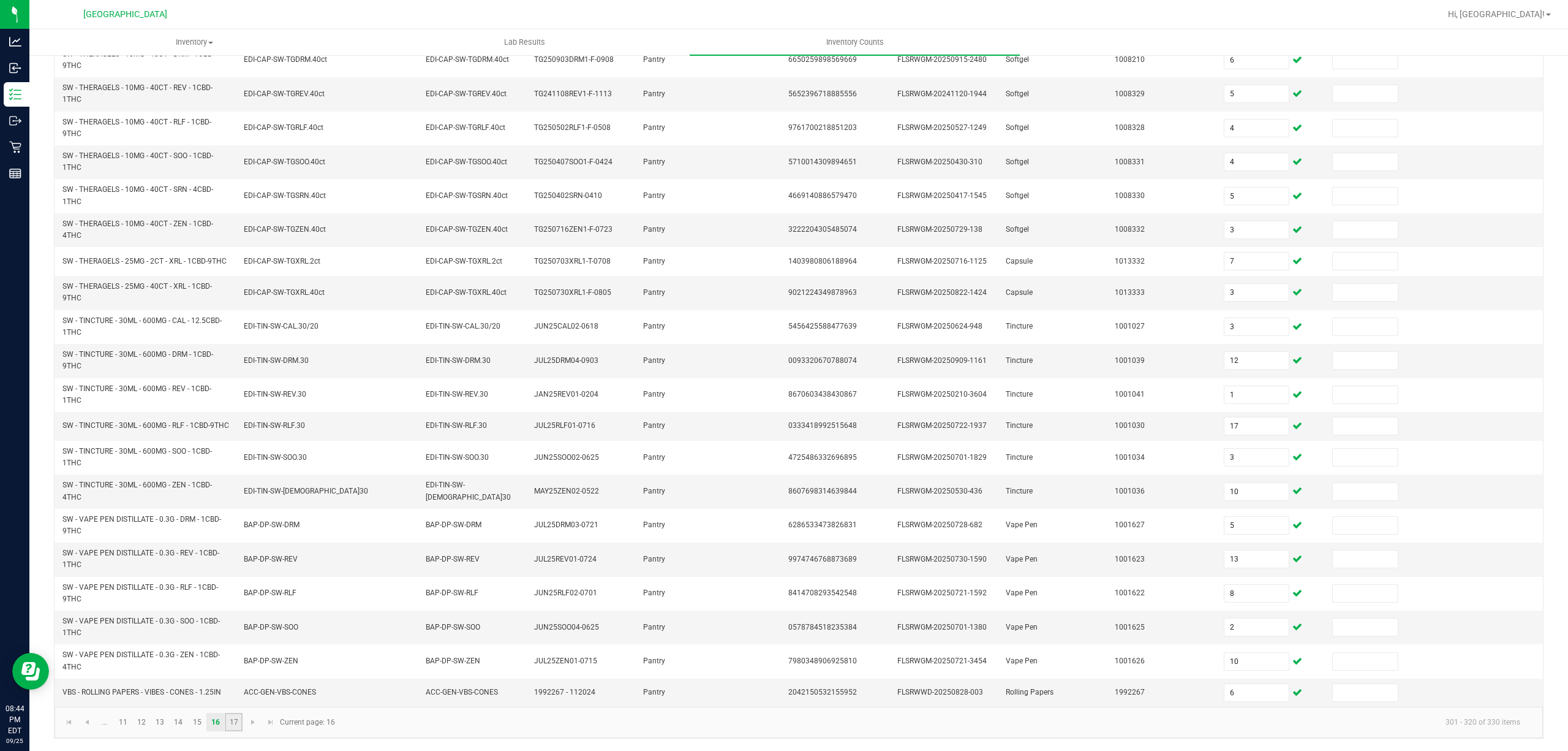
click at [238, 720] on link "17" at bounding box center [233, 722] width 18 height 19
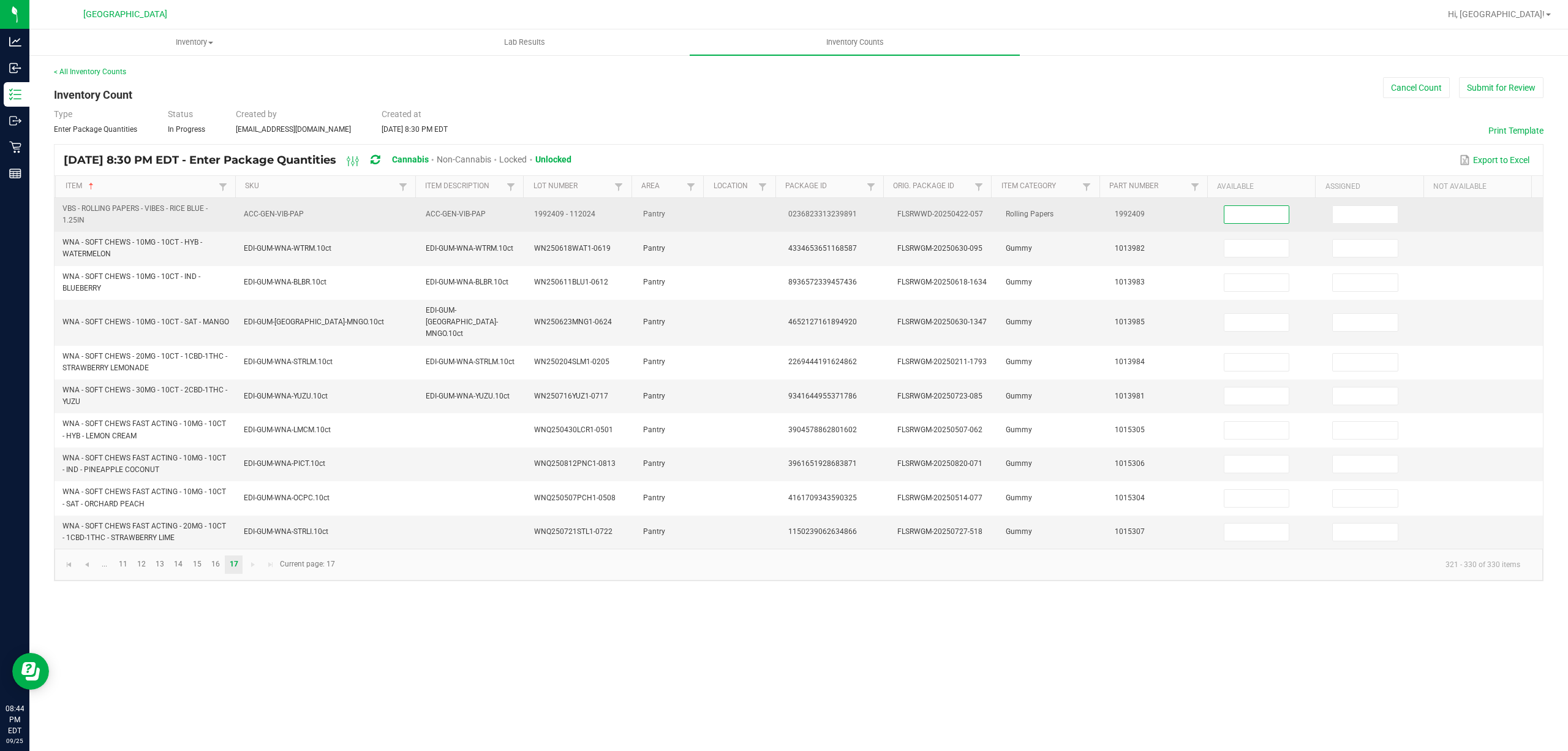
click at [1233, 209] on input at bounding box center [1256, 215] width 65 height 18
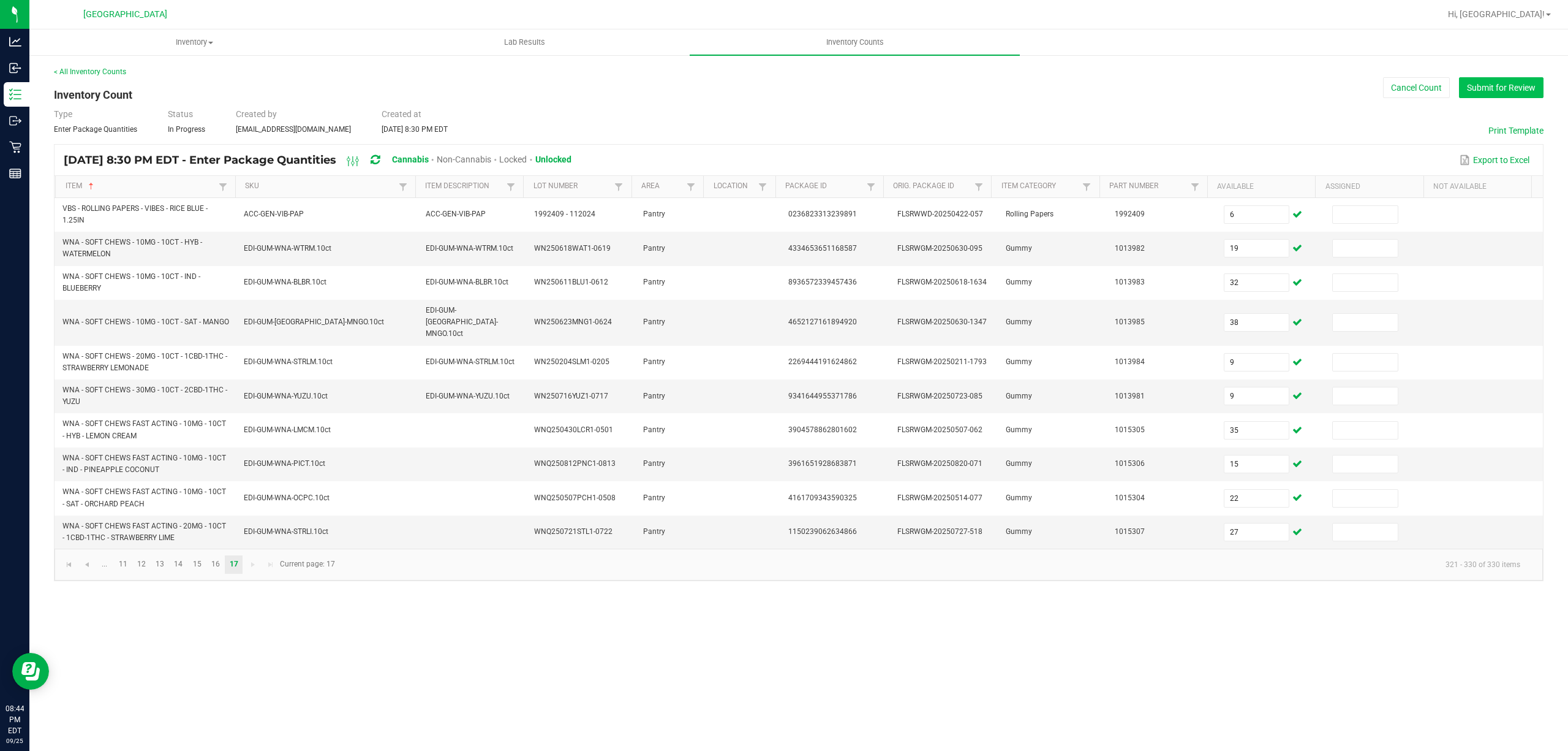
click at [1517, 91] on button "Submit for Review" at bounding box center [1501, 87] width 84 height 21
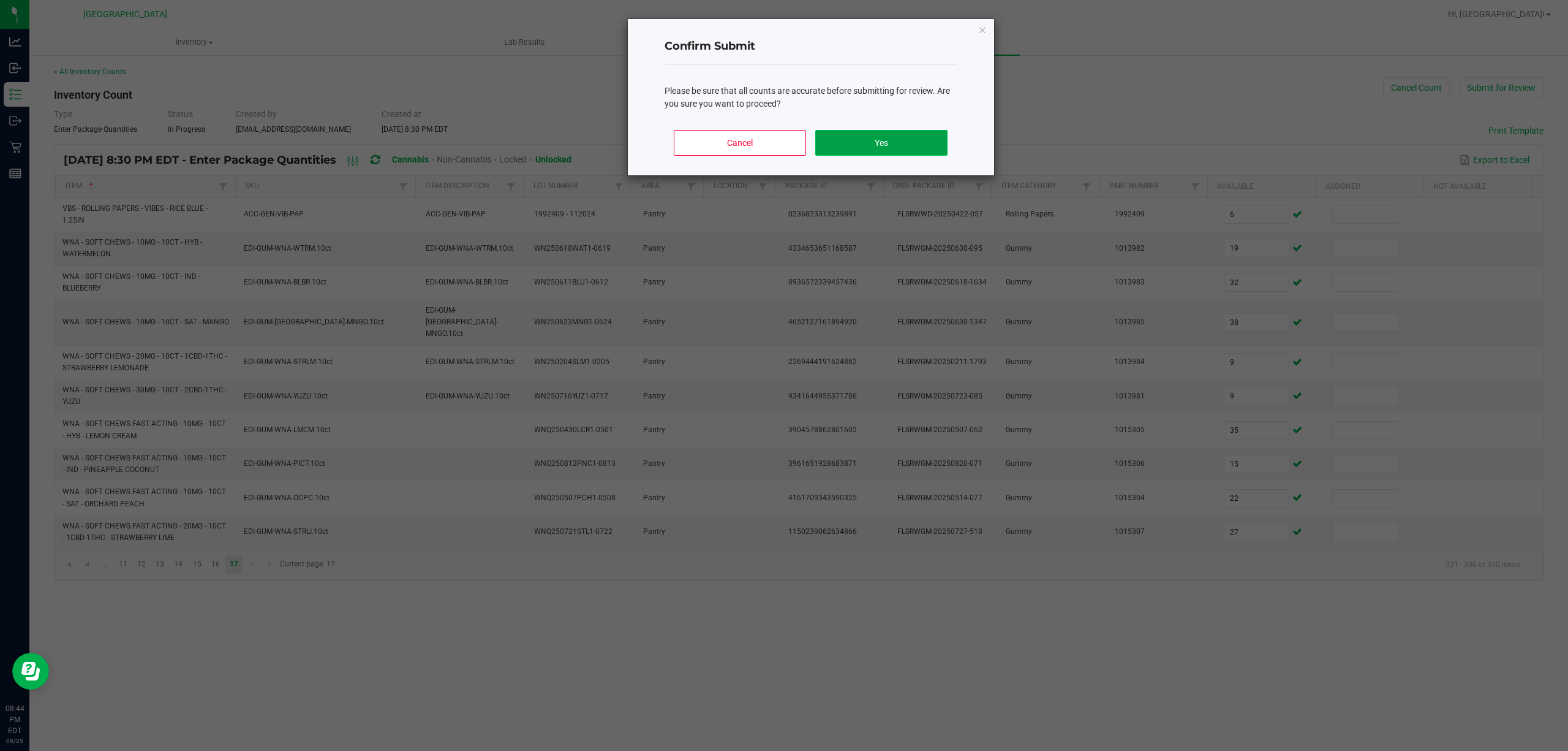
click at [926, 137] on button "Yes" at bounding box center [881, 143] width 131 height 25
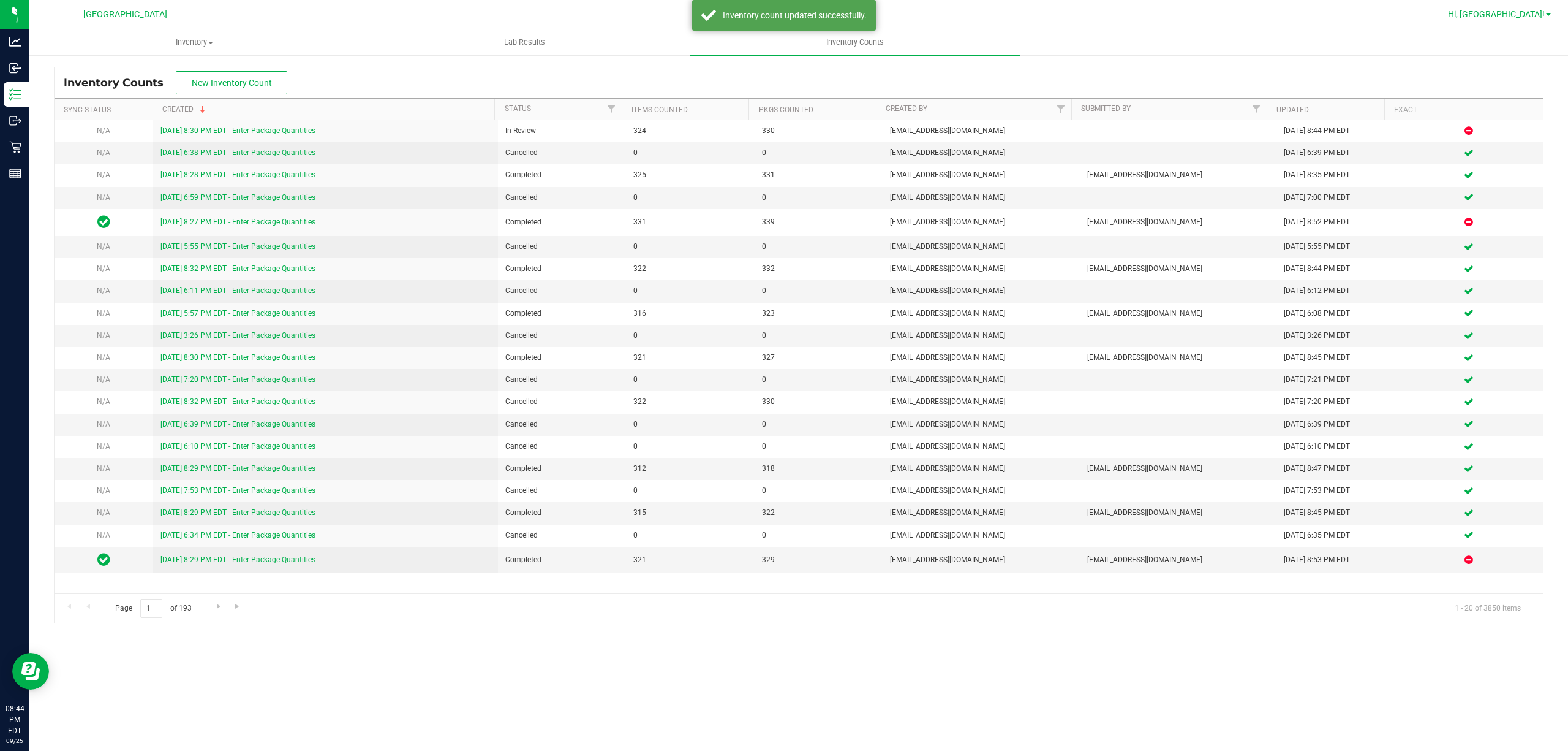
click at [1543, 10] on span "Hi, [GEOGRAPHIC_DATA]!" at bounding box center [1496, 14] width 97 height 10
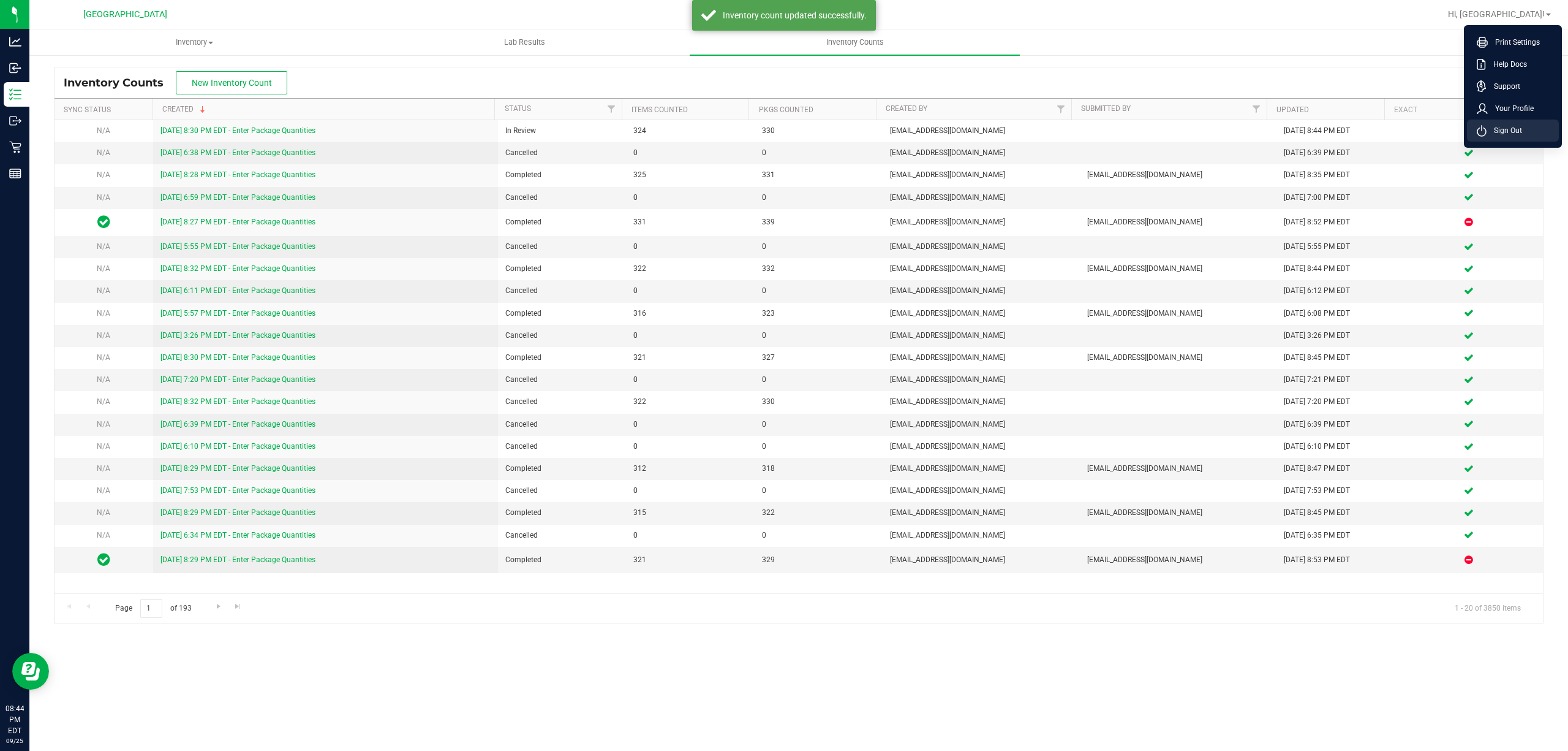
click at [1513, 131] on span "Sign Out" at bounding box center [1504, 130] width 35 height 13
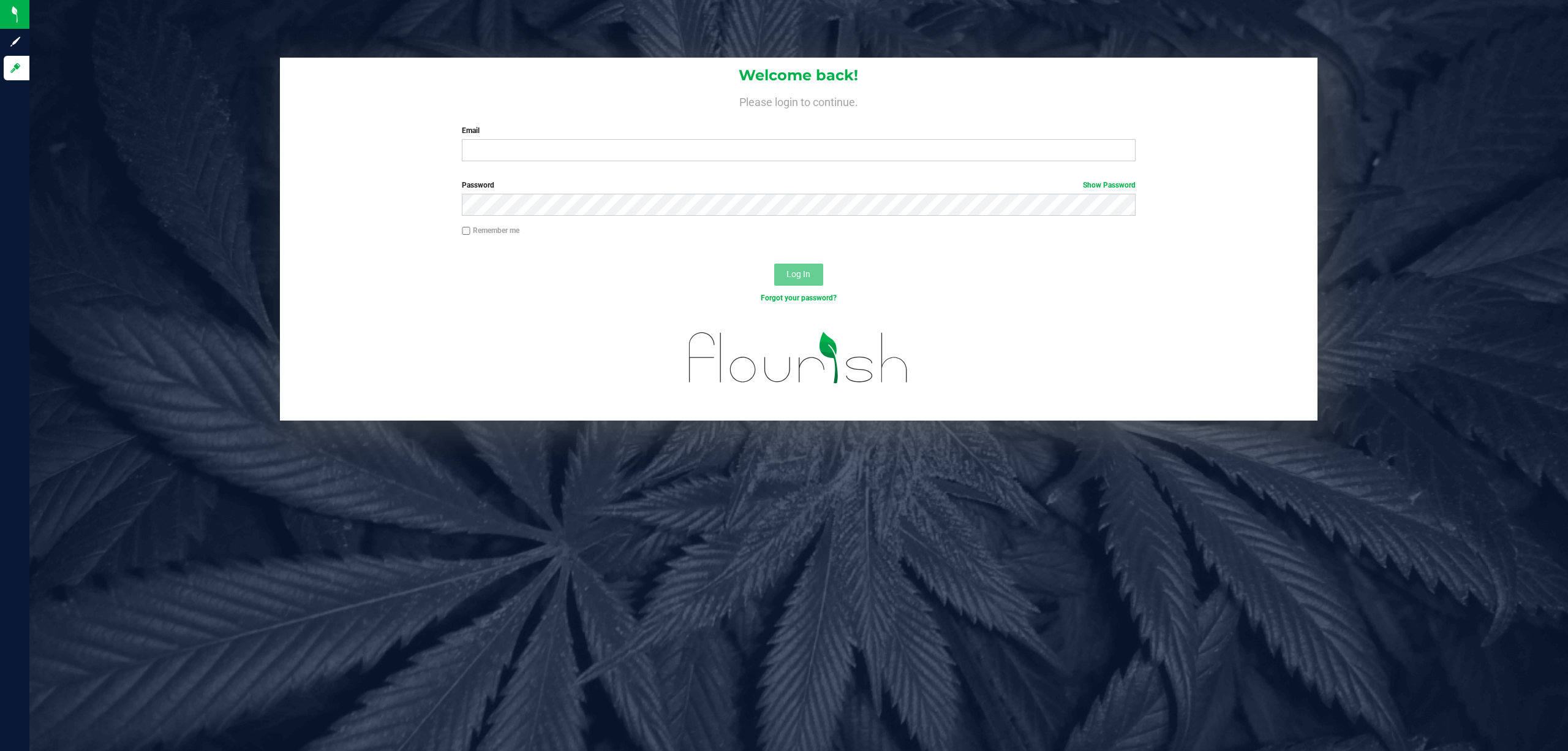
click at [589, 124] on div "Welcome back! Please login to continue. Email Required Please format your email…" at bounding box center [799, 115] width 1038 height 114
click at [576, 141] on input "Email" at bounding box center [799, 150] width 674 height 23
click at [774, 264] on button "Log In" at bounding box center [799, 275] width 49 height 23
